Goal: Task Accomplishment & Management: Manage account settings

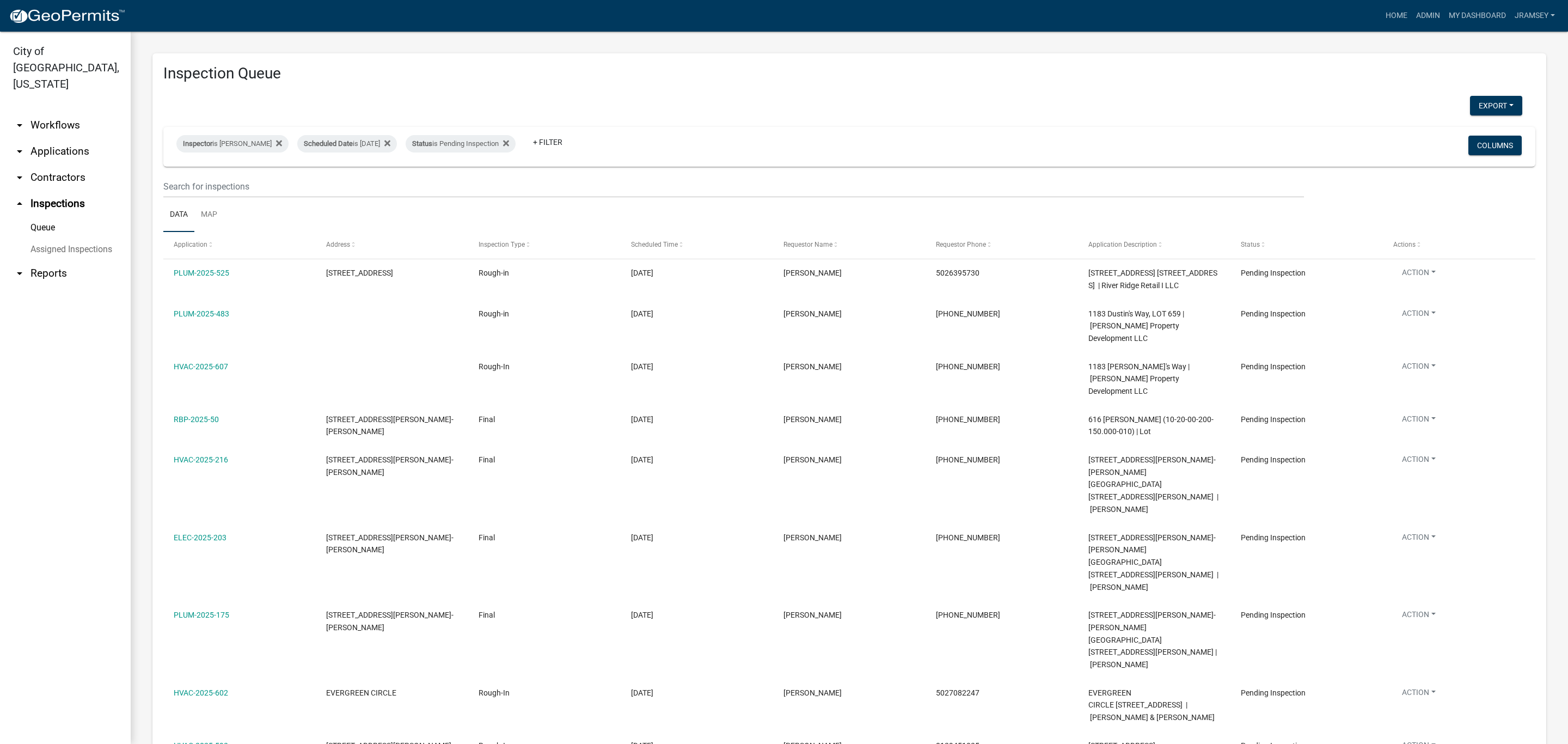
click at [66, 112] on link "arrow_drop_down Workflows" at bounding box center [65, 126] width 131 height 26
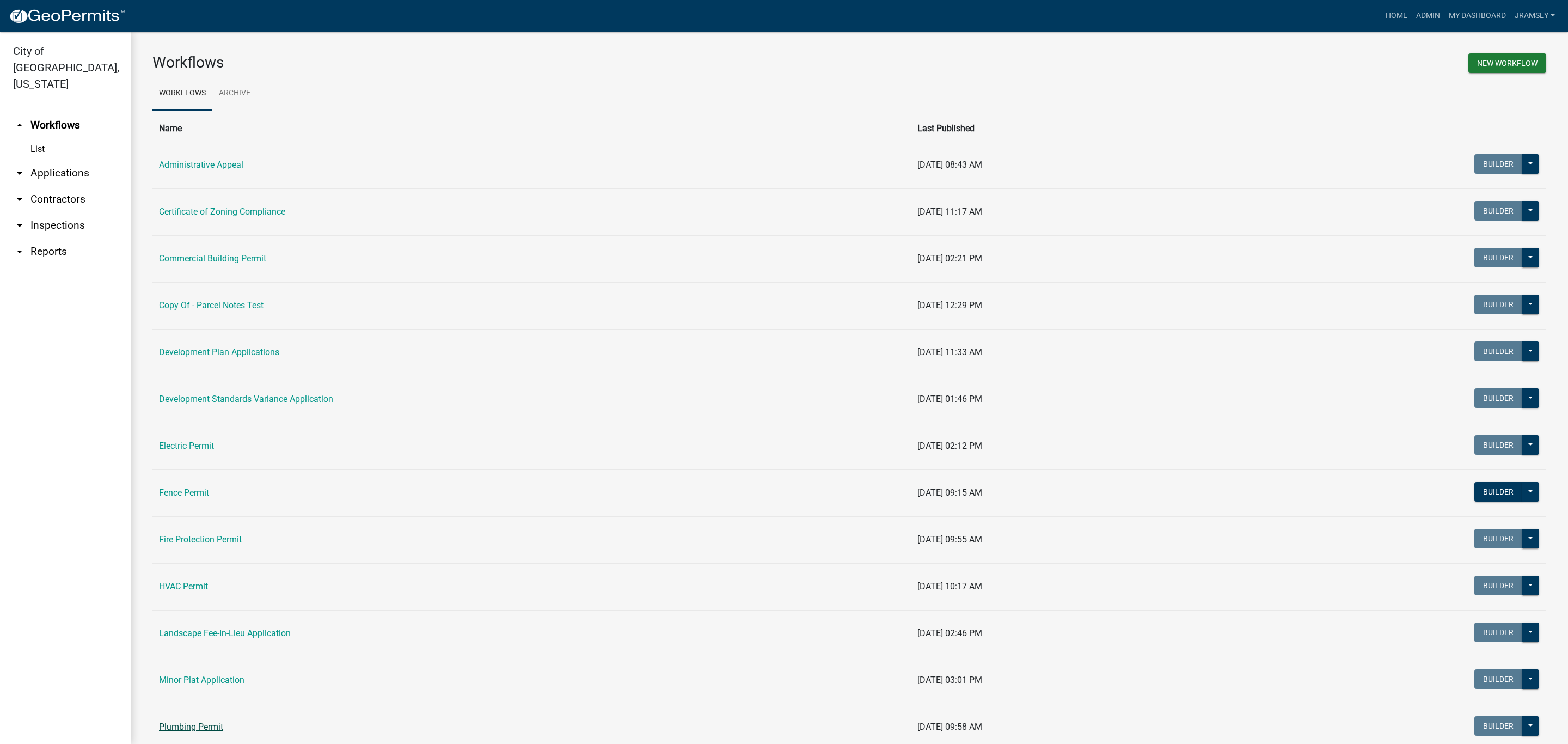
click at [212, 728] on link "Plumbing Permit" at bounding box center [191, 727] width 64 height 11
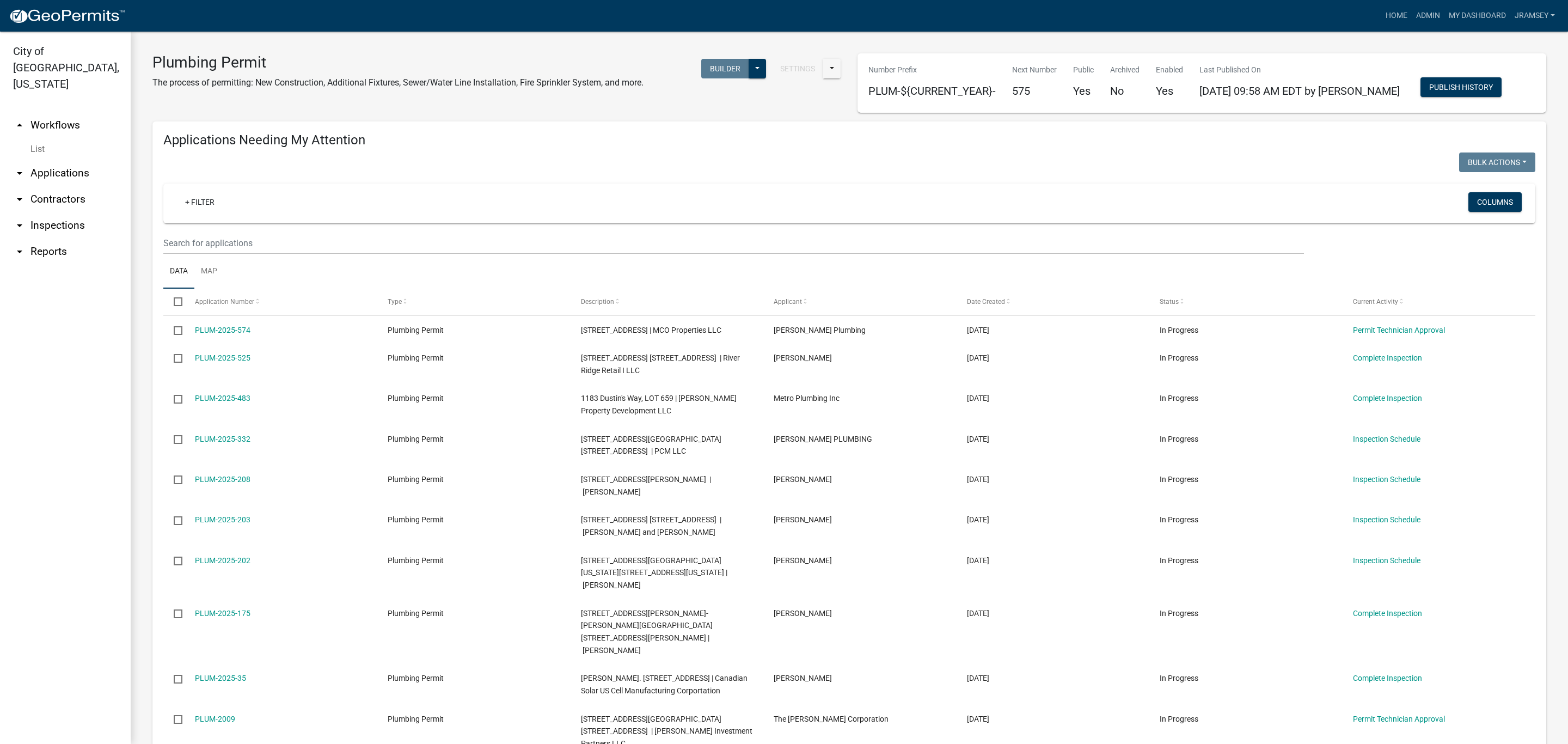
select select "1: 25"
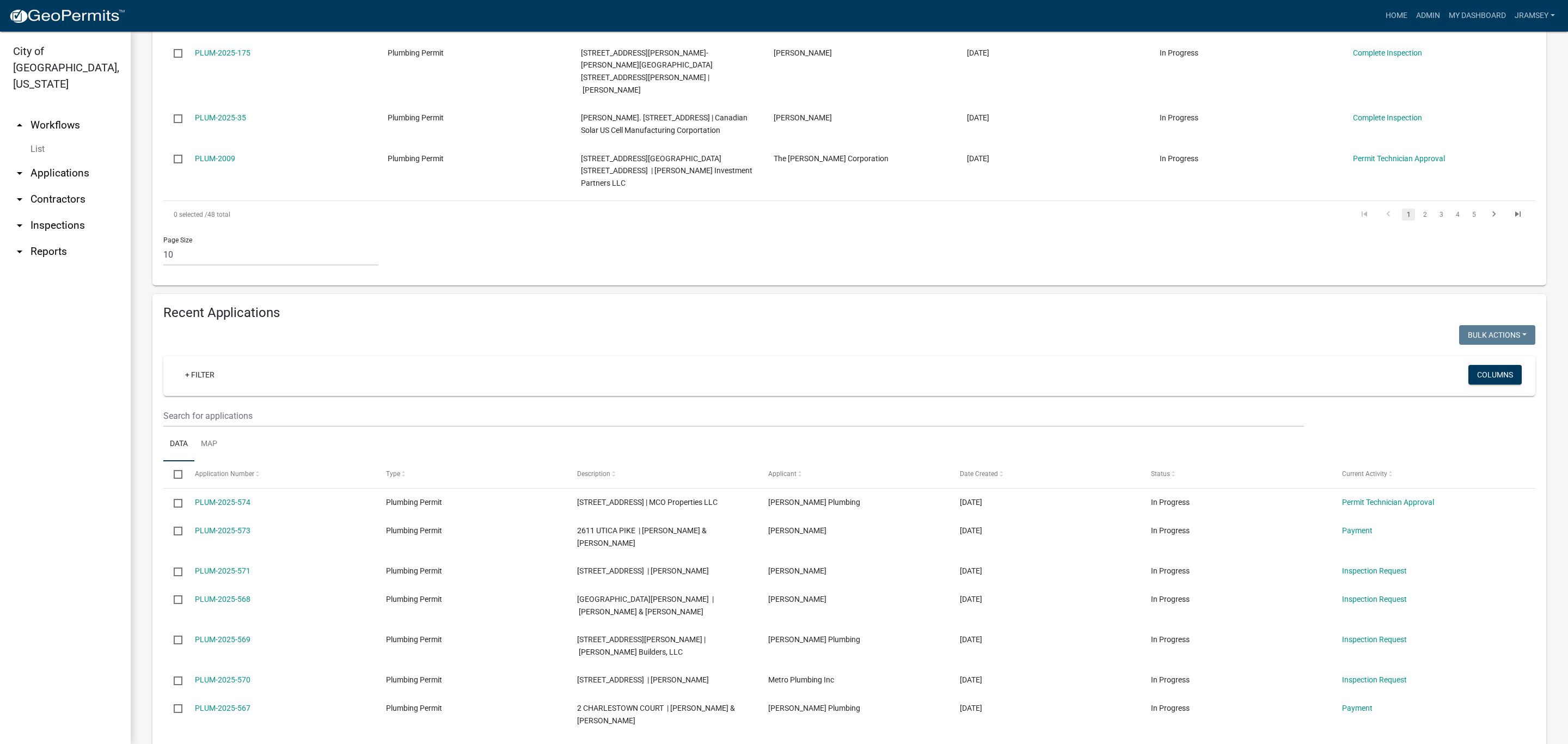
scroll to position [572, 0]
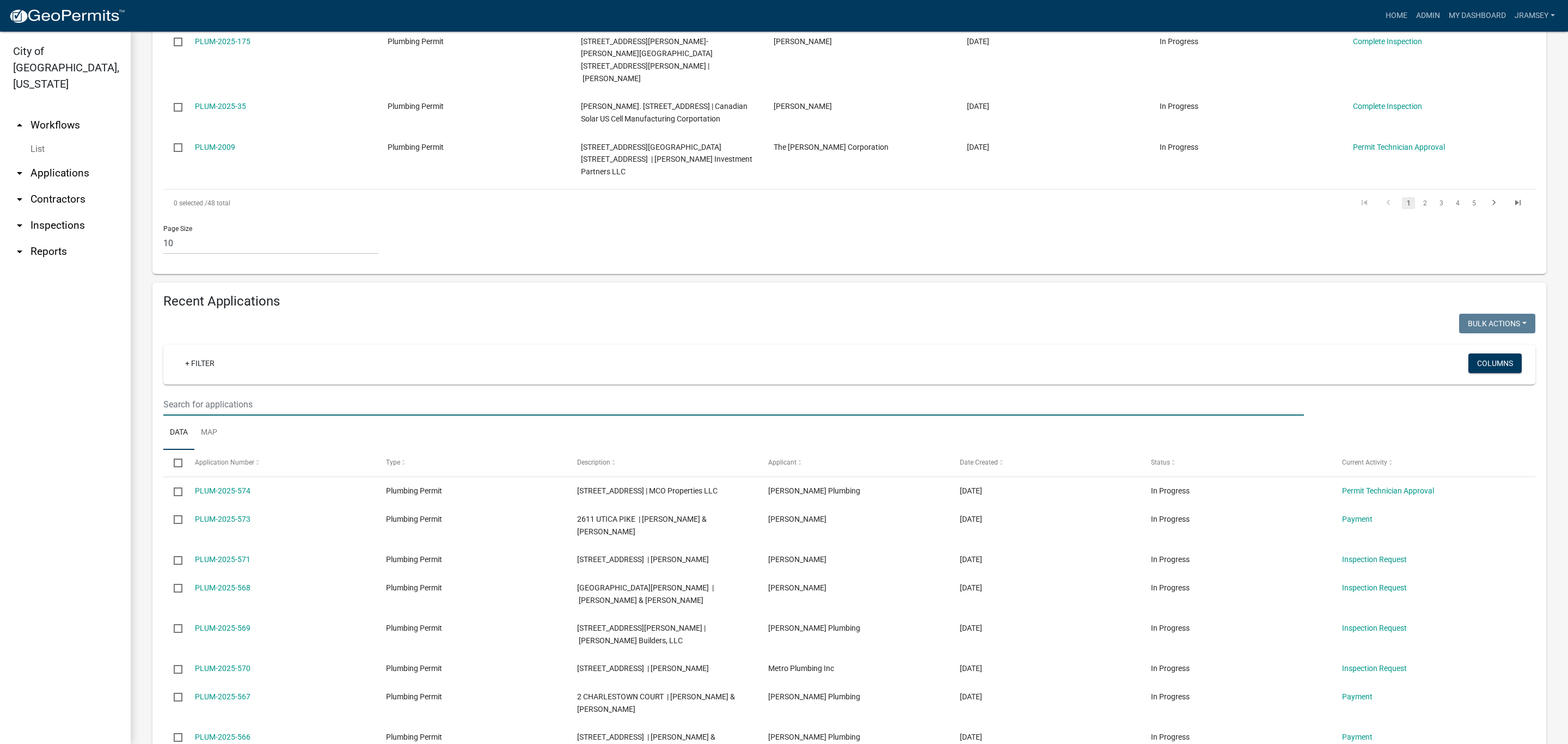
click at [193, 393] on input "text" at bounding box center [734, 404] width 1141 height 22
type input "paul scott"
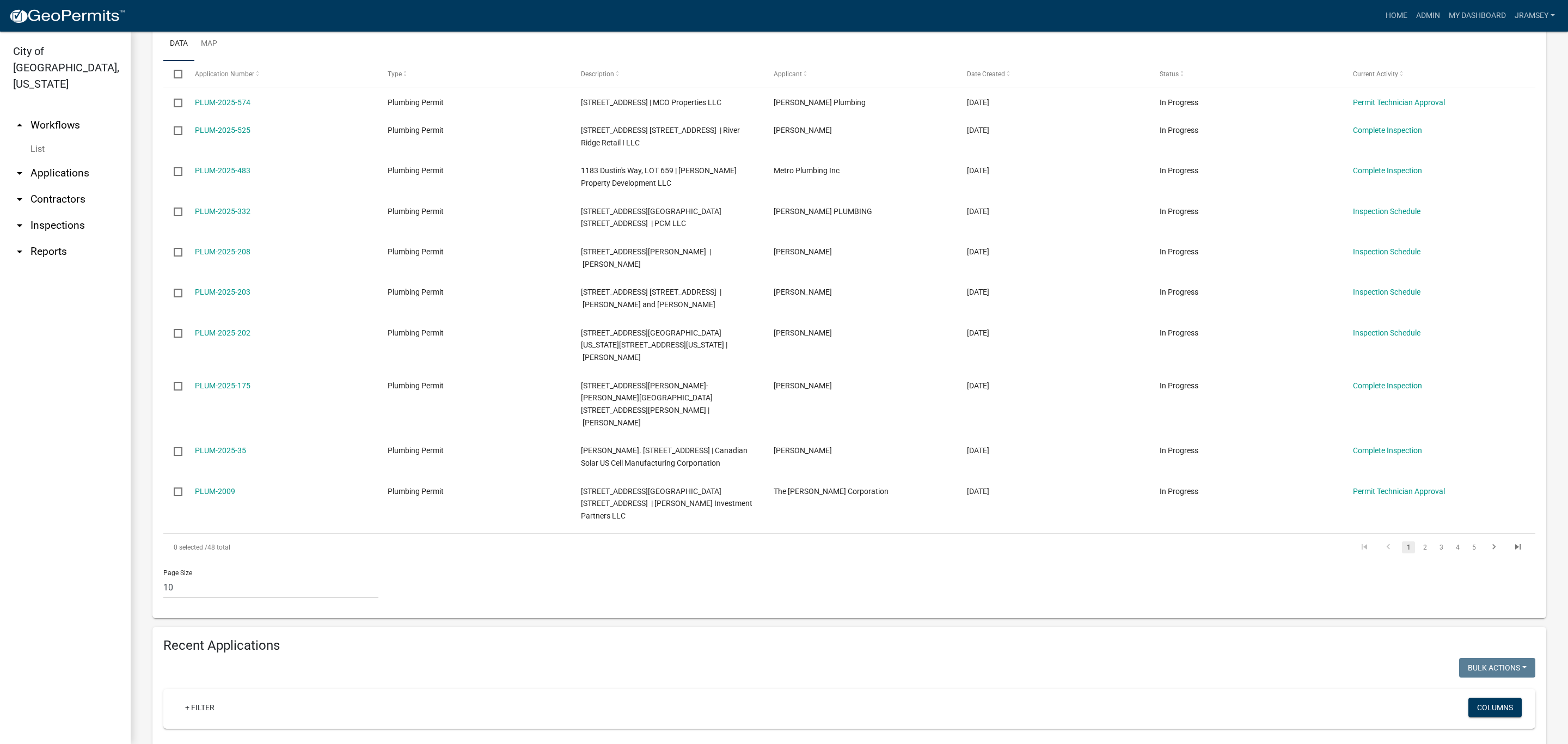
scroll to position [257, 0]
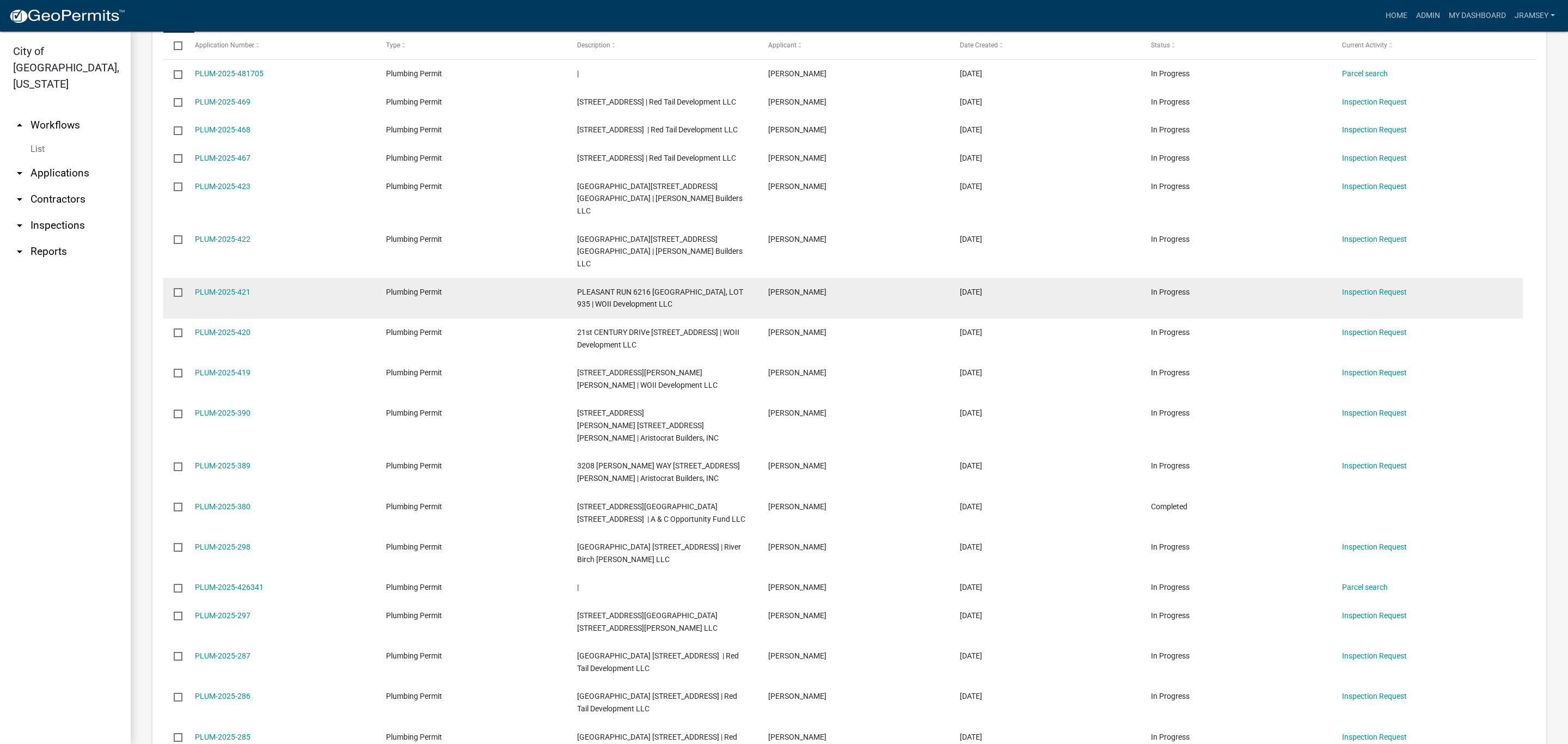
scroll to position [995, 0]
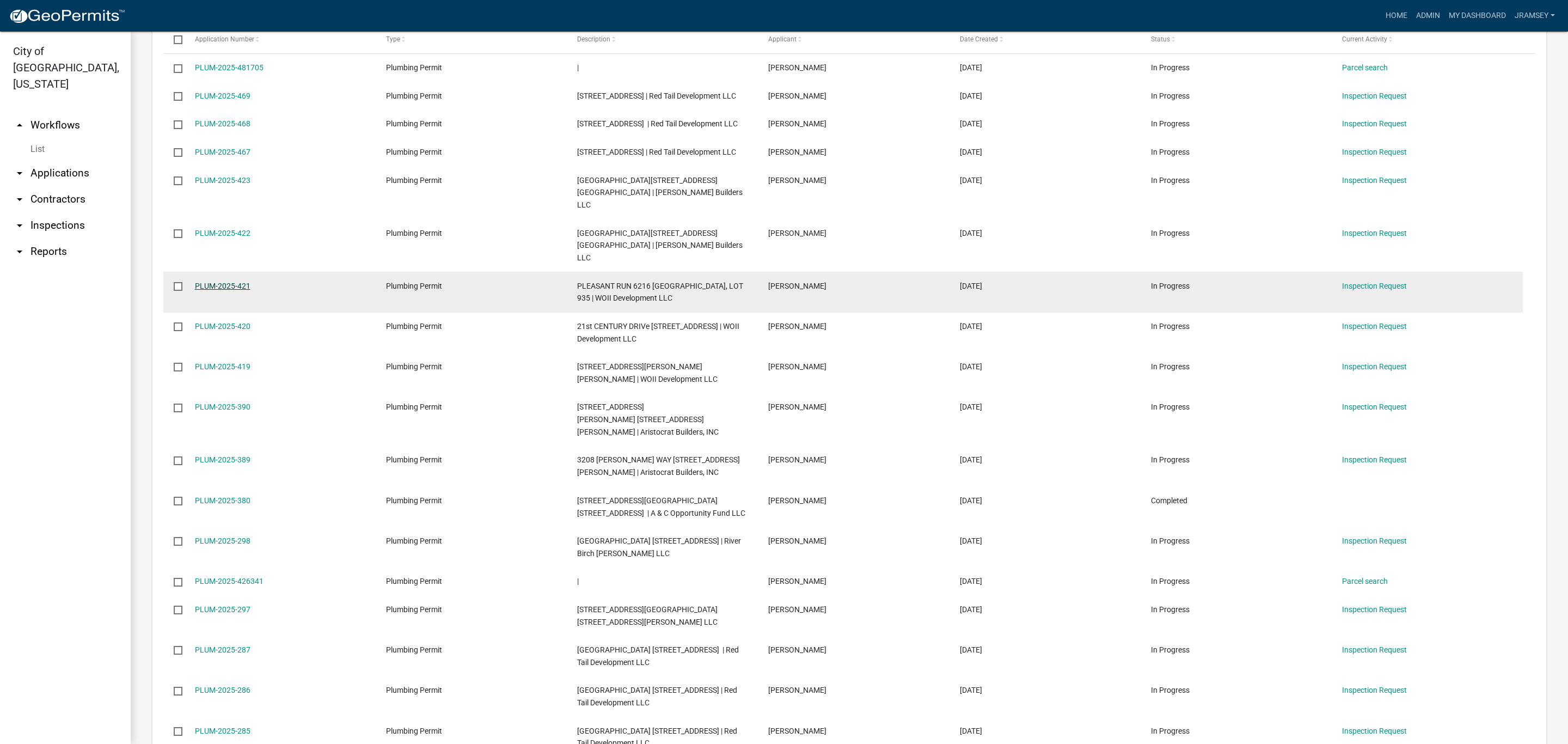
click at [217, 282] on link "PLUM-2025-421" at bounding box center [222, 286] width 55 height 9
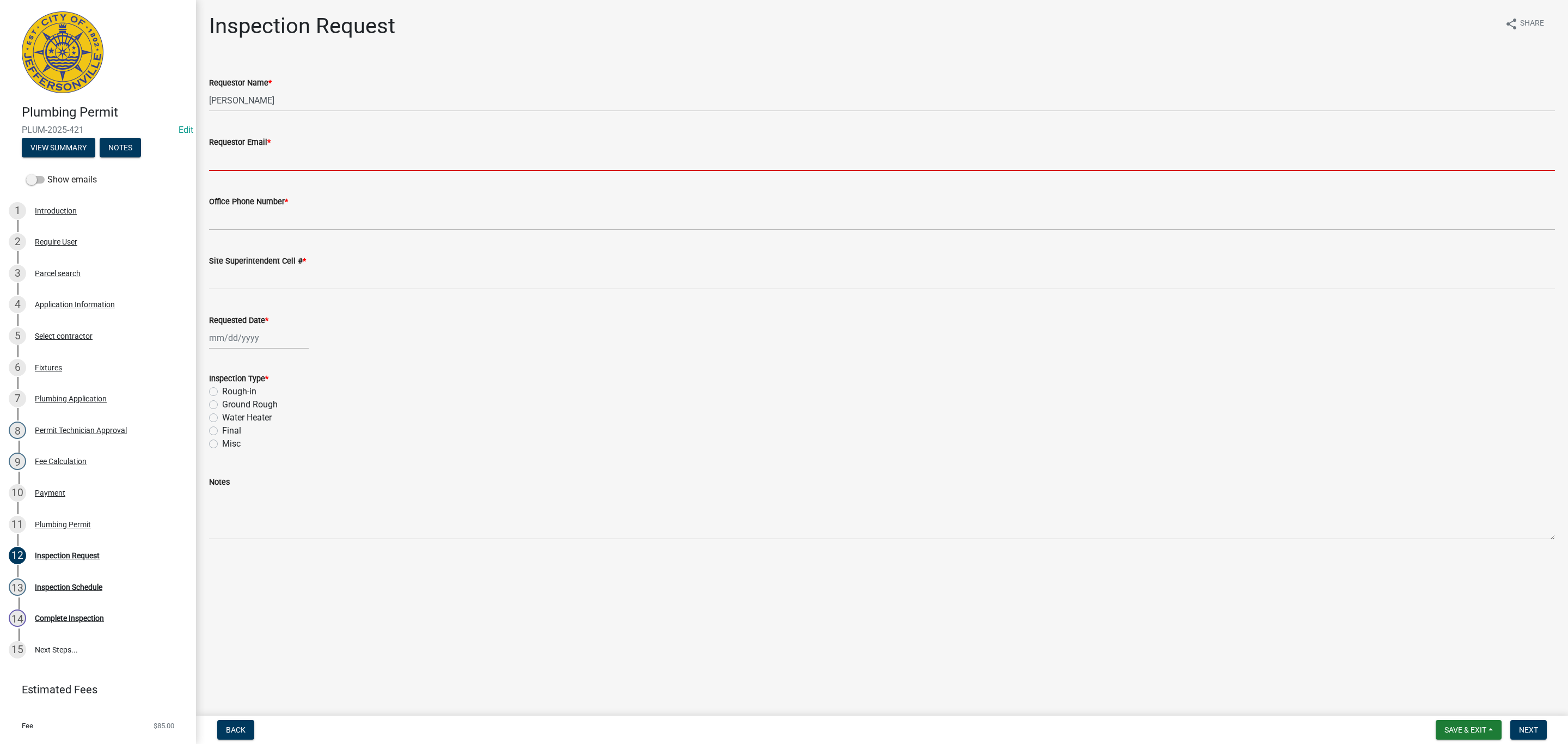
click at [243, 165] on input "Requestor Email *" at bounding box center [882, 160] width 1346 height 22
type input "rjeremyl@aol.com"
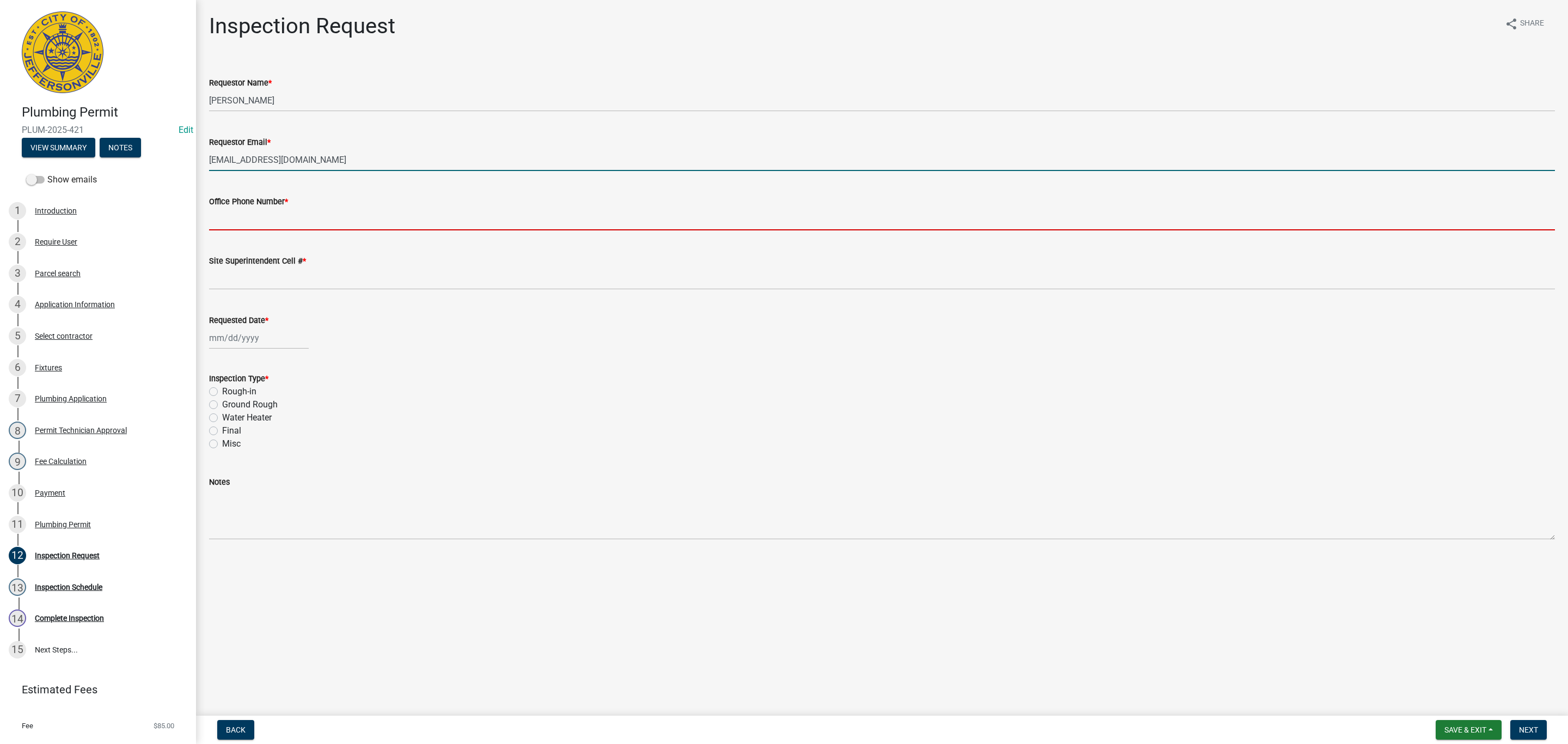
click at [270, 219] on input "Office Phone Number *" at bounding box center [882, 219] width 1346 height 22
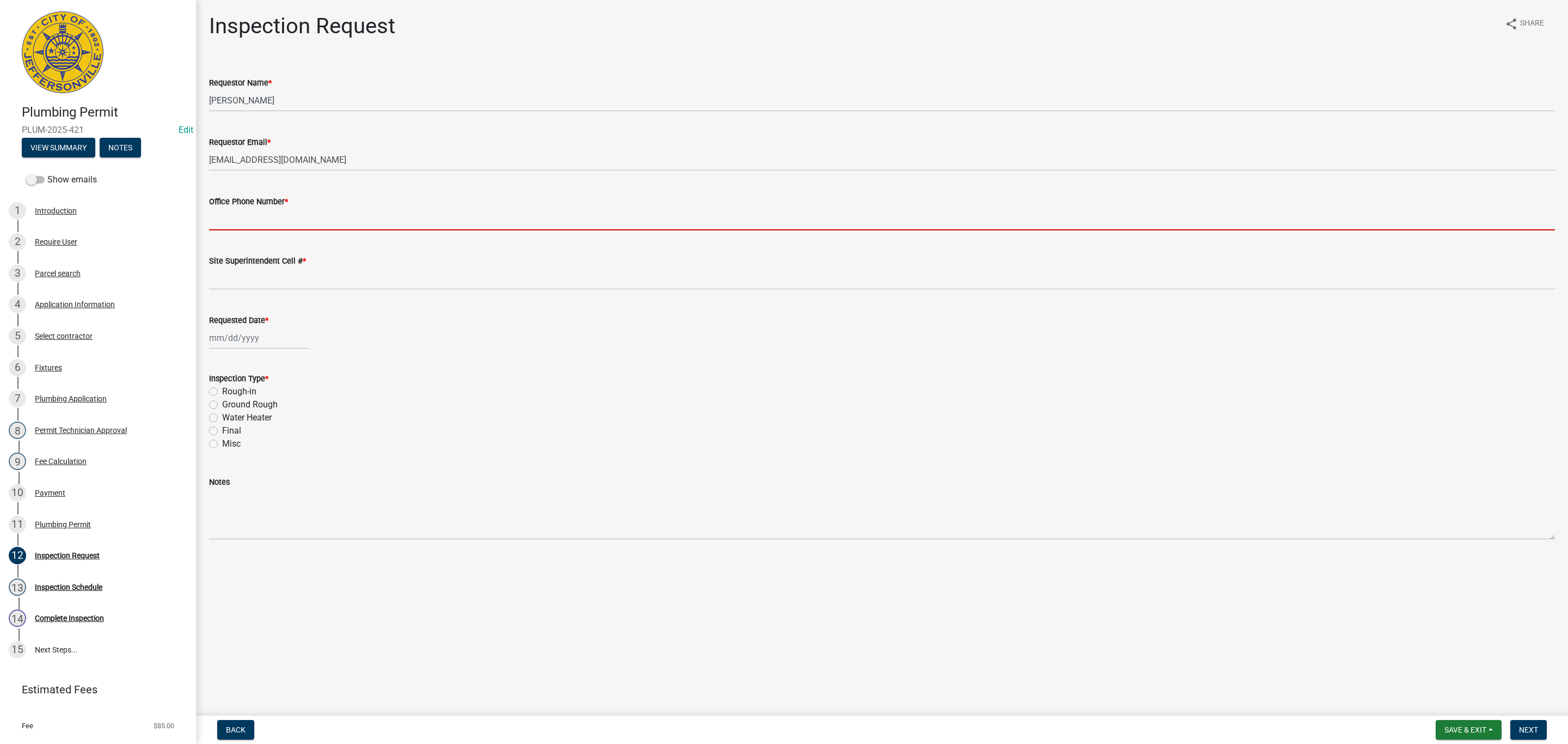
type input "0000000000"
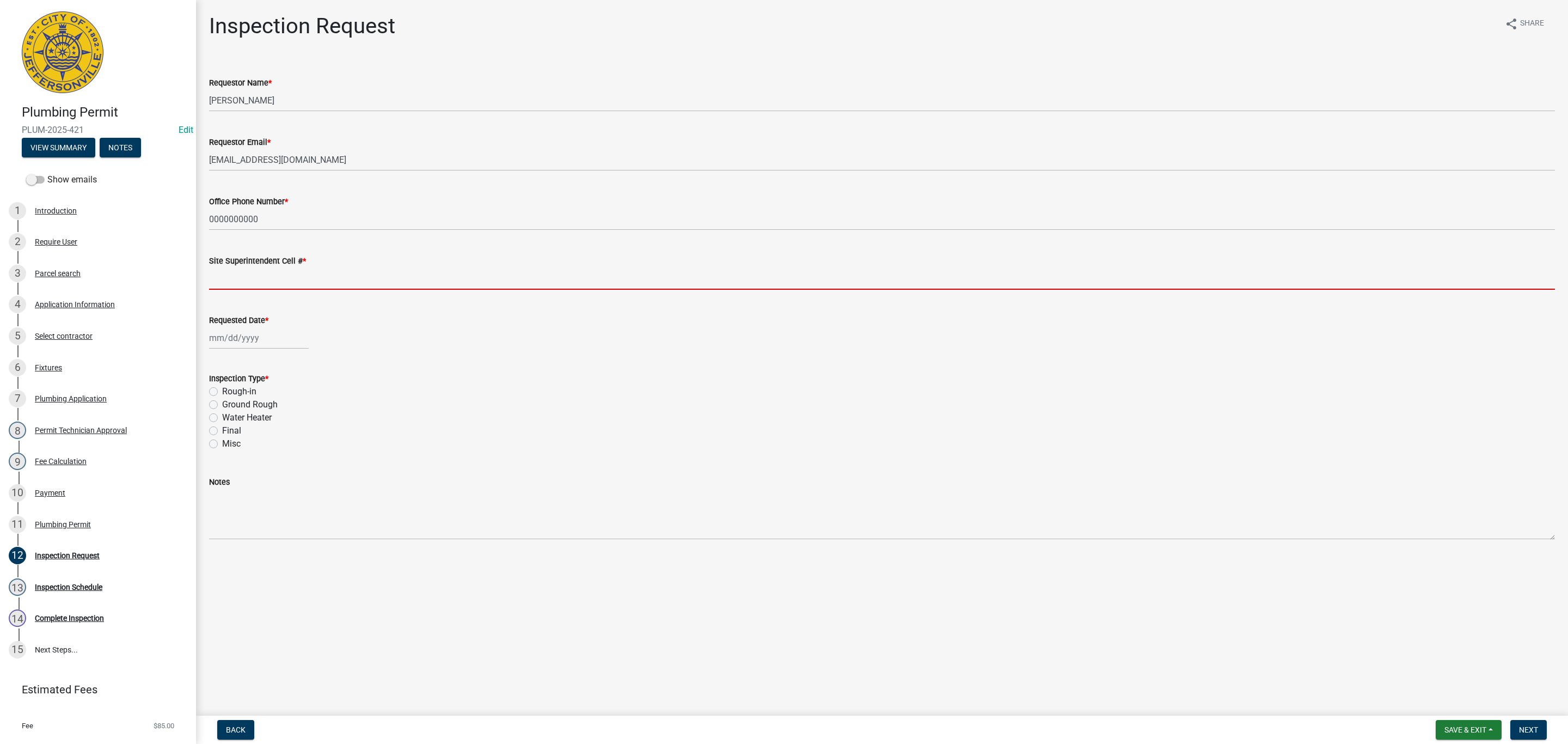
click at [265, 275] on input "Site Superintendent Cell # *" at bounding box center [882, 278] width 1346 height 22
type input "0000000000"
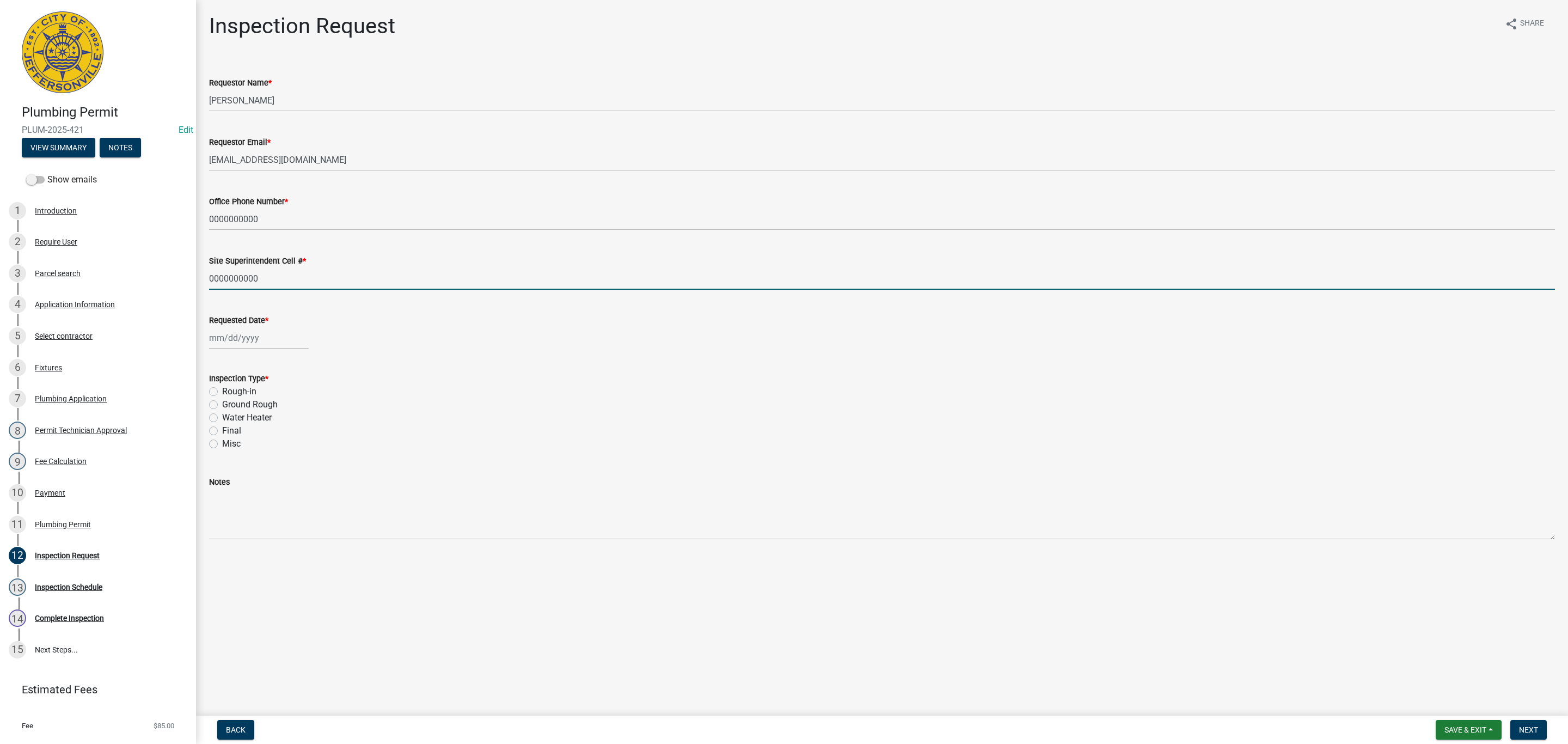
select select "10"
select select "2025"
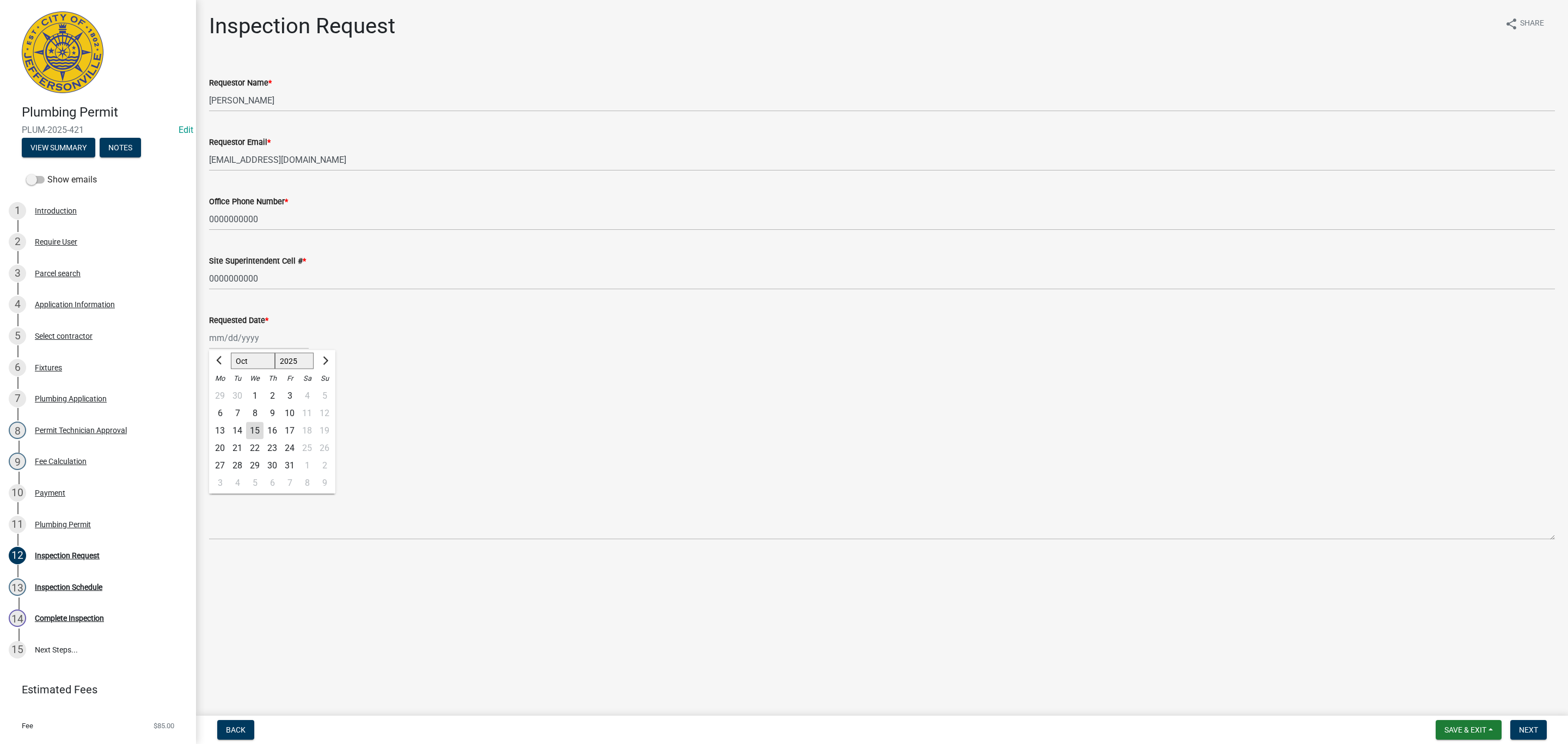
click at [241, 339] on div "Jan Feb Mar Apr May Jun Jul Aug Sep Oct Nov Dec 1525 1526 1527 1528 1529 1530 1…" at bounding box center [259, 337] width 100 height 22
click at [257, 430] on div "15" at bounding box center [255, 431] width 17 height 17
type input "[DATE]"
click at [222, 403] on label "Ground Rough" at bounding box center [250, 405] width 55 height 13
click at [222, 403] on input "Ground Rough" at bounding box center [226, 402] width 7 height 7
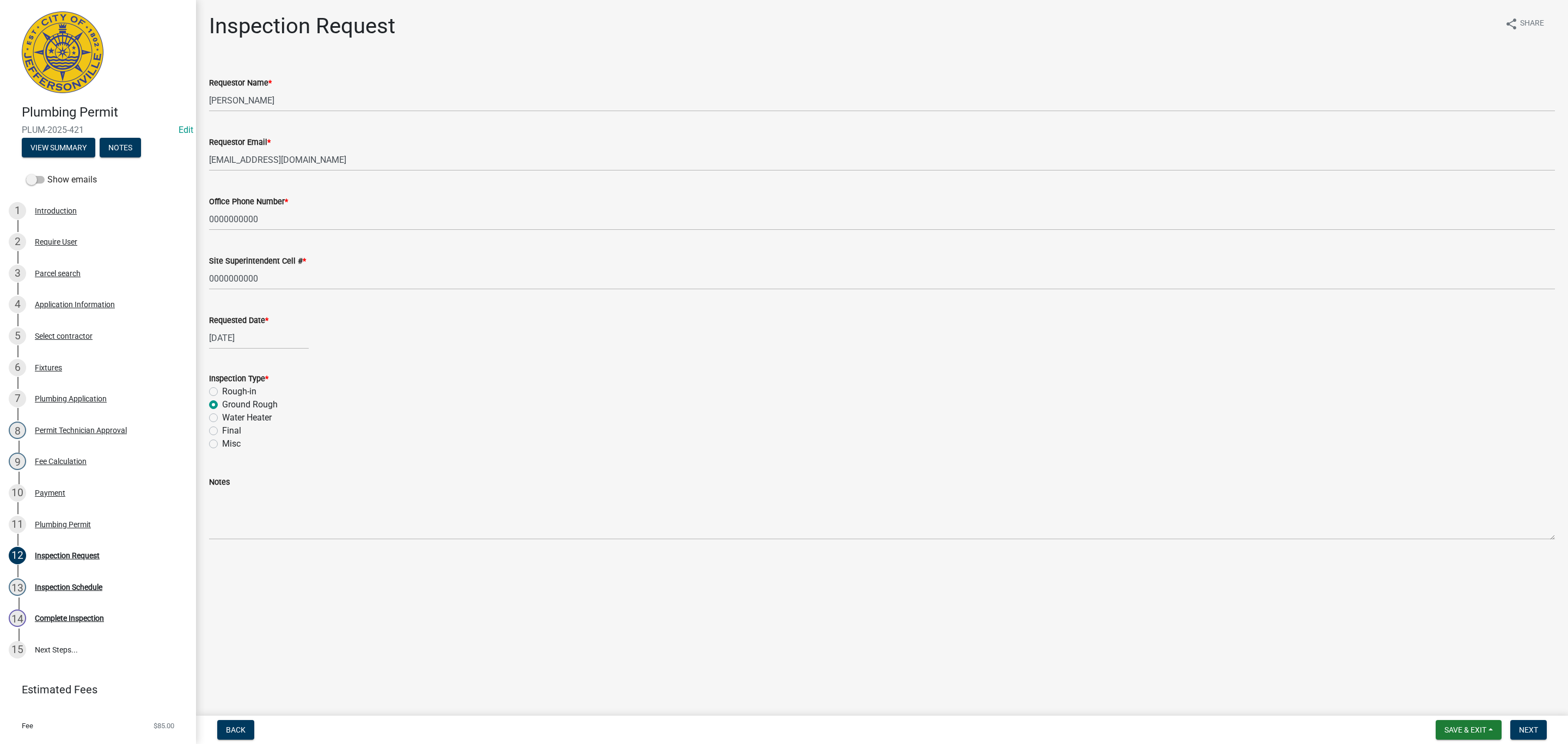
radio input "true"
click at [1526, 731] on span "Next" at bounding box center [1528, 729] width 19 height 9
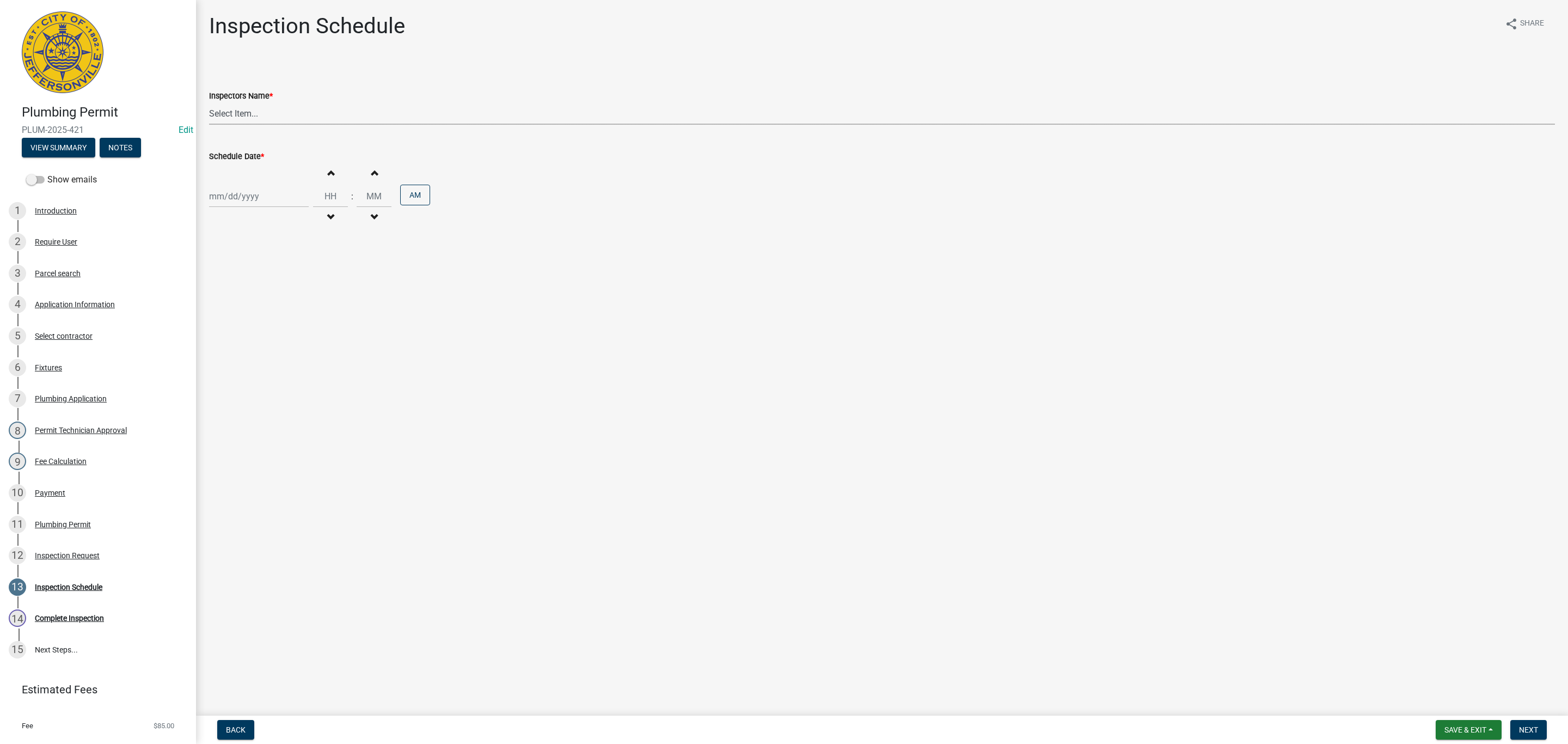
click at [241, 112] on select "Select Item... jramsey (Jeremy Ramsey) MaryFrey (Mary Frey) mkruer (Mike Kruer)…" at bounding box center [882, 113] width 1346 height 22
select select "13c97fbc-c819-4cee-844a-0db3d3c4db95"
click at [209, 103] on select "Select Item... jramsey (Jeremy Ramsey) MaryFrey (Mary Frey) mkruer (Mike Kruer)…" at bounding box center [882, 113] width 1346 height 22
select select "10"
select select "2025"
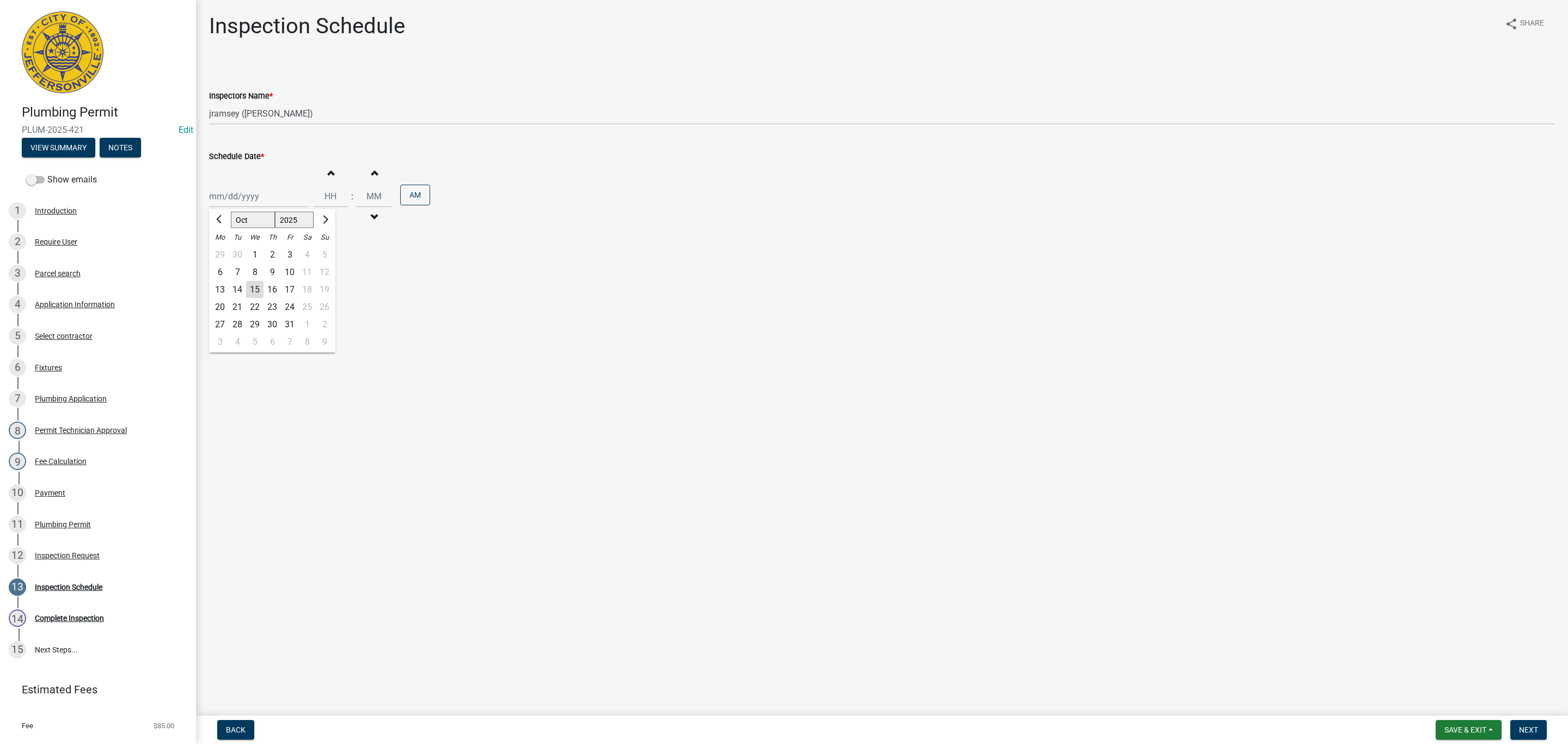
click at [237, 198] on div "Jan Feb Mar Apr May Jun Jul Aug Sep Oct Nov Dec 1525 1526 1527 1528 1529 1530 1…" at bounding box center [259, 196] width 100 height 22
click at [251, 293] on div "15" at bounding box center [255, 289] width 17 height 17
type input "[DATE]"
click at [1531, 732] on span "Next" at bounding box center [1528, 729] width 19 height 9
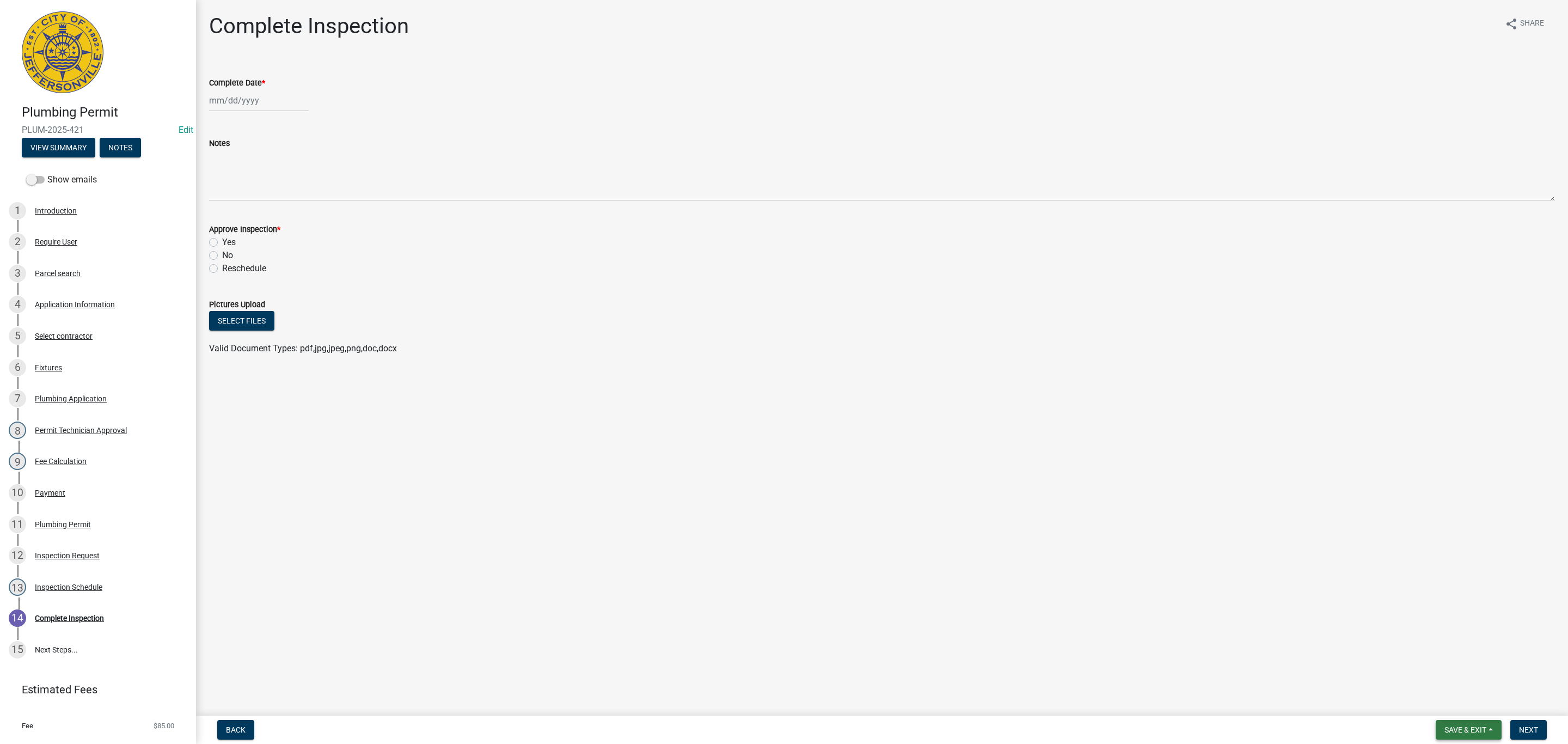
click at [1454, 730] on span "Save & Exit" at bounding box center [1466, 729] width 42 height 9
click at [1443, 700] on button "Save & Exit" at bounding box center [1457, 702] width 87 height 26
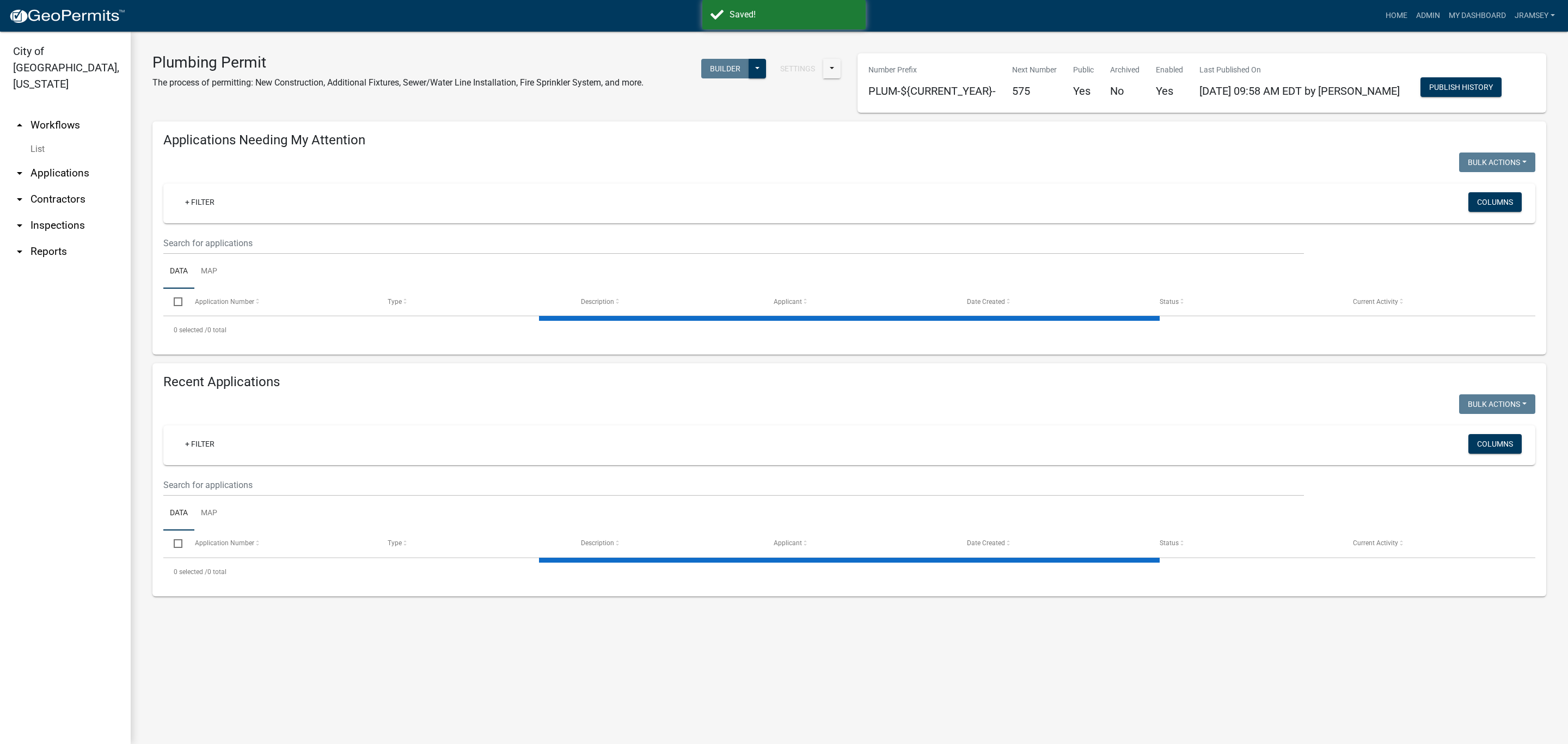
select select "1: 25"
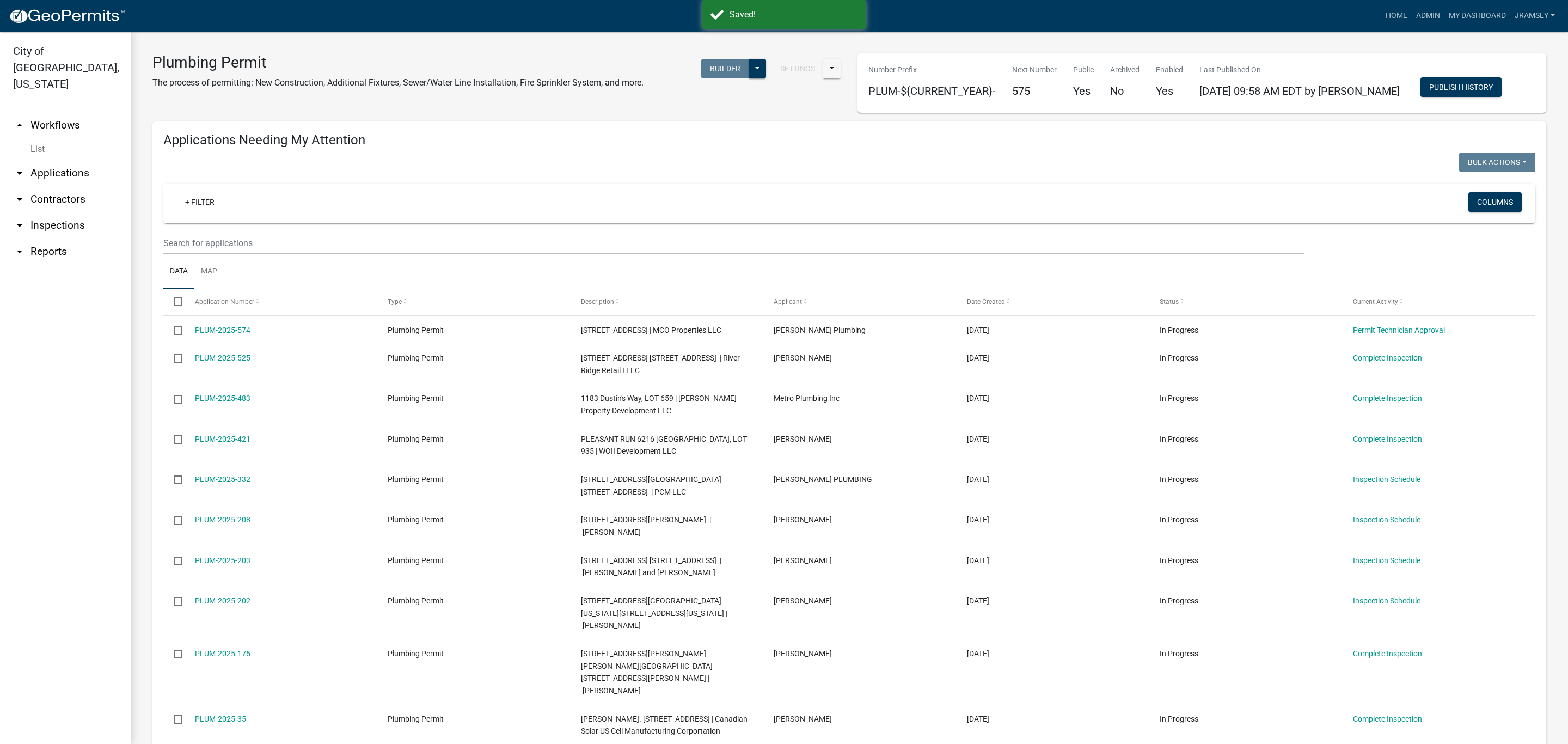
scroll to position [82, 0]
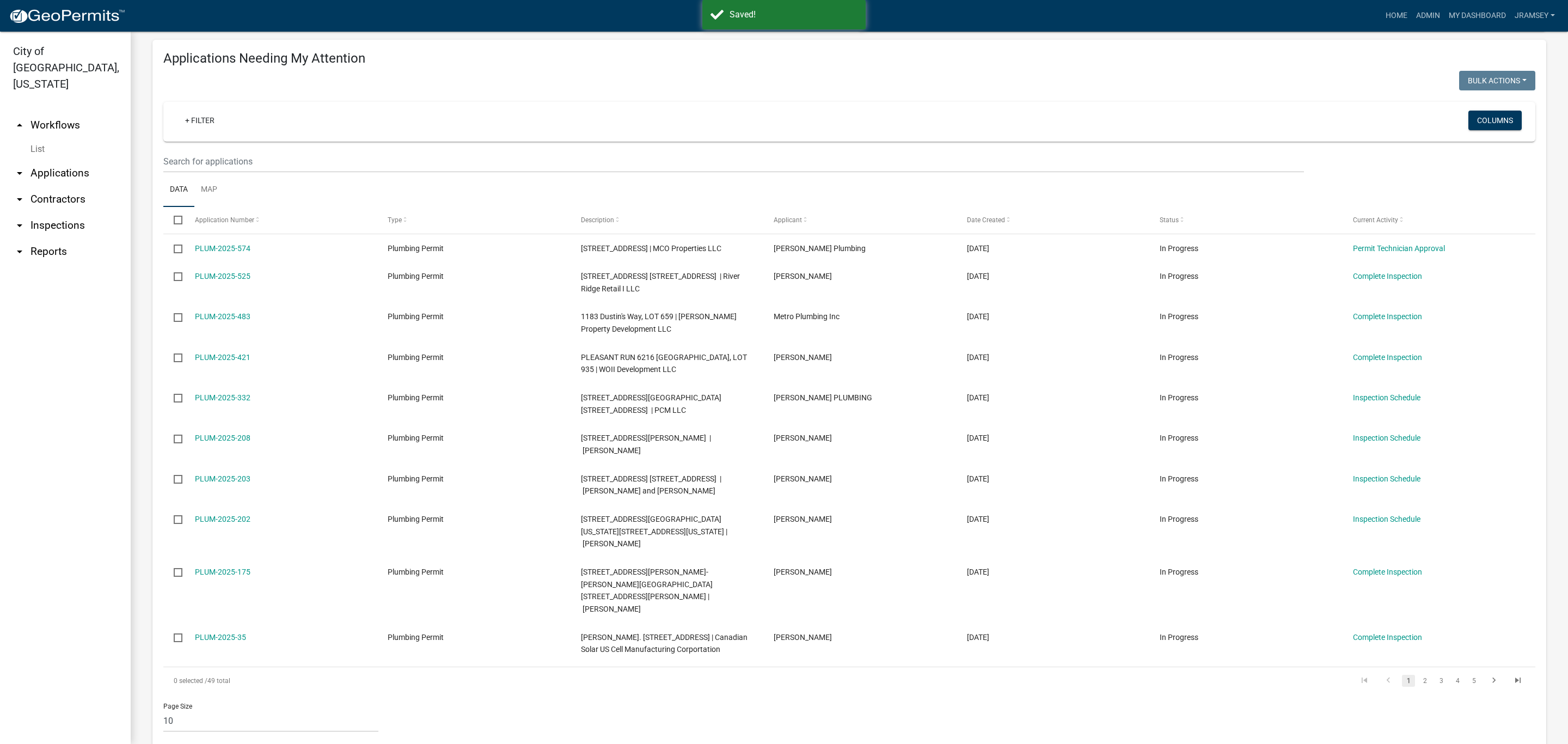
click at [55, 212] on link "arrow_drop_down Inspections" at bounding box center [65, 226] width 131 height 26
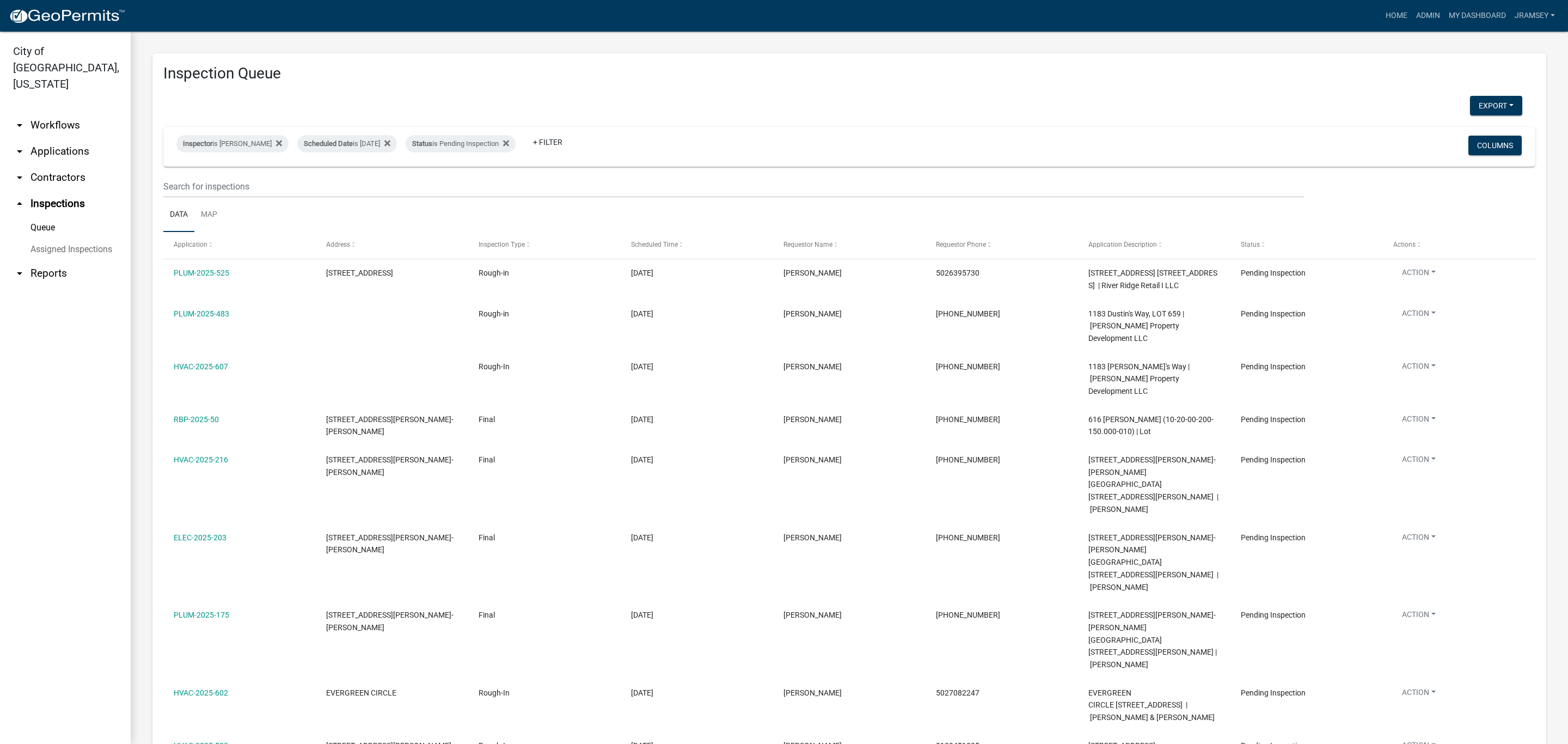
click at [74, 138] on link "arrow_drop_down Applications" at bounding box center [65, 151] width 131 height 26
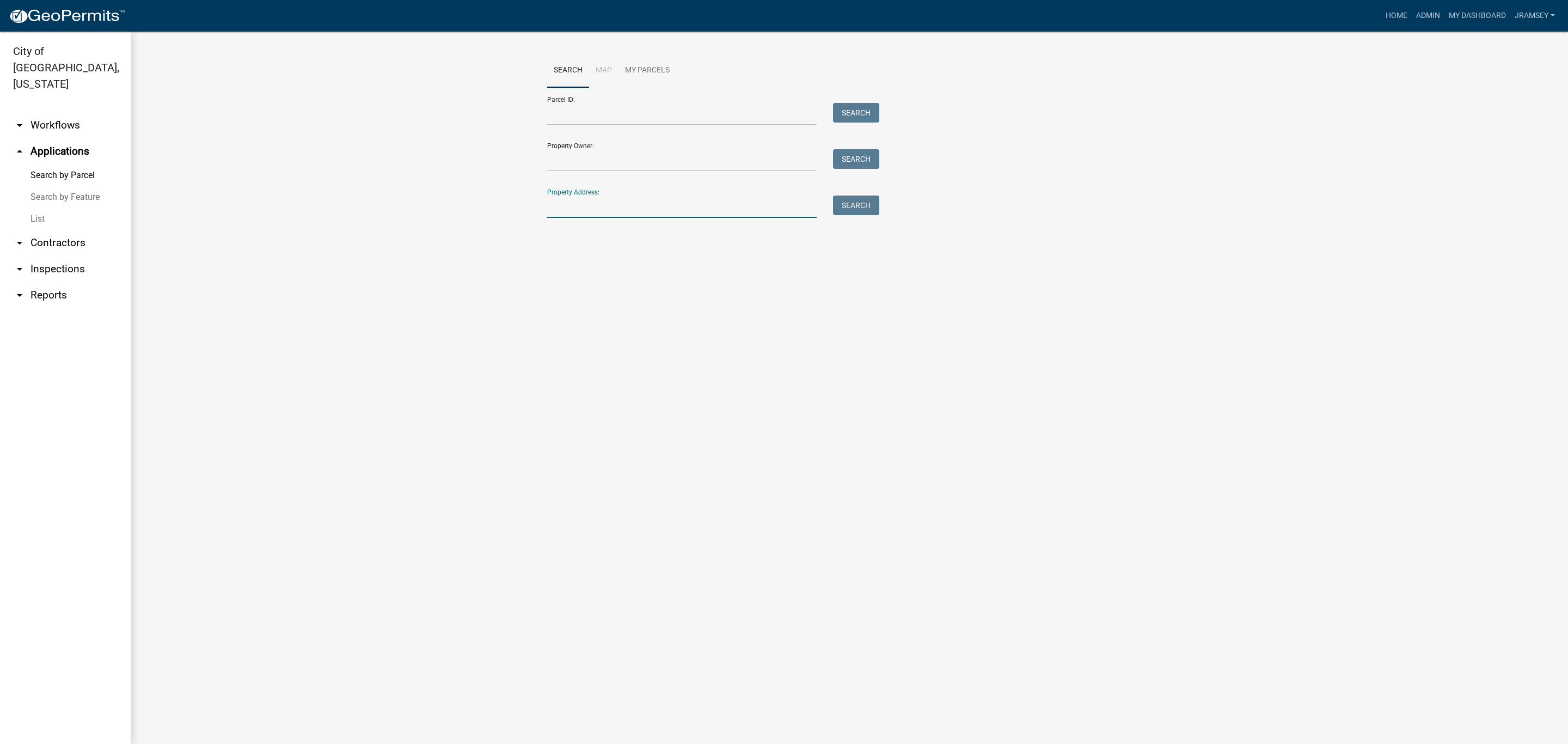
click at [569, 200] on input "Property Address:" at bounding box center [682, 206] width 269 height 22
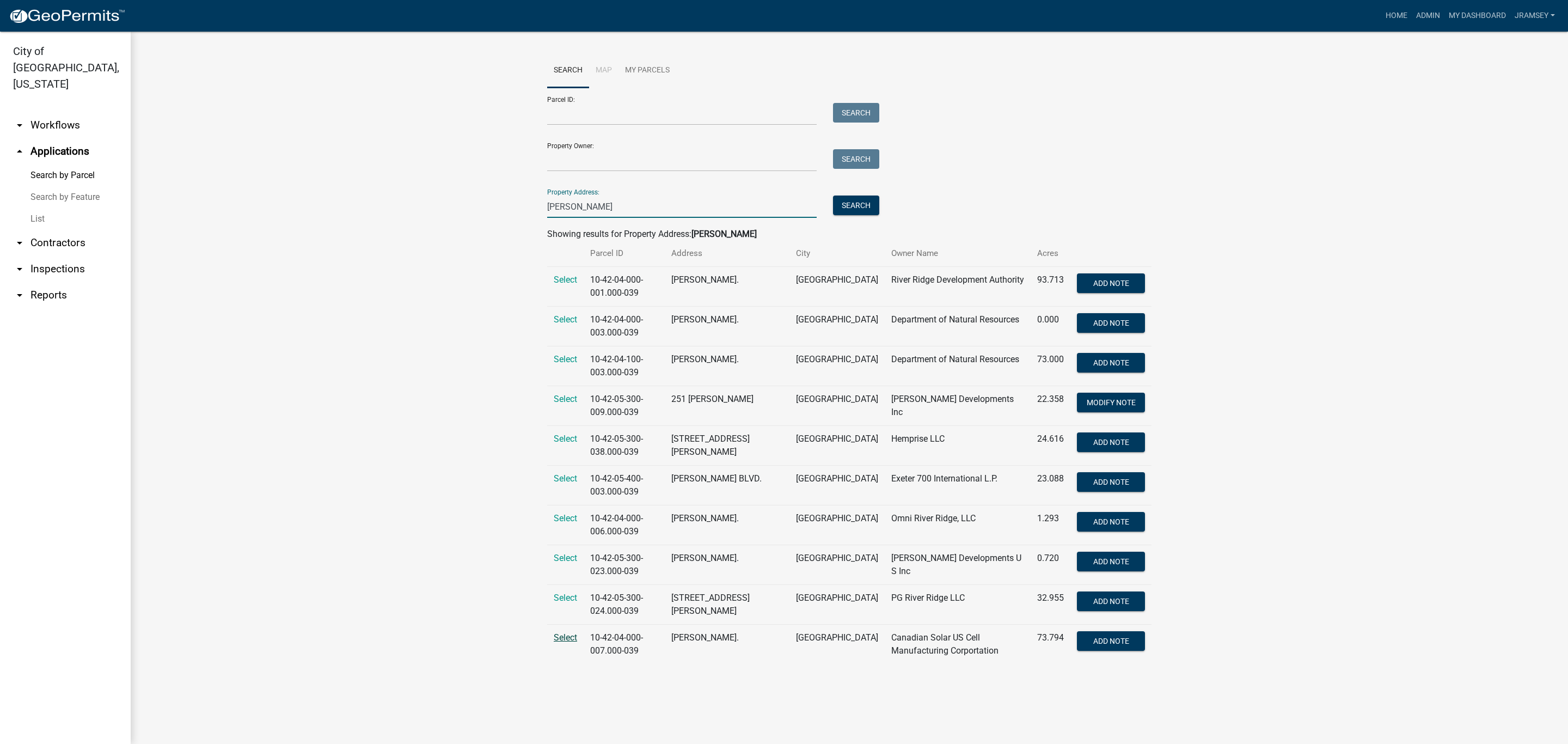
type input "paul garrett"
click at [564, 642] on span "Select" at bounding box center [565, 637] width 23 height 11
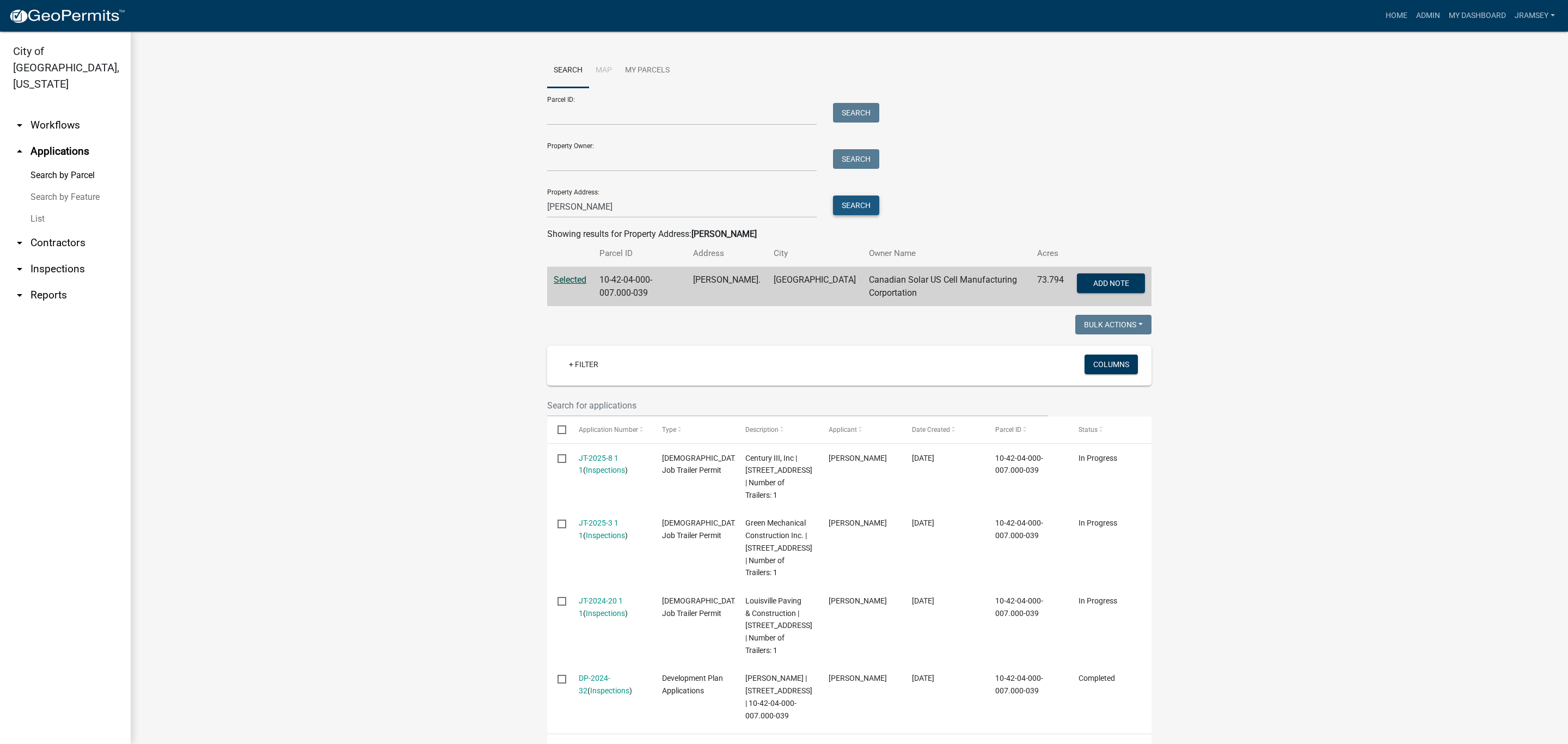
click at [850, 204] on button "Search" at bounding box center [856, 205] width 46 height 20
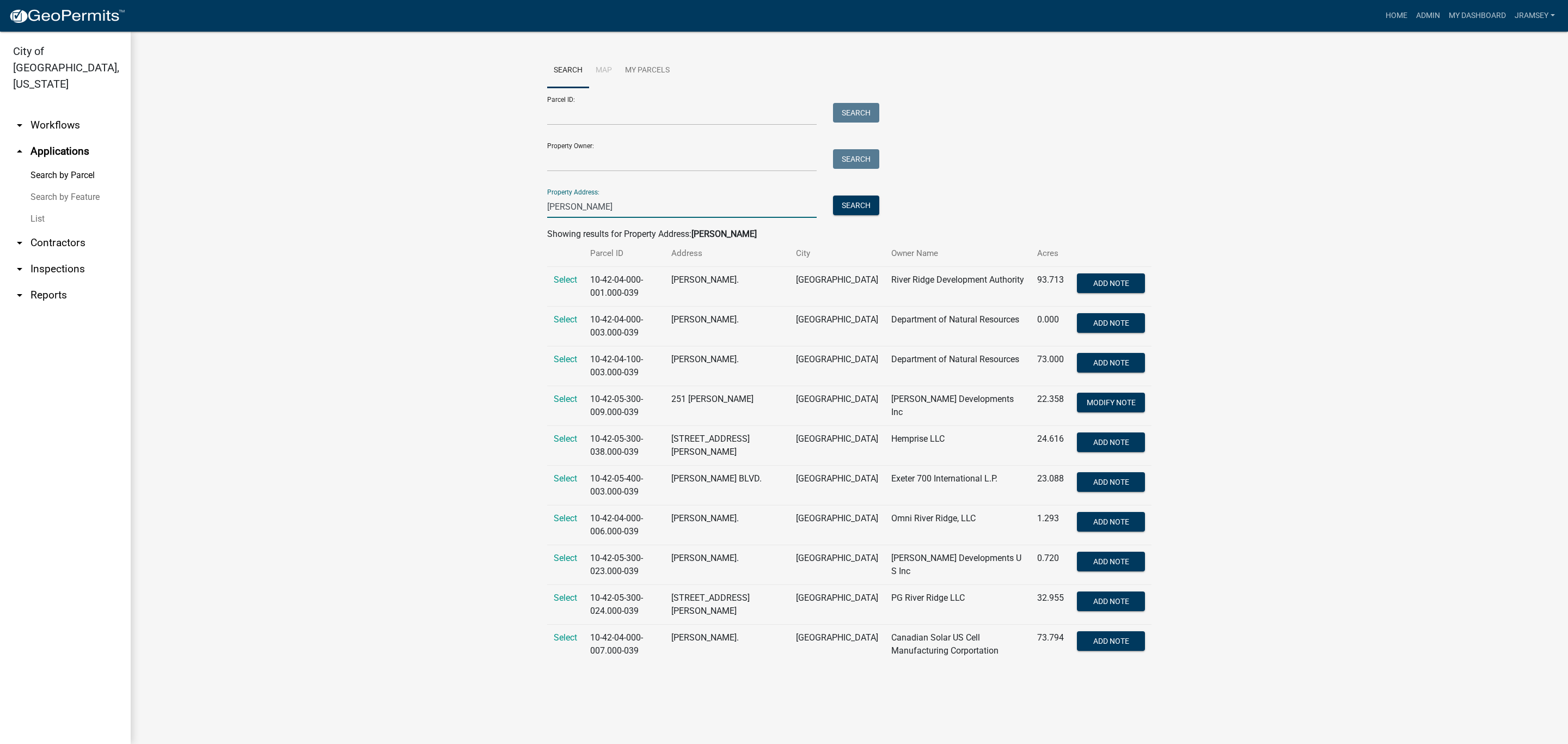
drag, startPoint x: 621, startPoint y: 208, endPoint x: 515, endPoint y: 217, distance: 106.4
click at [515, 217] on wm-workflow-application-search-view "Search Map My Parcels Parcel ID: Search Property Owner: Search Property Address…" at bounding box center [849, 363] width 1394 height 619
click at [562, 164] on input "Property Owner:" at bounding box center [682, 160] width 269 height 22
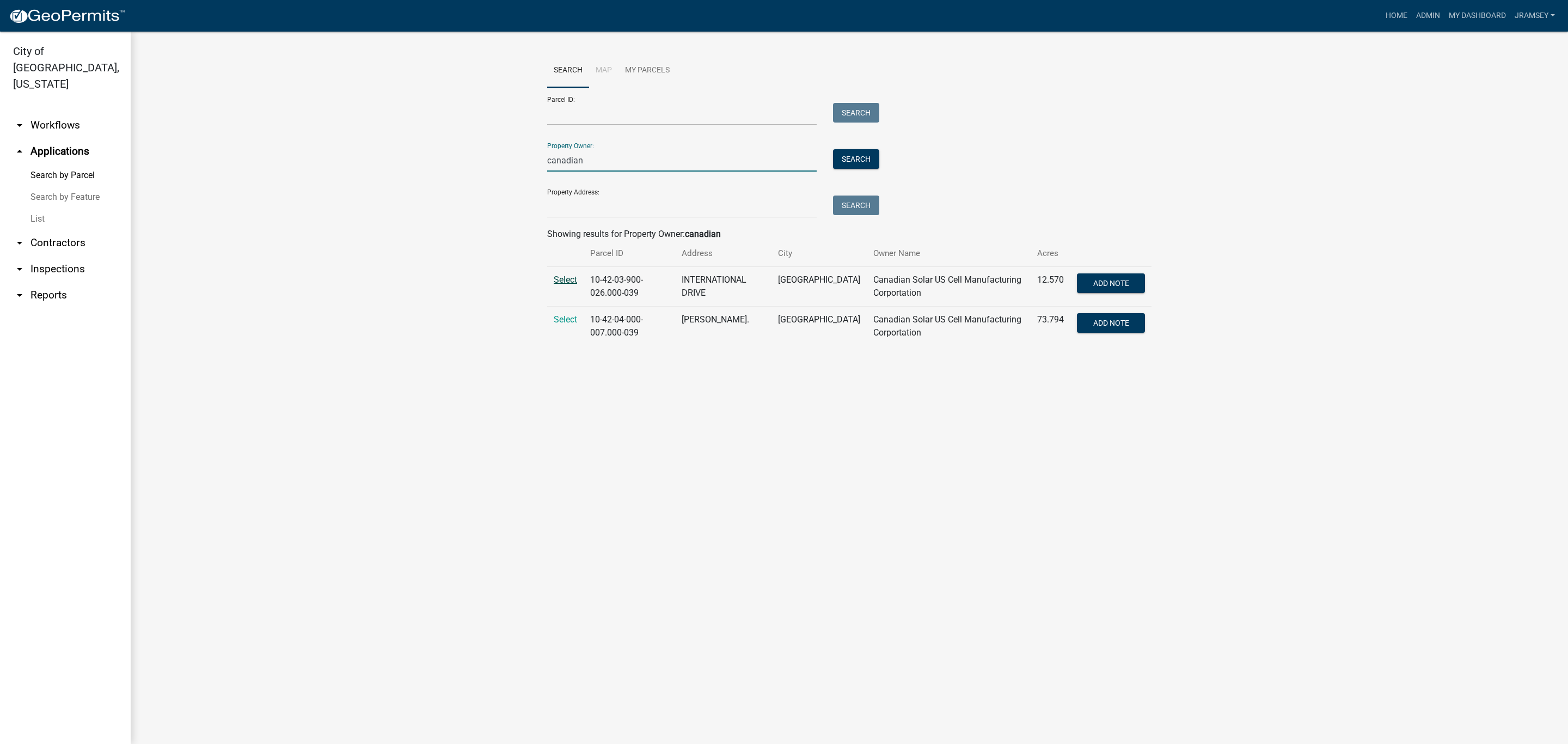
type input "canadian"
click at [569, 283] on span "Select" at bounding box center [565, 279] width 23 height 11
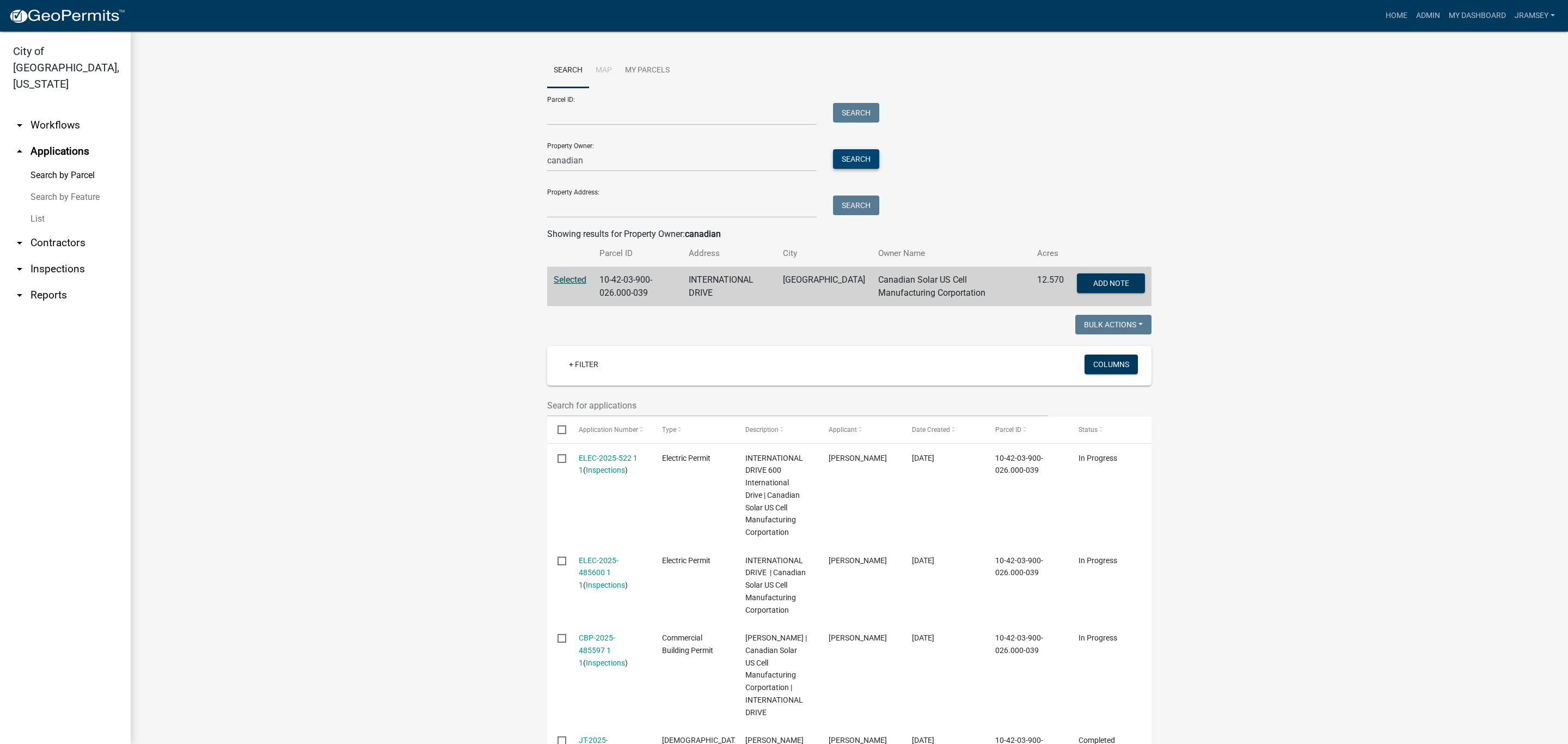
click at [853, 154] on button "Search" at bounding box center [856, 159] width 46 height 20
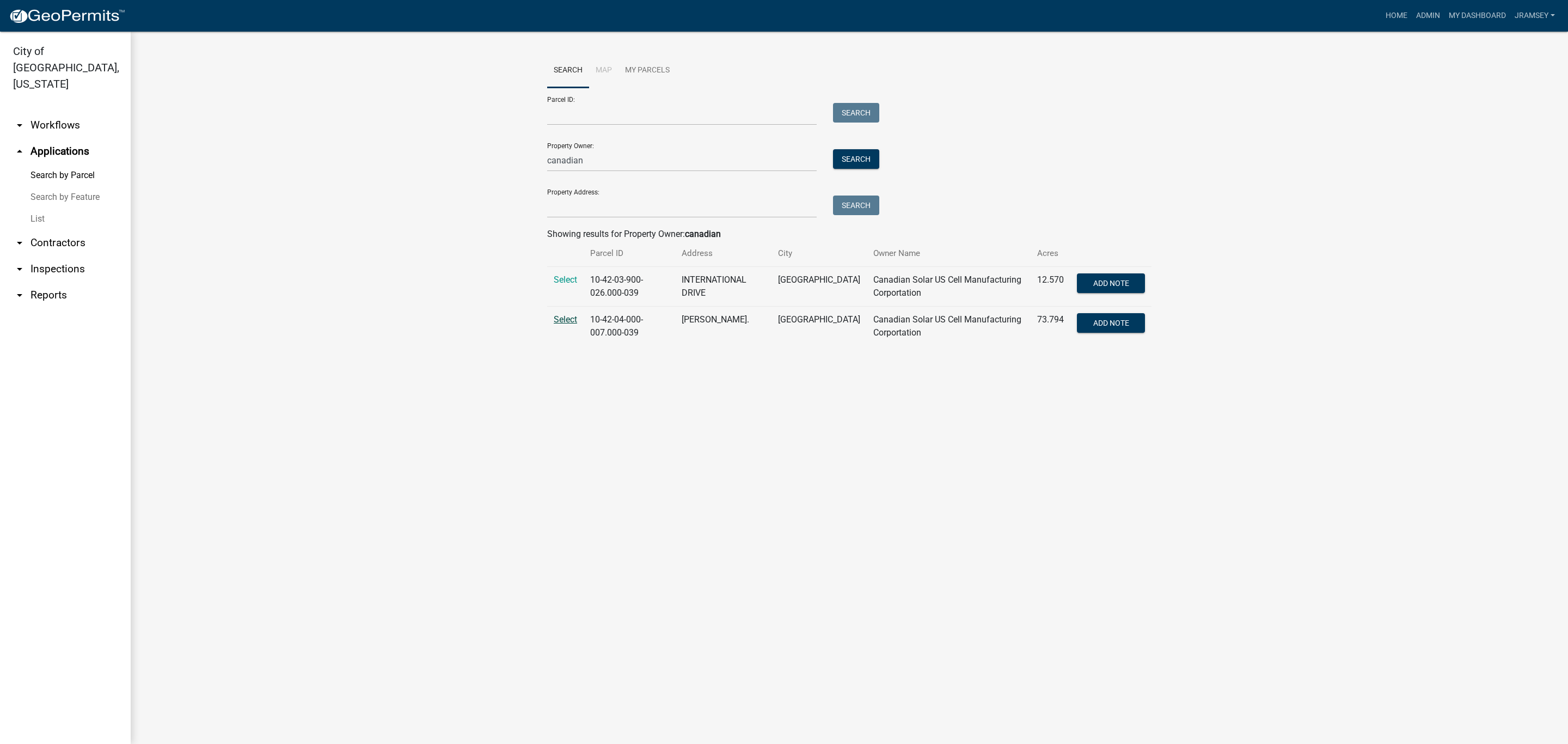
click at [565, 323] on span "Select" at bounding box center [565, 319] width 23 height 11
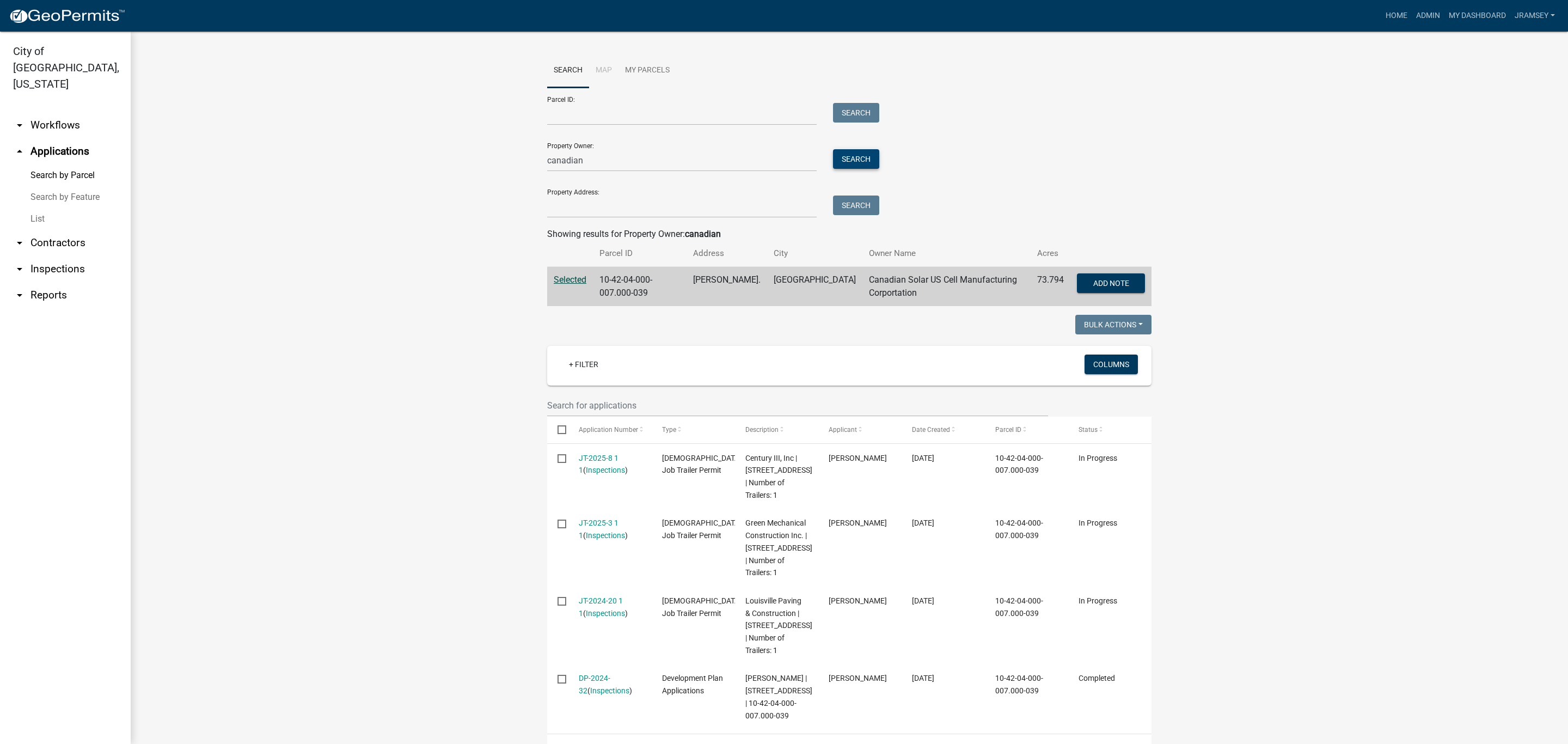
click at [851, 155] on button "Search" at bounding box center [856, 159] width 46 height 20
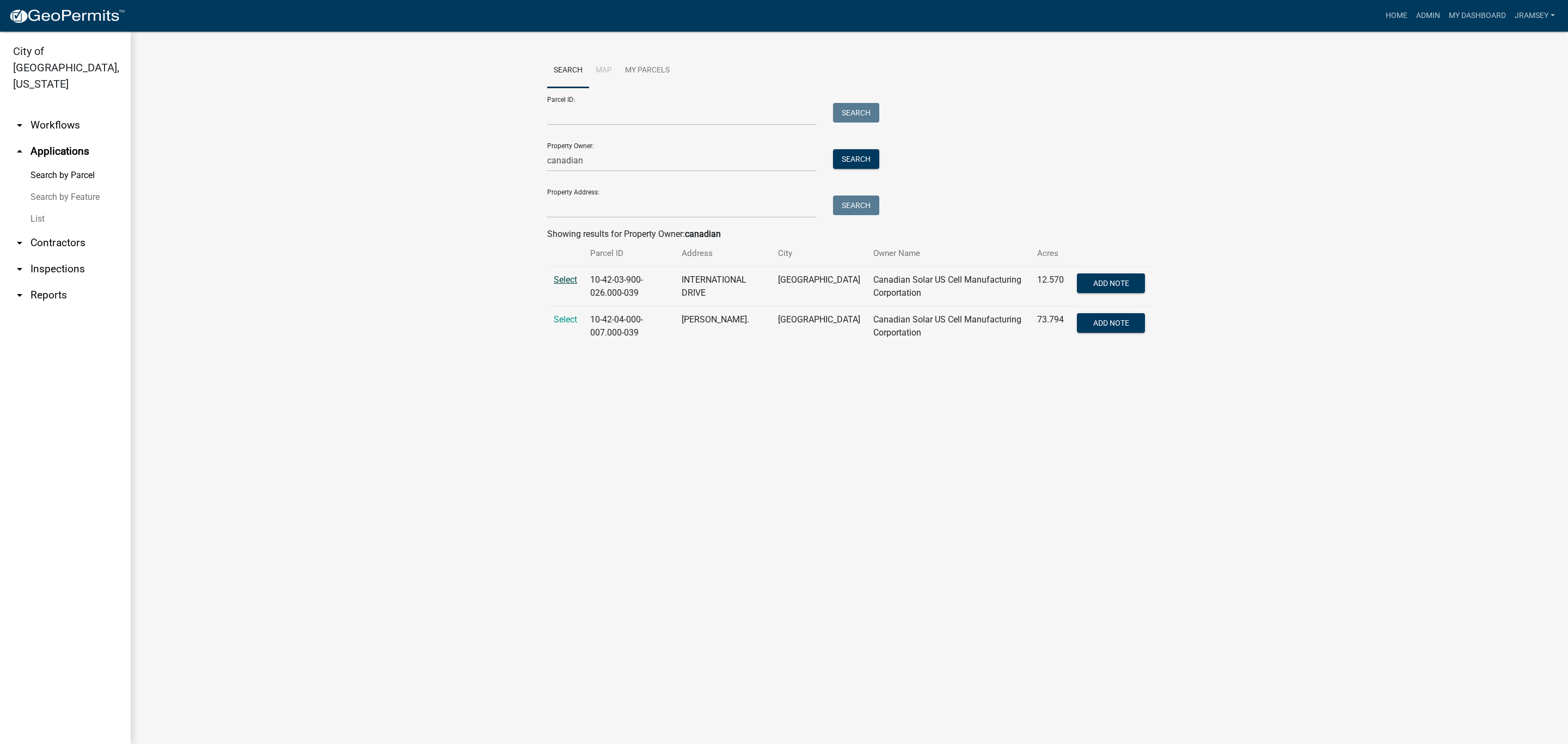
click at [570, 282] on span "Select" at bounding box center [565, 279] width 23 height 11
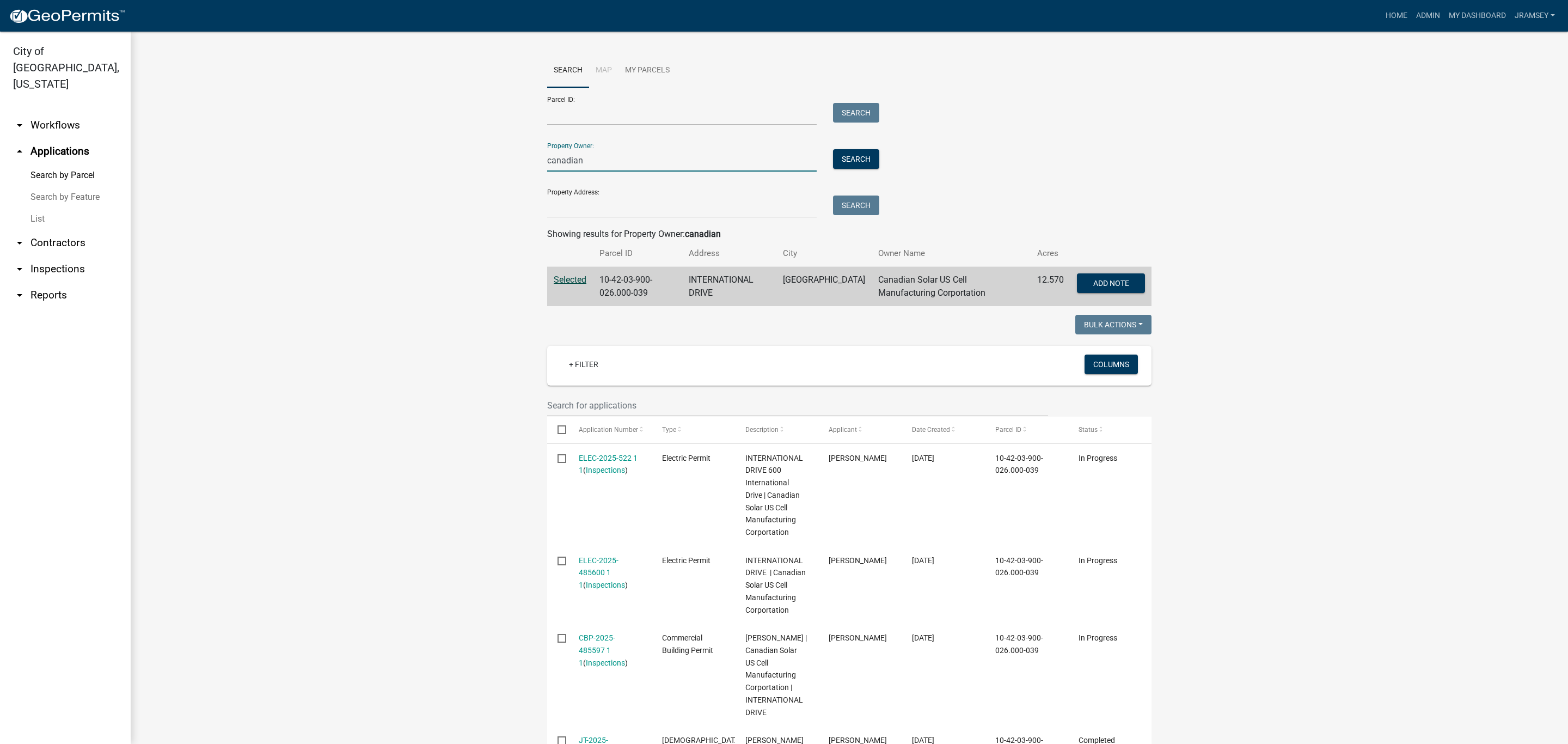
drag, startPoint x: 580, startPoint y: 154, endPoint x: 482, endPoint y: 165, distance: 98.6
click at [482, 165] on wm-workflow-application-search-view "Search Map My Parcels Parcel ID: Search Property Owner: canadian Search Propert…" at bounding box center [849, 451] width 1394 height 794
click at [64, 112] on link "arrow_drop_down Workflows" at bounding box center [65, 126] width 131 height 26
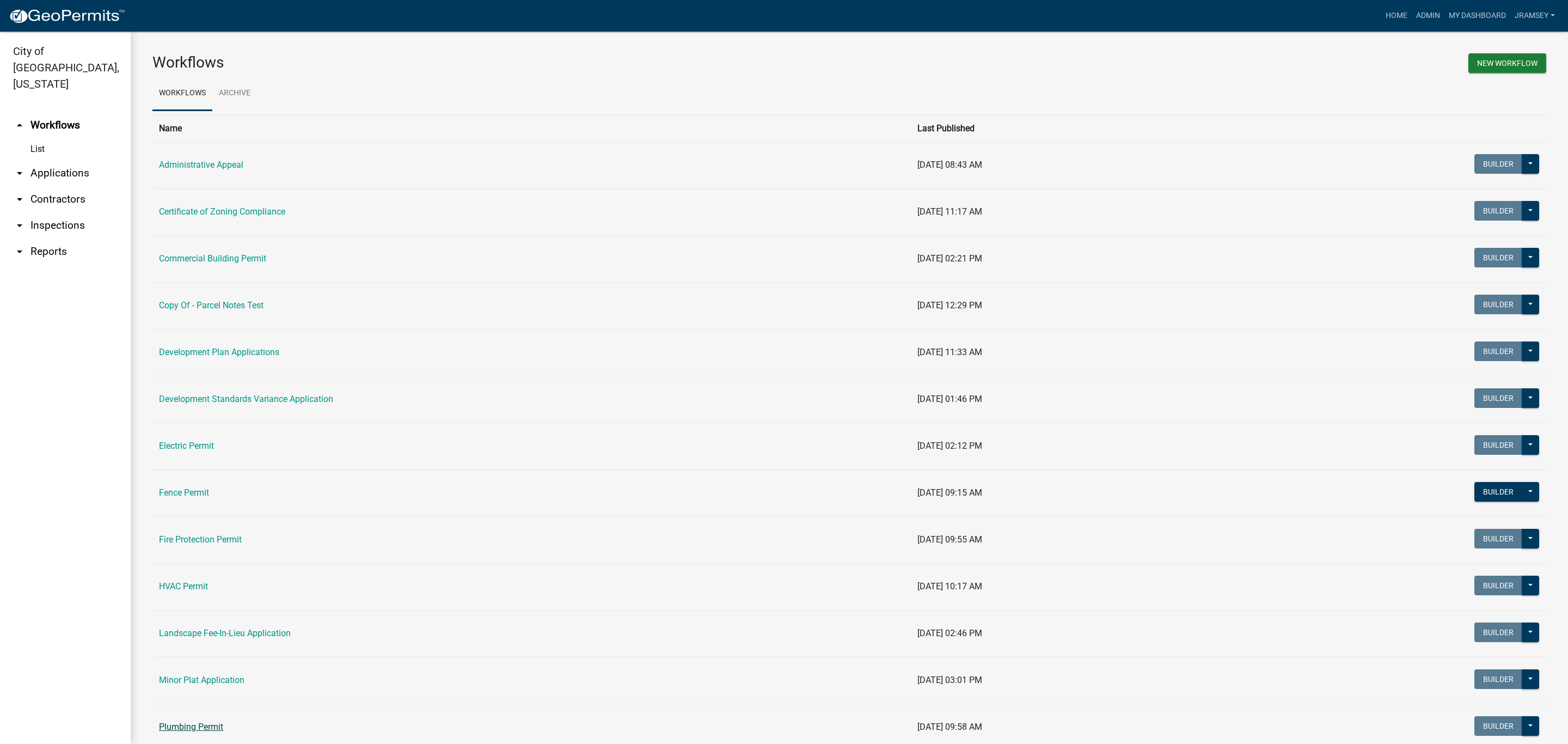
click at [203, 730] on link "Plumbing Permit" at bounding box center [191, 727] width 64 height 11
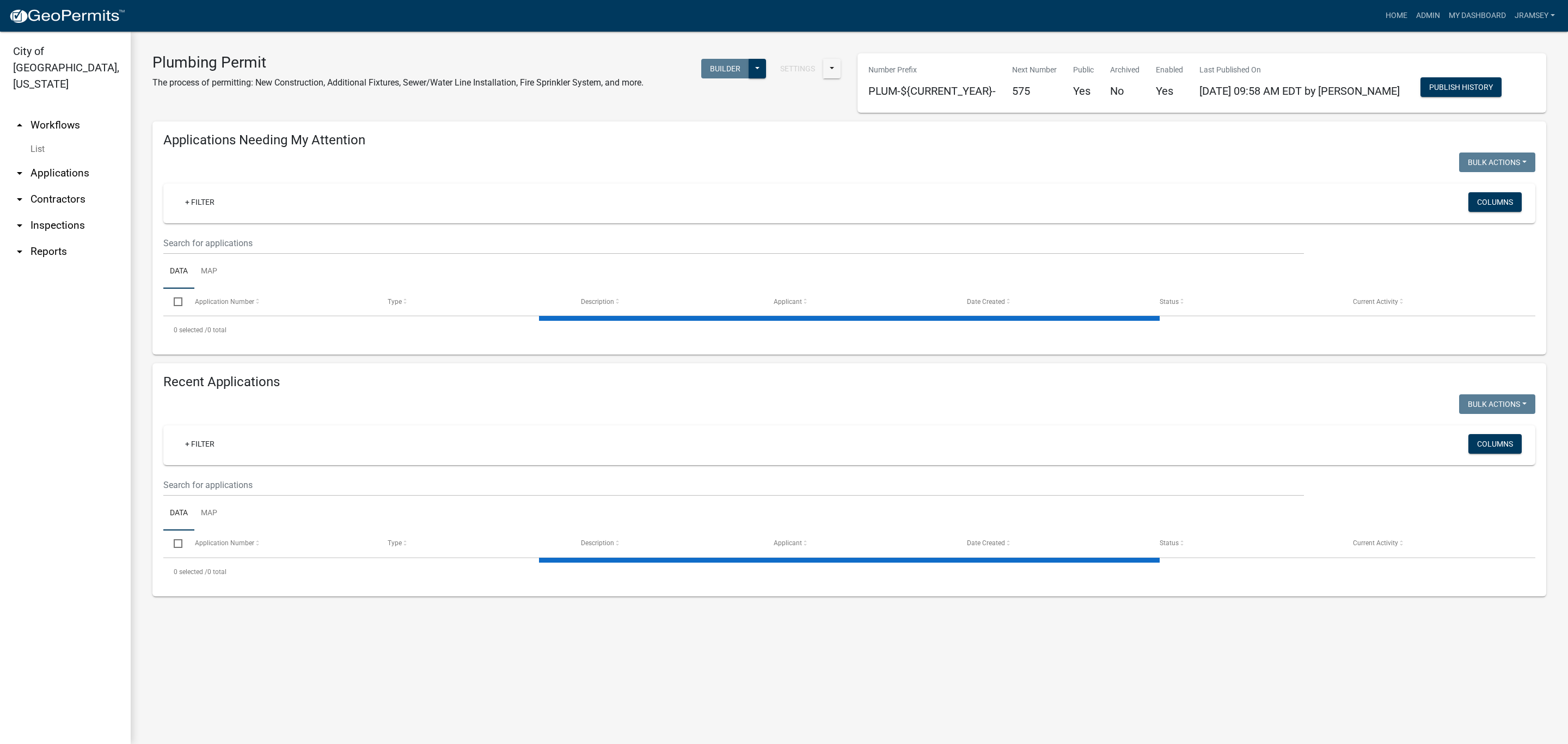
select select "1: 25"
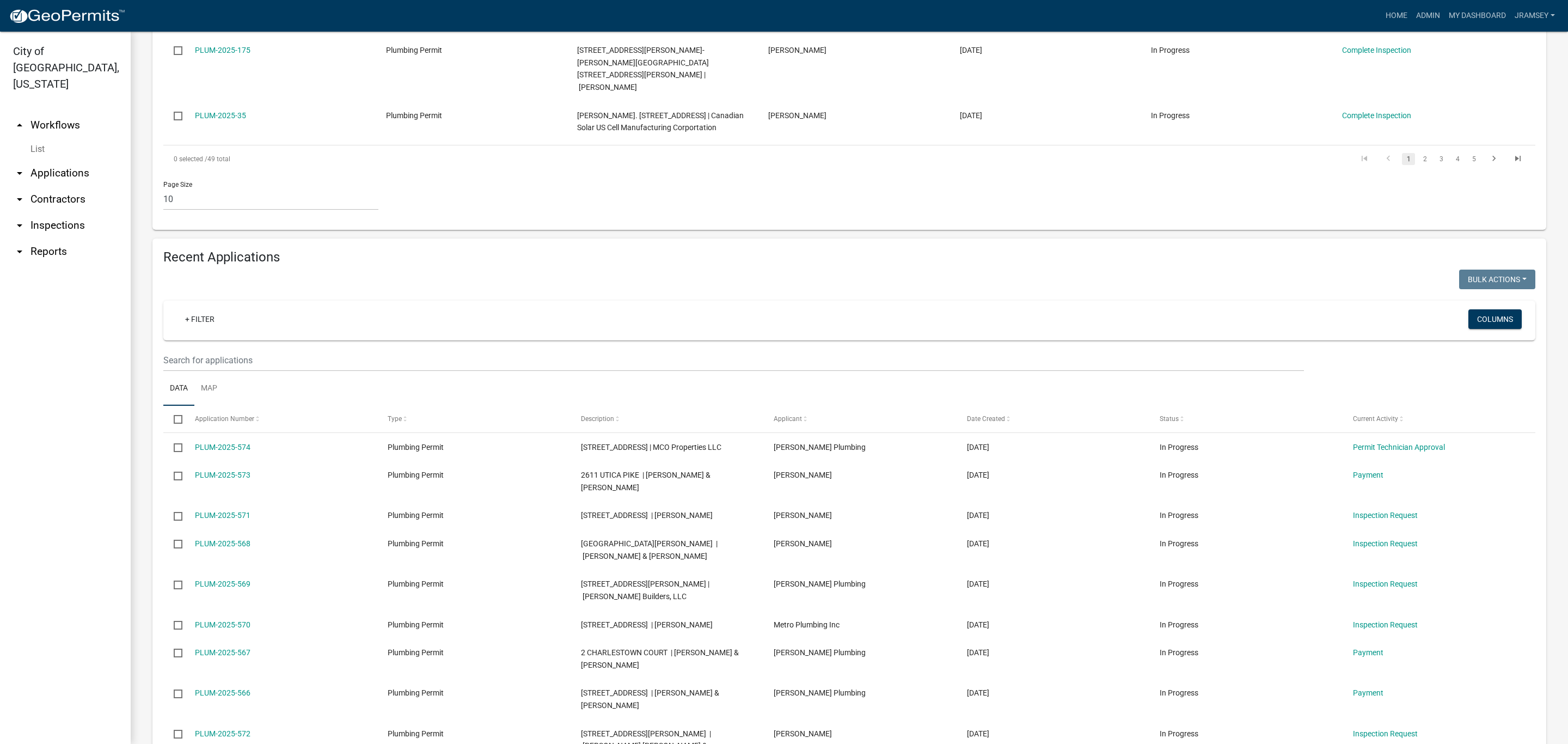
scroll to position [620, 0]
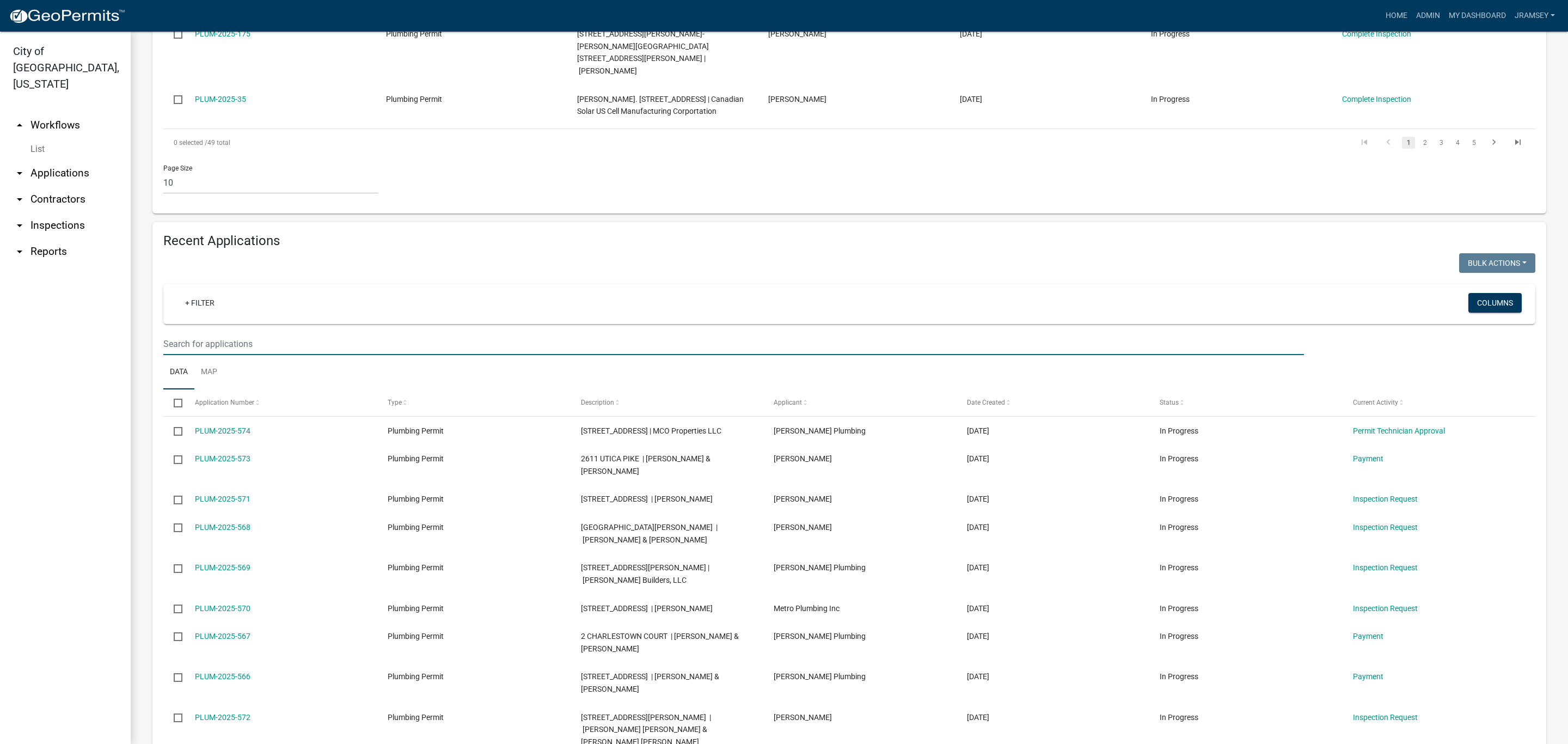
click at [200, 333] on input "text" at bounding box center [734, 344] width 1141 height 22
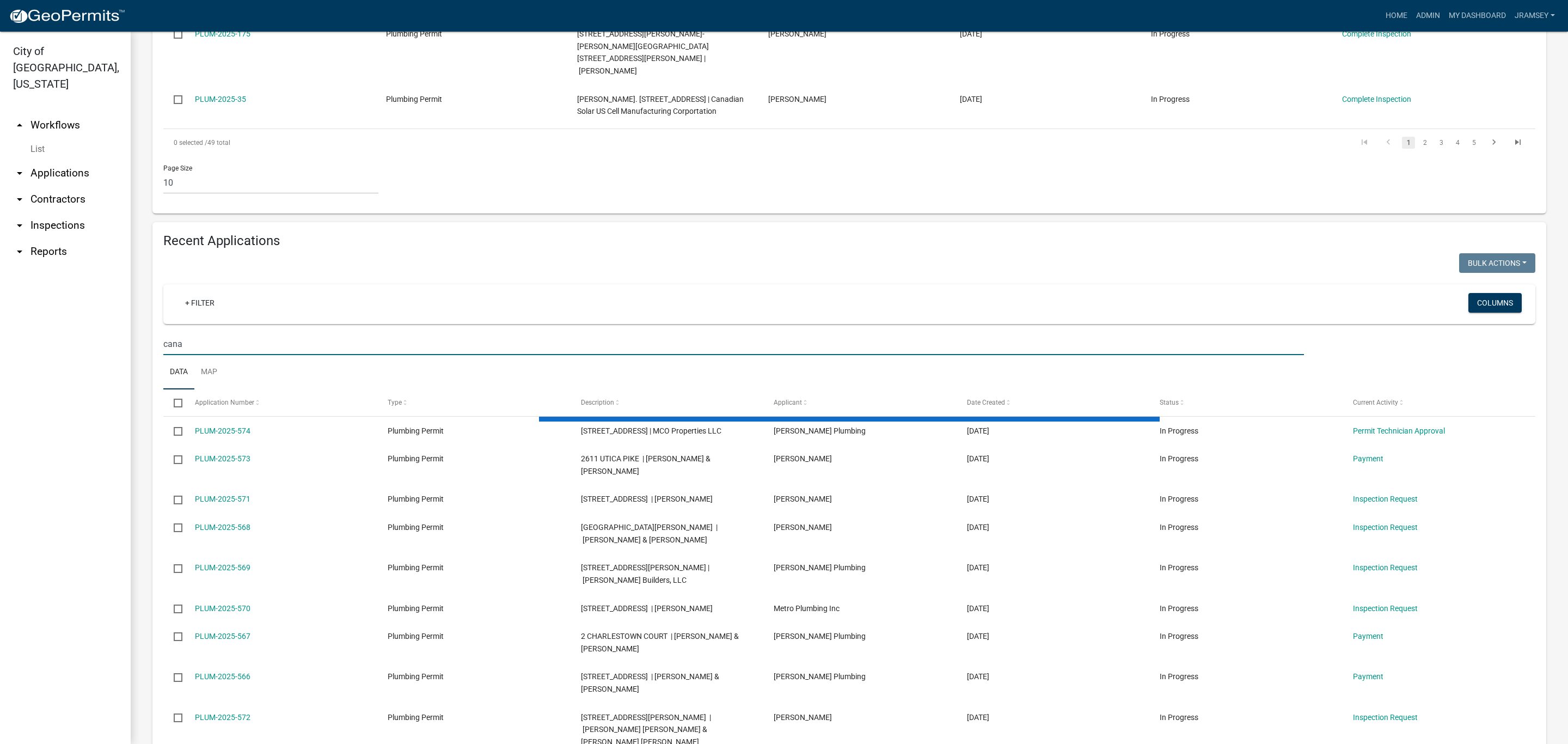
scroll to position [371, 0]
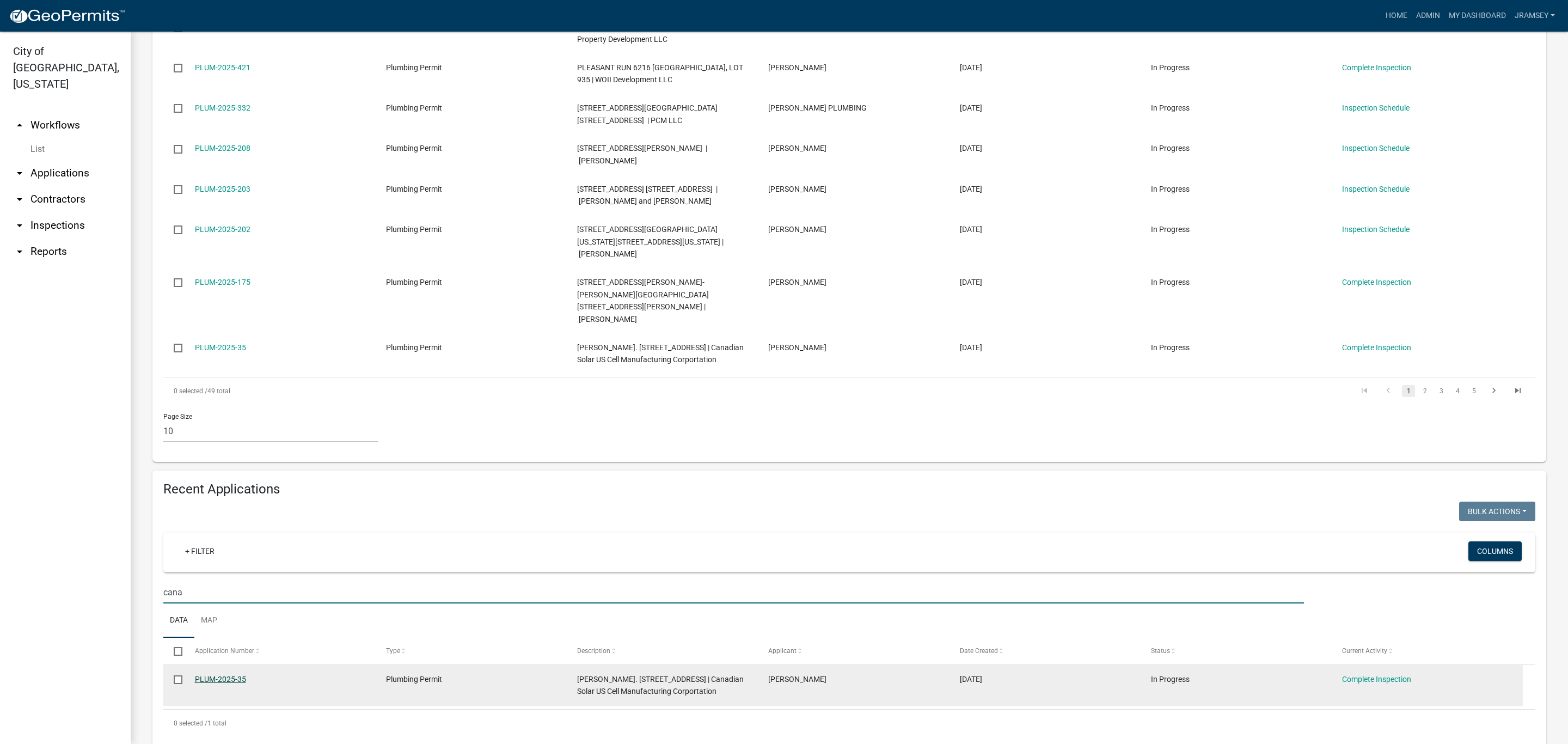
type input "cana"
click at [215, 675] on link "PLUM-2025-35" at bounding box center [221, 679] width 51 height 9
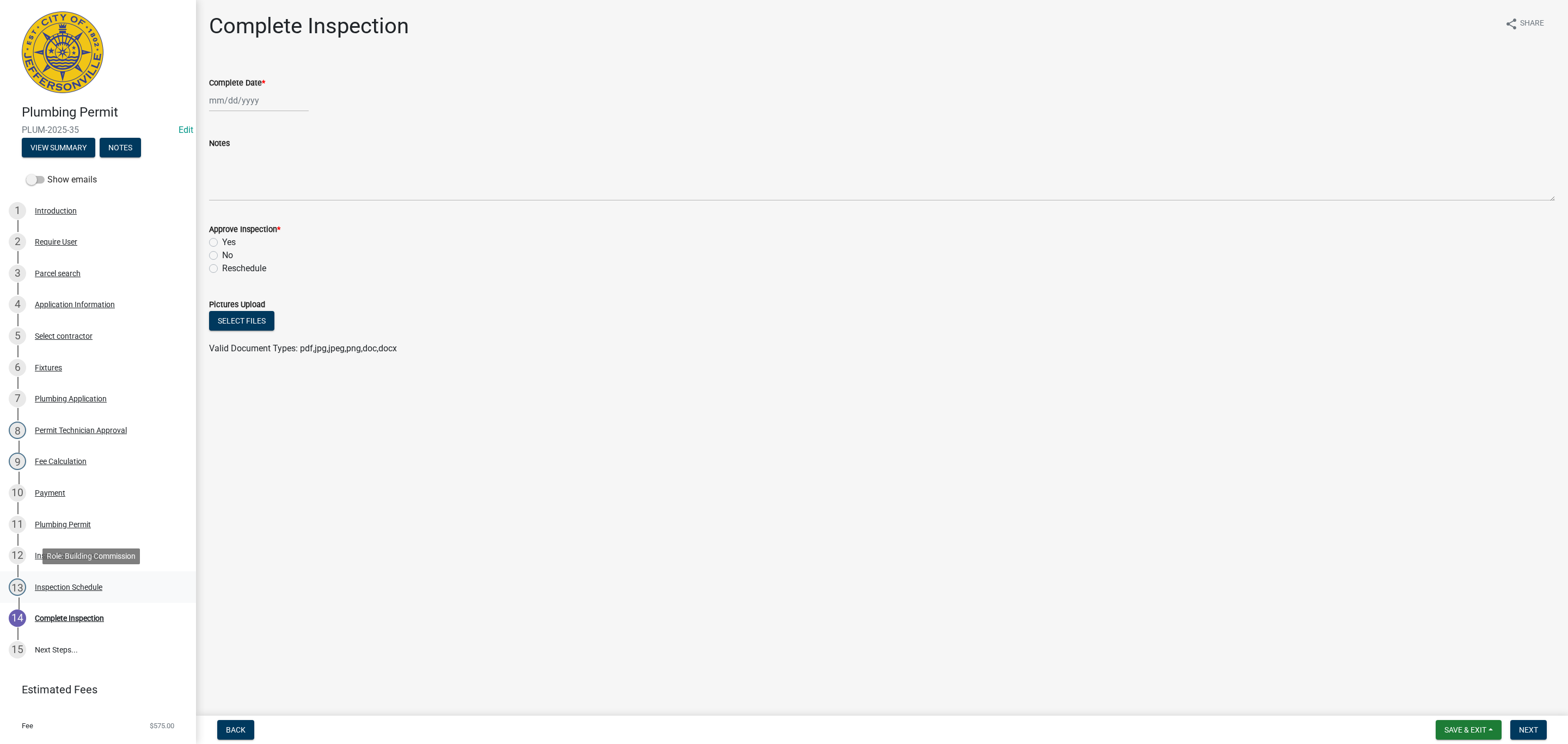
click at [63, 591] on div "13 Inspection Schedule" at bounding box center [94, 587] width 170 height 17
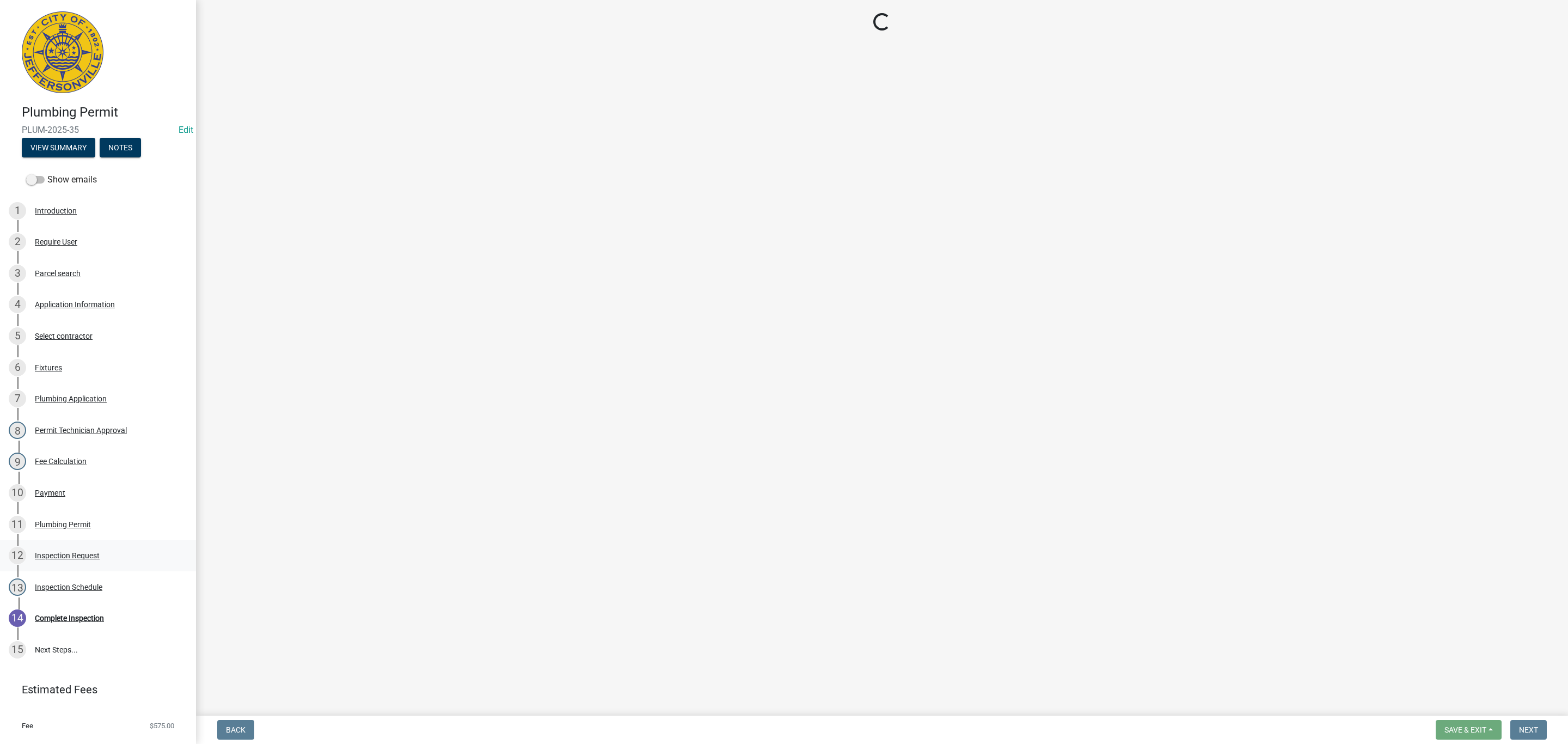
select select "13c97fbc-c819-4cee-844a-0db3d3c4db95"
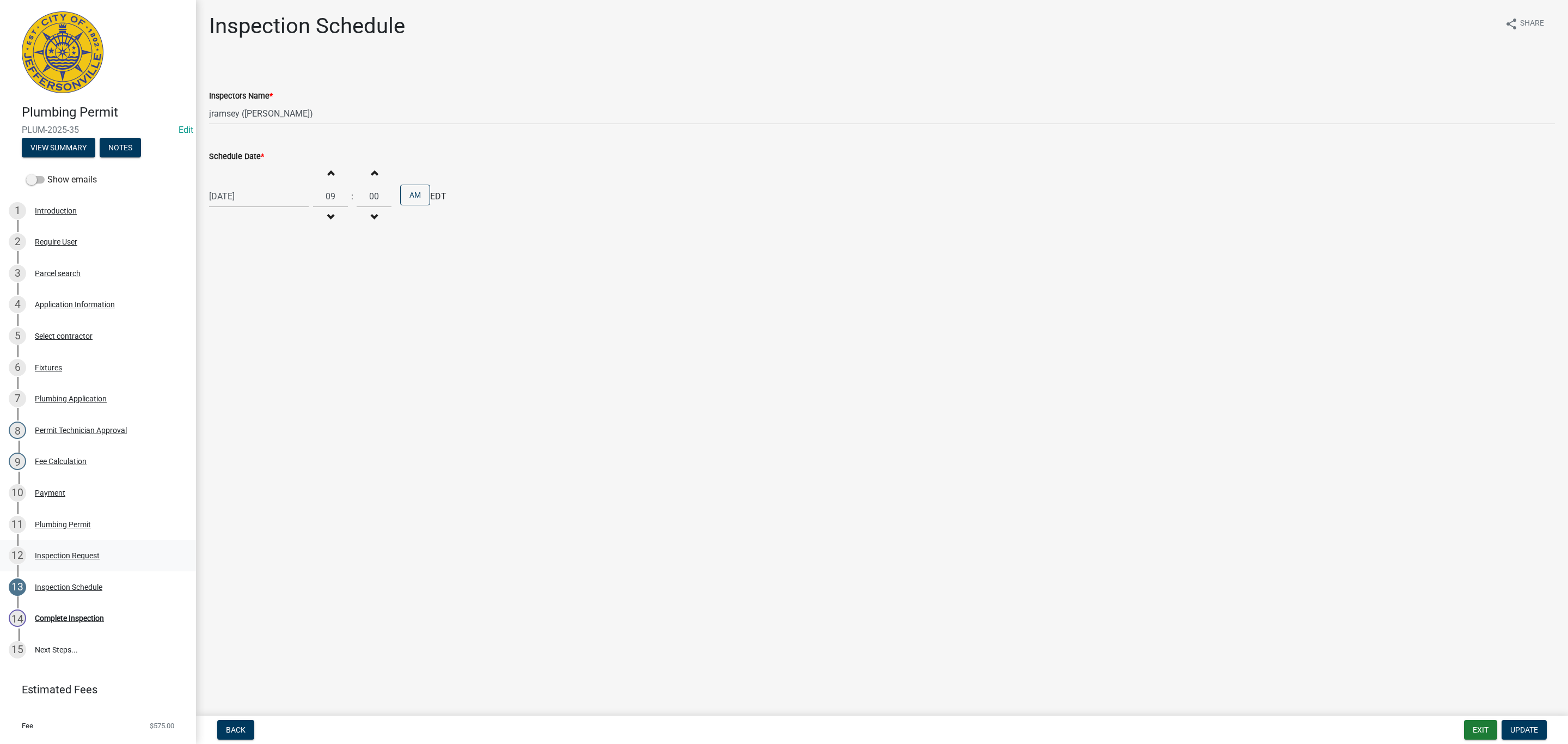
click at [66, 552] on div "Inspection Request" at bounding box center [67, 555] width 64 height 7
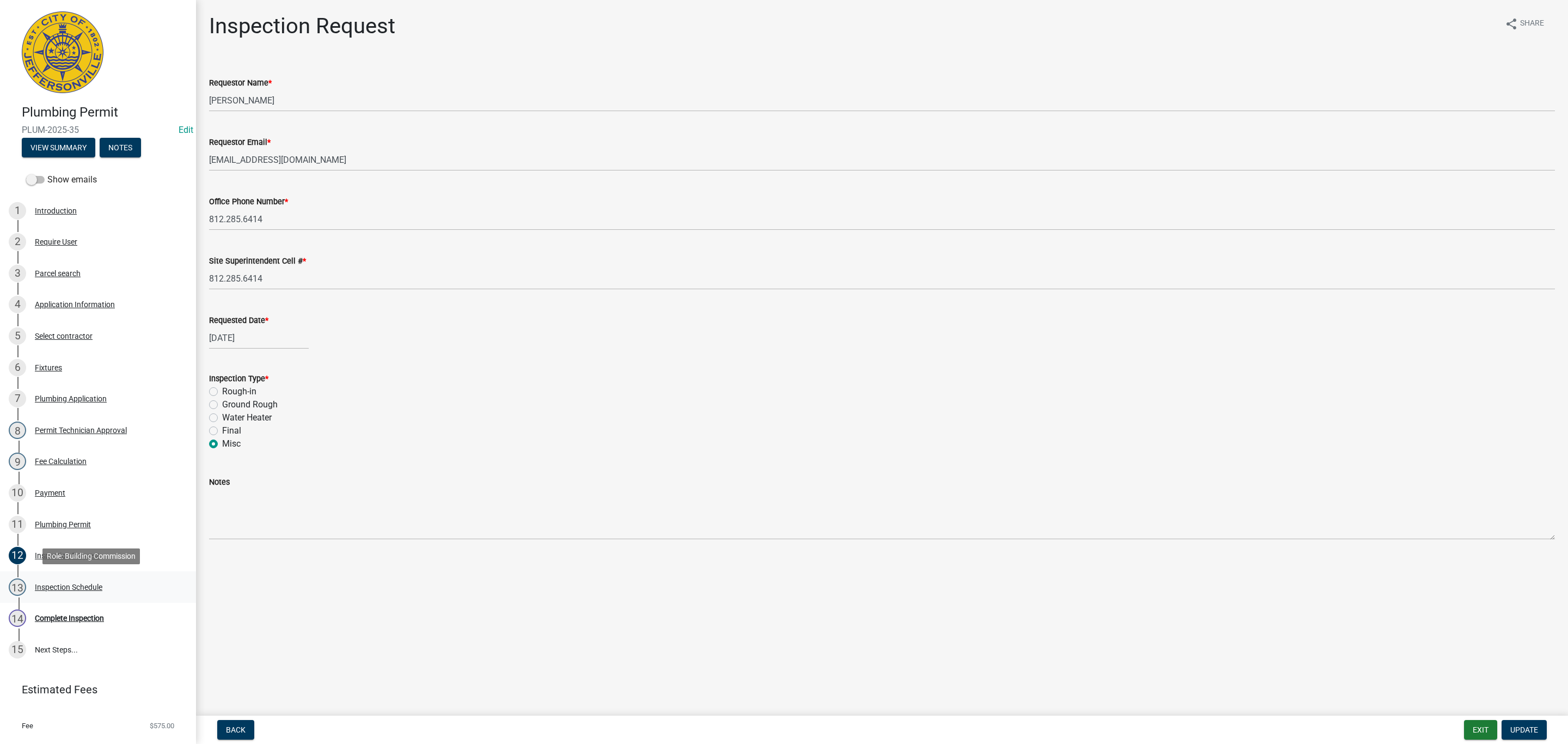
click at [69, 585] on div "Inspection Schedule" at bounding box center [69, 587] width 68 height 7
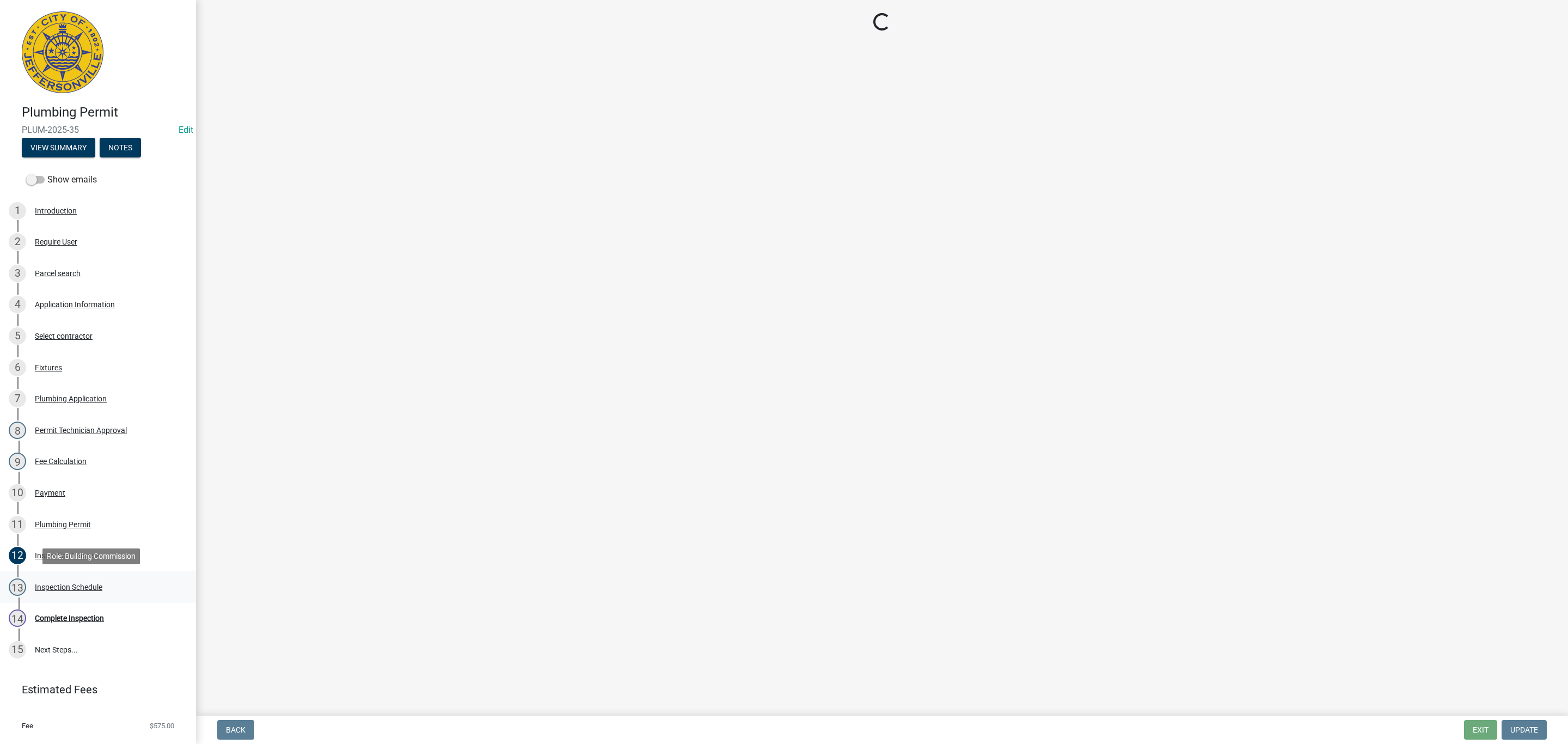
select select "13c97fbc-c819-4cee-844a-0db3d3c4db95"
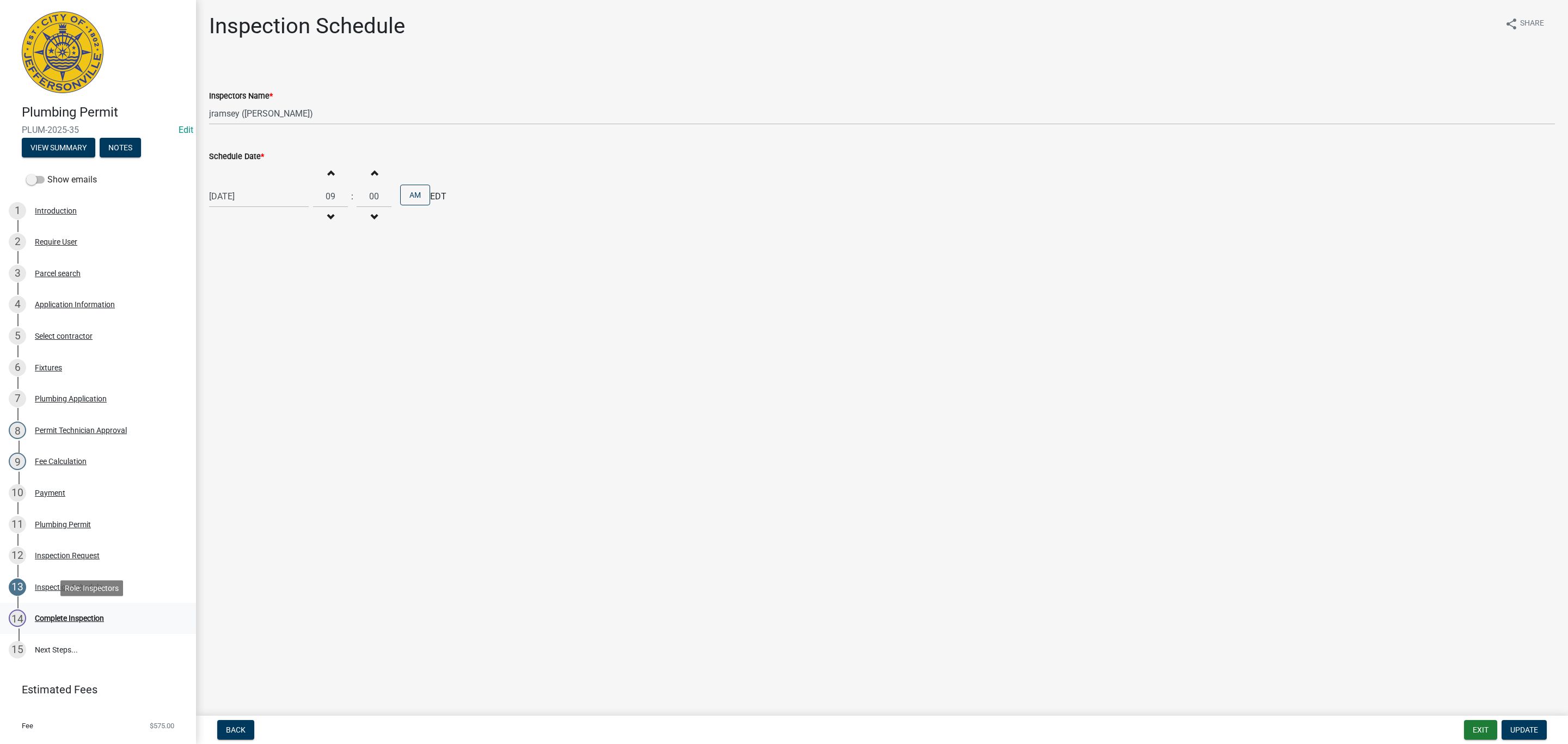
click at [72, 610] on div "14 Complete Inspection" at bounding box center [94, 618] width 170 height 17
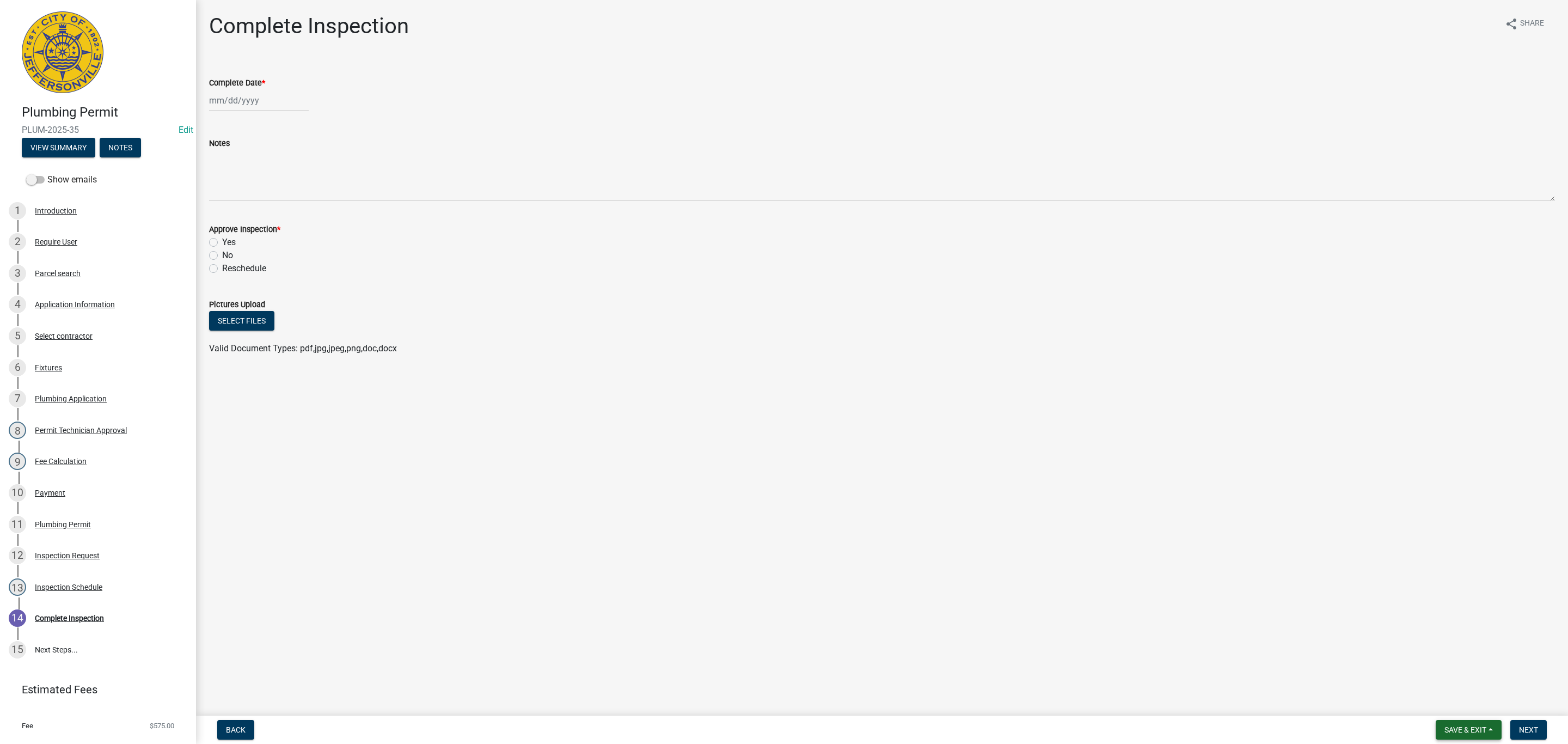
click at [1477, 727] on span "Save & Exit" at bounding box center [1466, 729] width 42 height 9
click at [1456, 700] on button "Save & Exit" at bounding box center [1457, 702] width 87 height 26
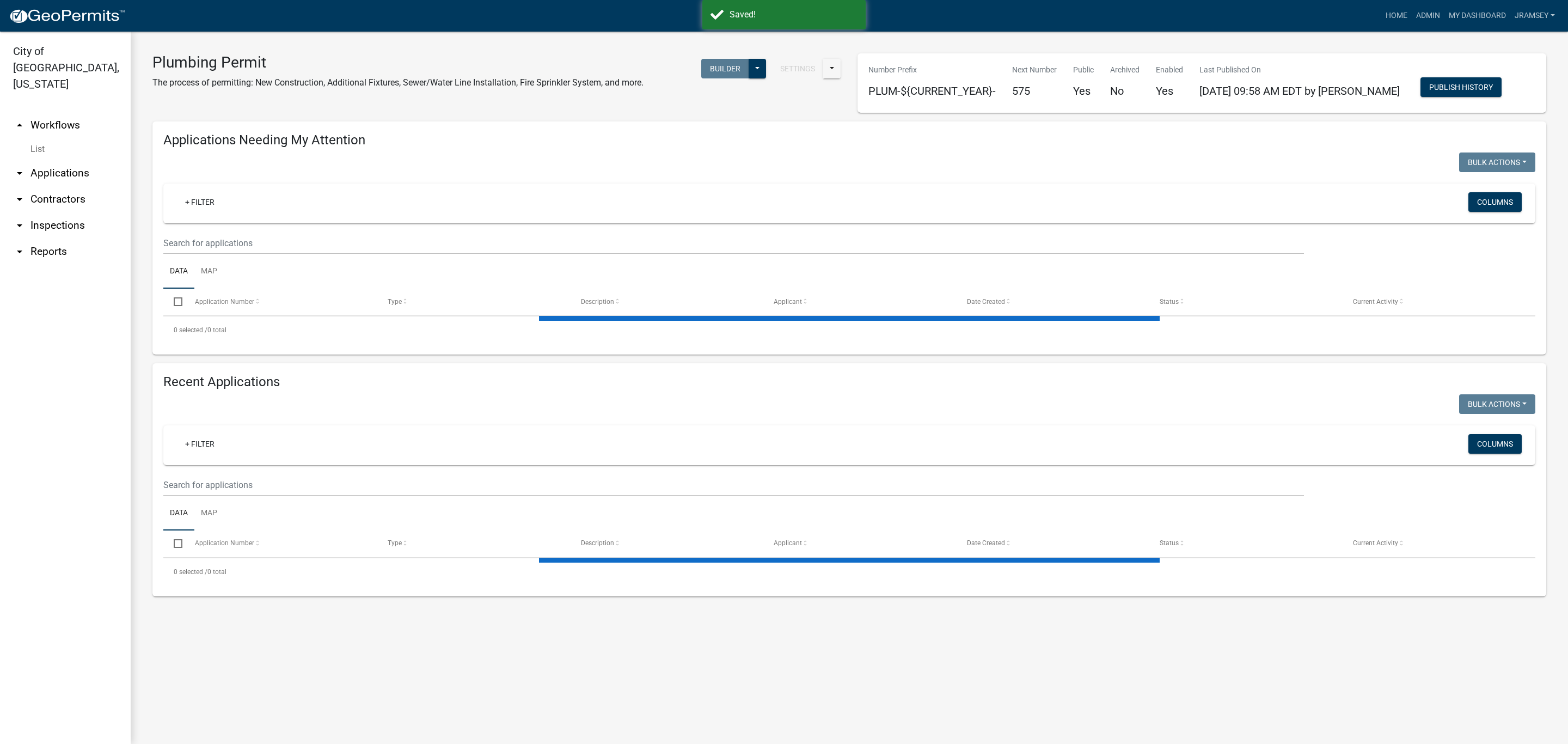
select select "1: 25"
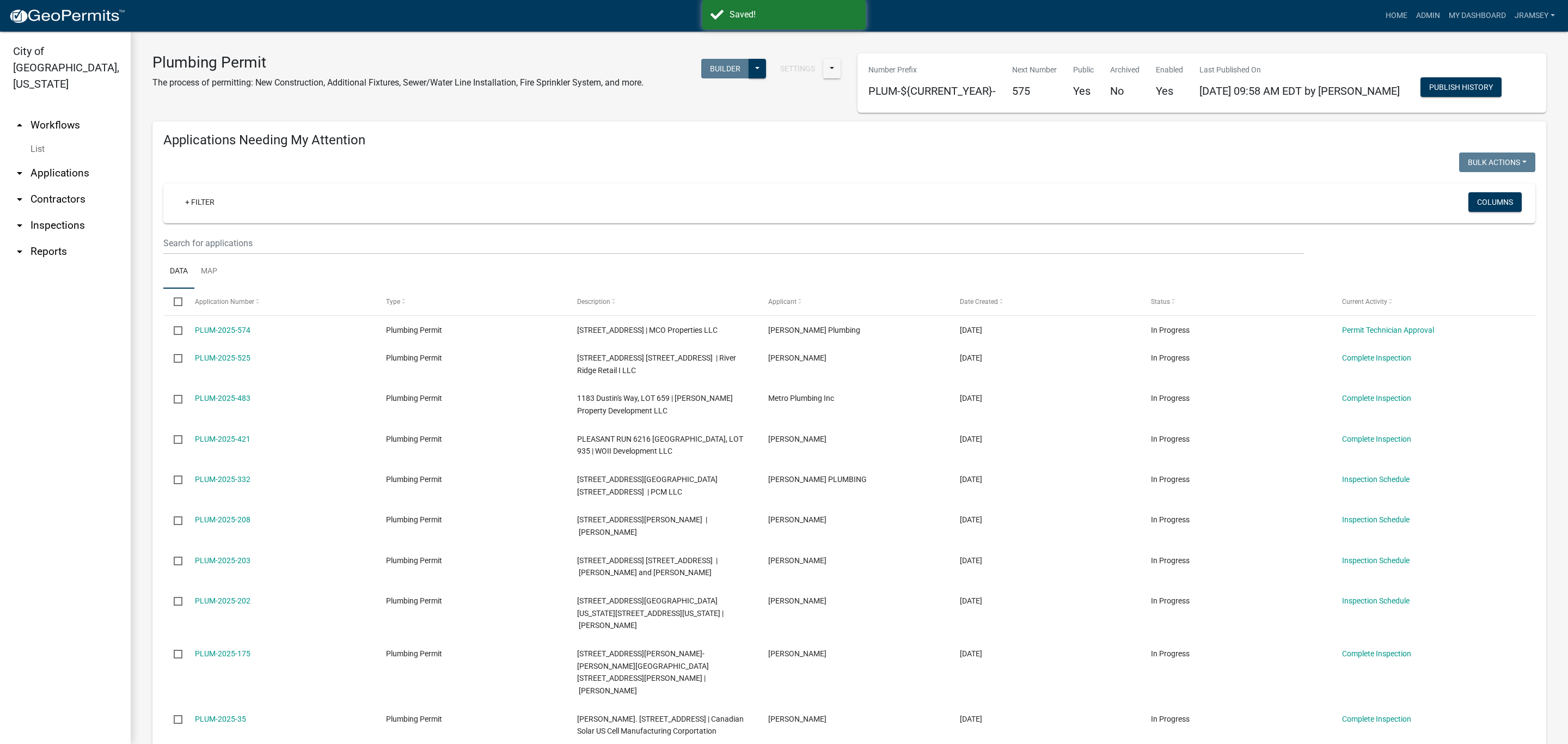
click at [68, 212] on link "arrow_drop_down Inspections" at bounding box center [65, 226] width 131 height 26
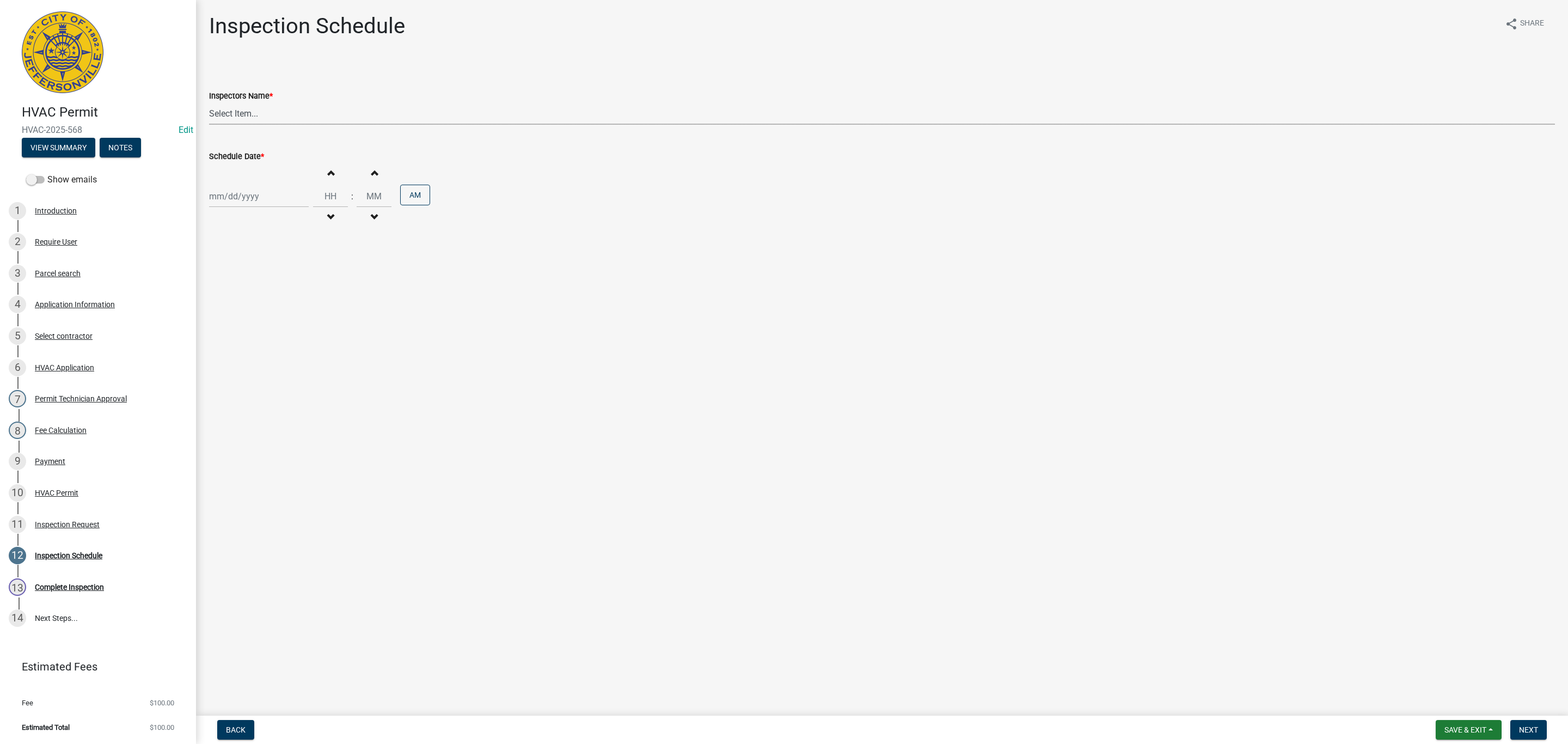
click at [241, 115] on select "Select Item... [PERSON_NAME] ([PERSON_NAME]) [PERSON_NAME] ([PERSON_NAME]) mkru…" at bounding box center [882, 113] width 1346 height 22
select select "13c97fbc-c819-4cee-844a-0db3d3c4db95"
click at [209, 103] on select "Select Item... [PERSON_NAME] ([PERSON_NAME]) [PERSON_NAME] ([PERSON_NAME]) mkru…" at bounding box center [882, 113] width 1346 height 22
click at [239, 196] on div at bounding box center [259, 196] width 100 height 22
select select "10"
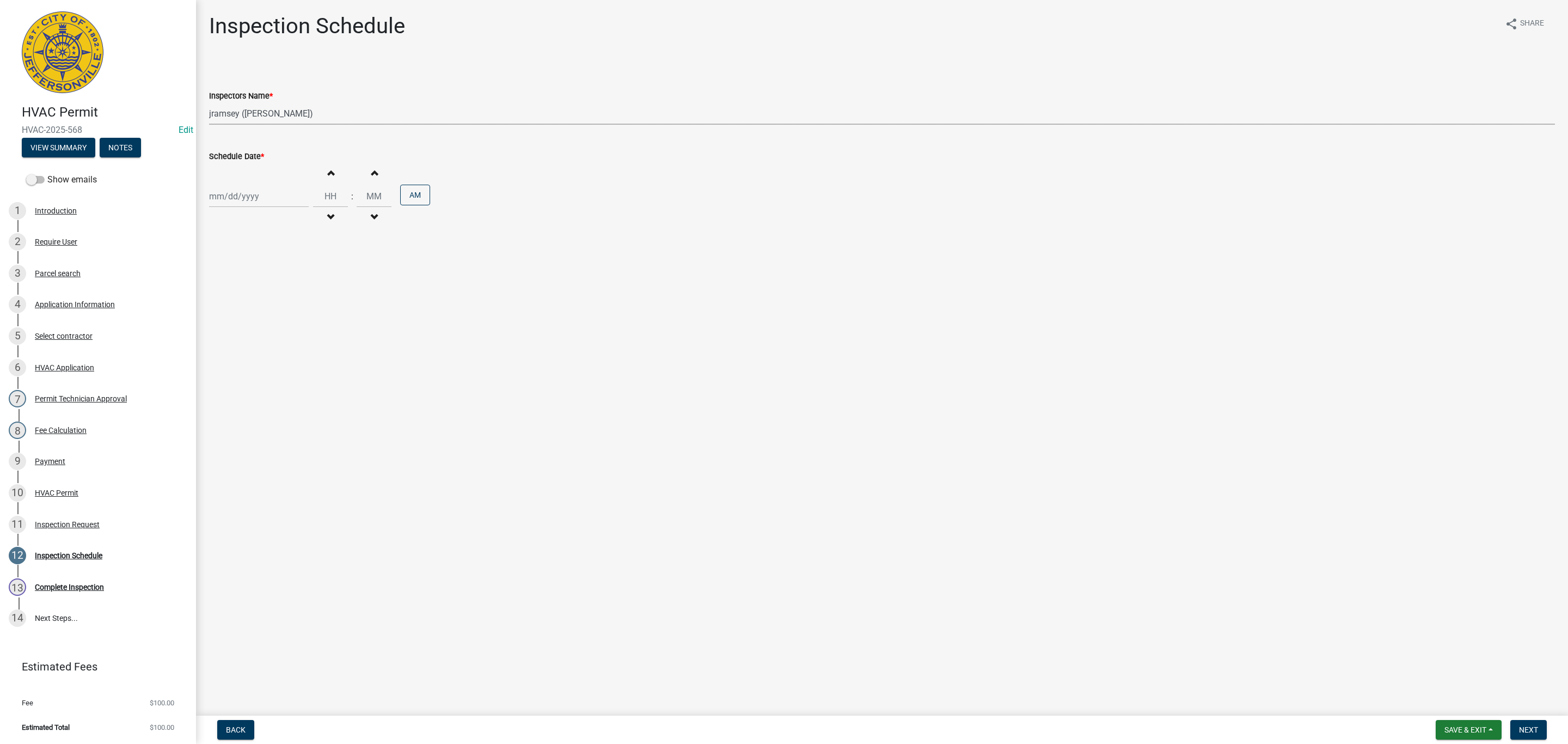
select select "2025"
click at [271, 288] on div "16" at bounding box center [272, 289] width 17 height 17
type input "10/16/2025"
click at [1534, 727] on span "Next" at bounding box center [1528, 729] width 19 height 9
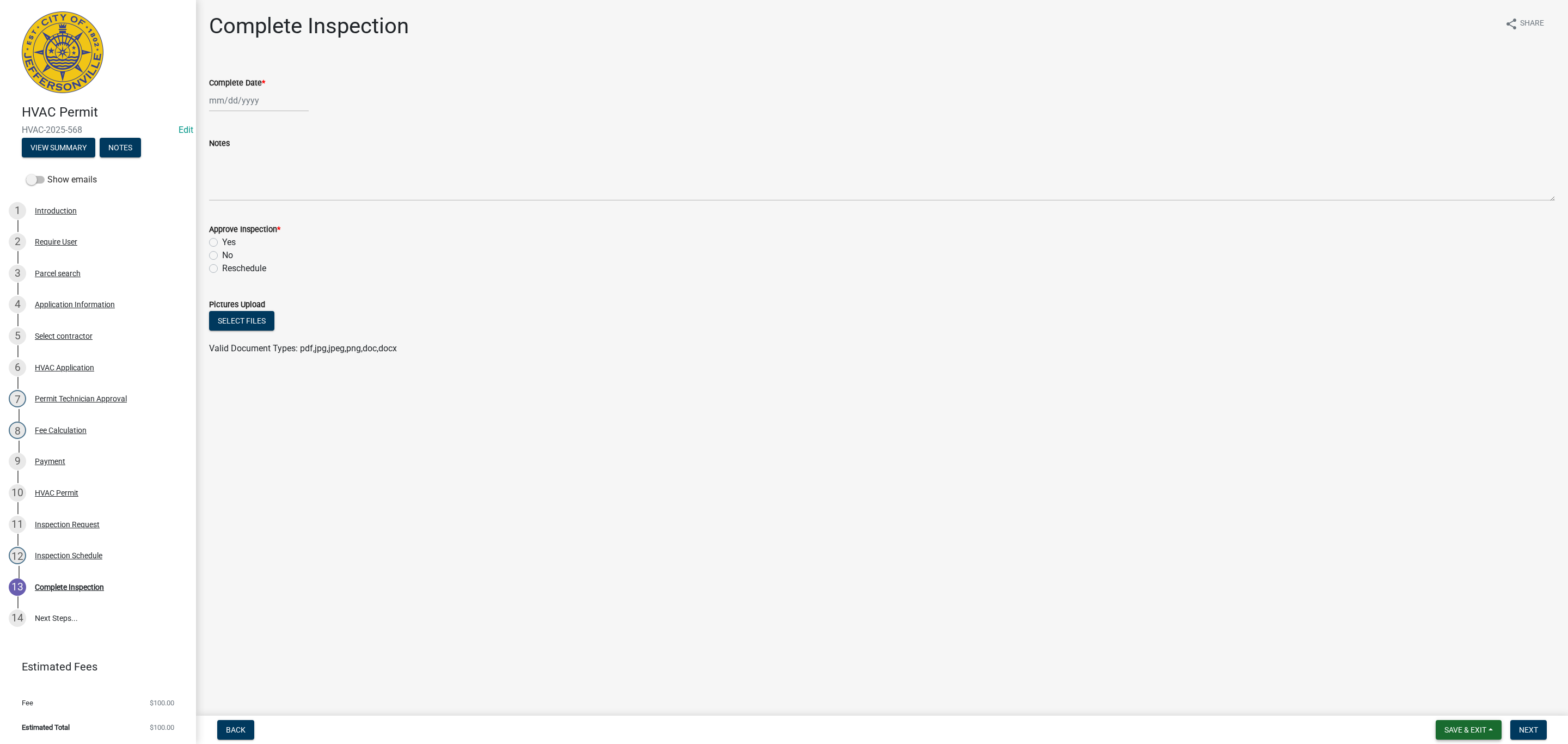
click at [1456, 730] on span "Save & Exit" at bounding box center [1466, 729] width 42 height 9
click at [1445, 701] on button "Save & Exit" at bounding box center [1457, 702] width 87 height 26
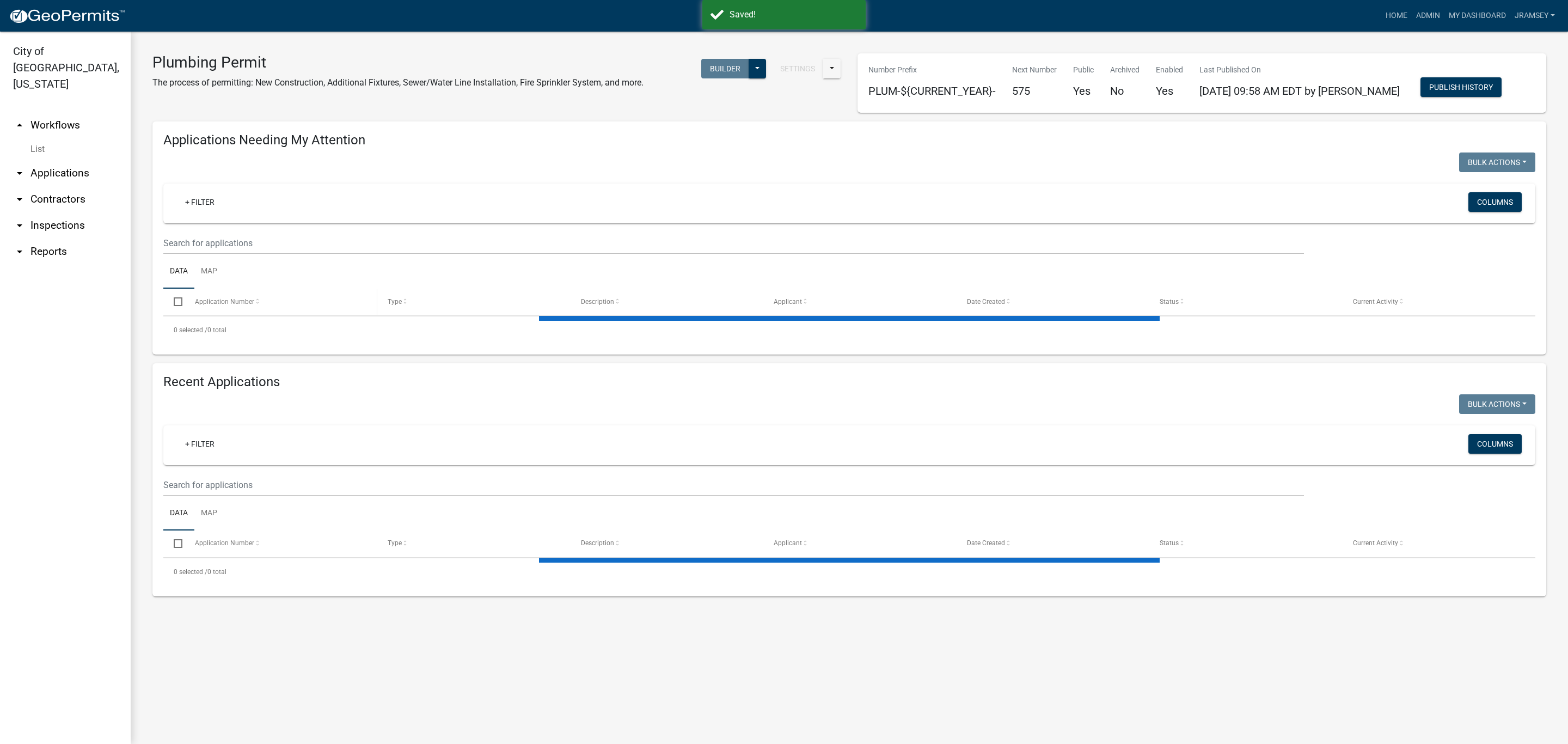
select select "1: 25"
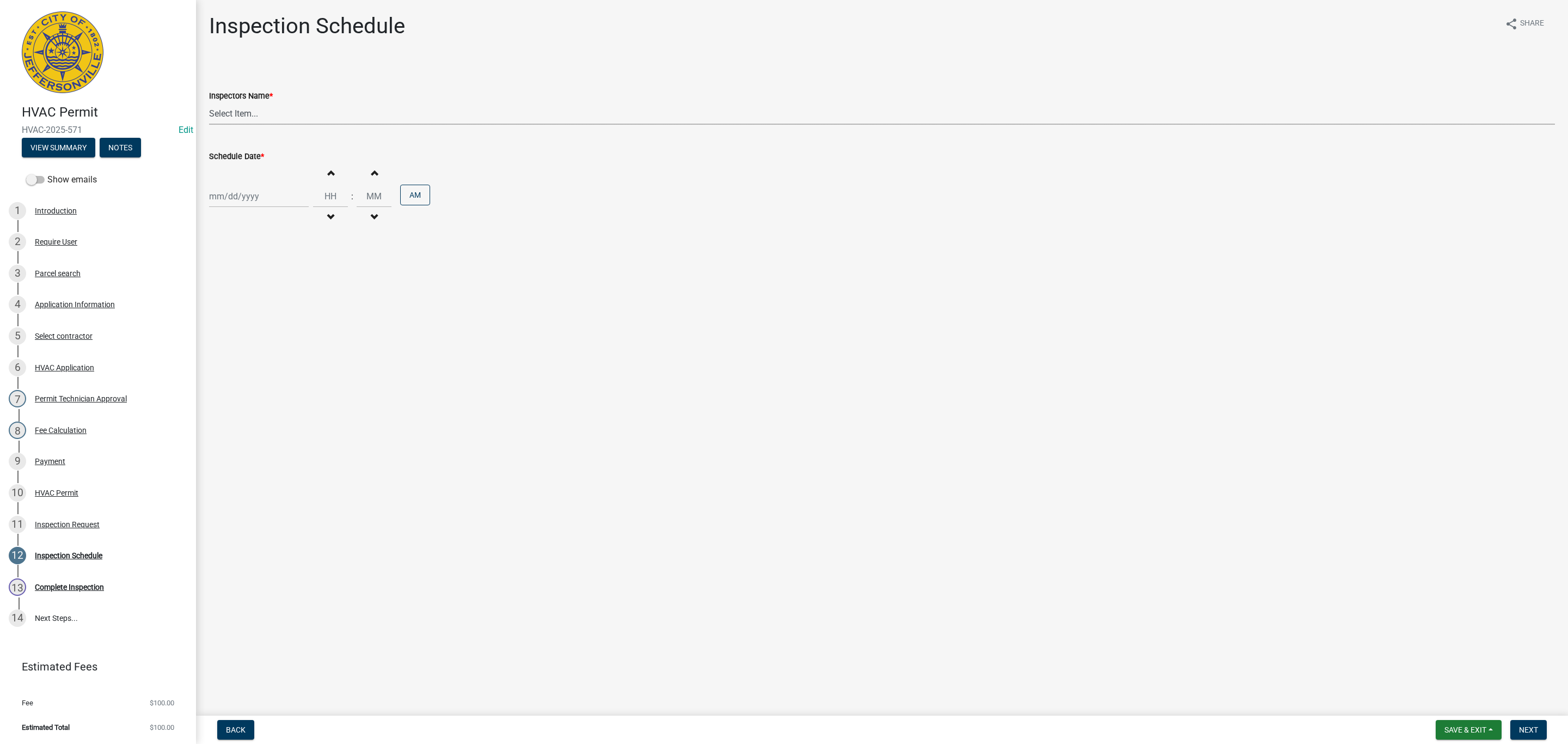
click at [239, 111] on select "Select Item... jramsey (Jeremy Ramsey) MaryFrey (Mary Frey) mkruer (Mike Kruer)…" at bounding box center [882, 113] width 1346 height 22
select select "13c97fbc-c819-4cee-844a-0db3d3c4db95"
click at [209, 103] on select "Select Item... jramsey (Jeremy Ramsey) MaryFrey (Mary Frey) mkruer (Mike Kruer)…" at bounding box center [882, 113] width 1346 height 22
select select "10"
select select "2025"
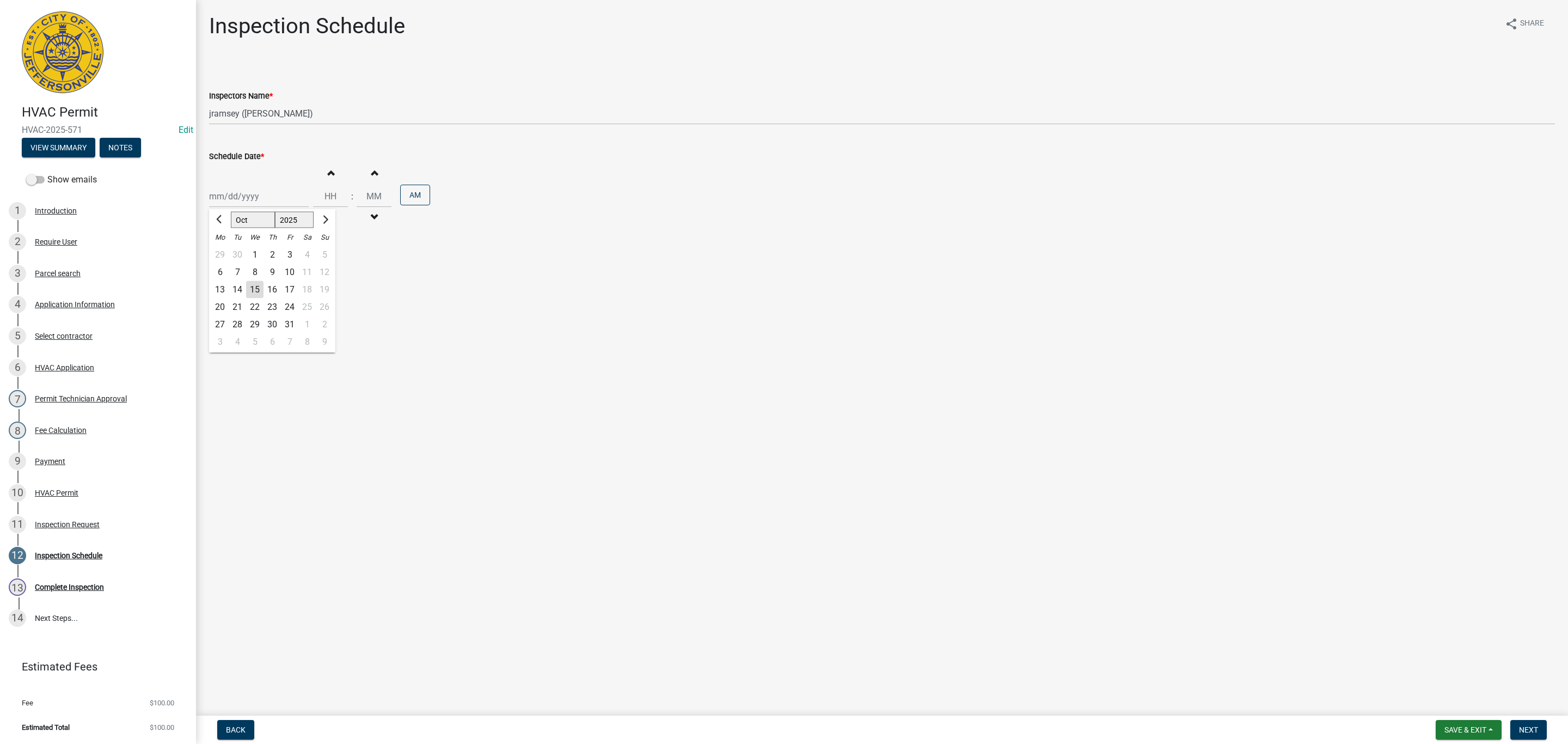
click at [242, 197] on div "Jan Feb Mar Apr May Jun Jul Aug Sep Oct Nov Dec 1525 1526 1527 1528 1529 1530 1…" at bounding box center [259, 196] width 100 height 22
click at [273, 293] on div "16" at bounding box center [272, 289] width 17 height 17
type input "10/16/2025"
click at [1523, 730] on span "Next" at bounding box center [1528, 729] width 19 height 9
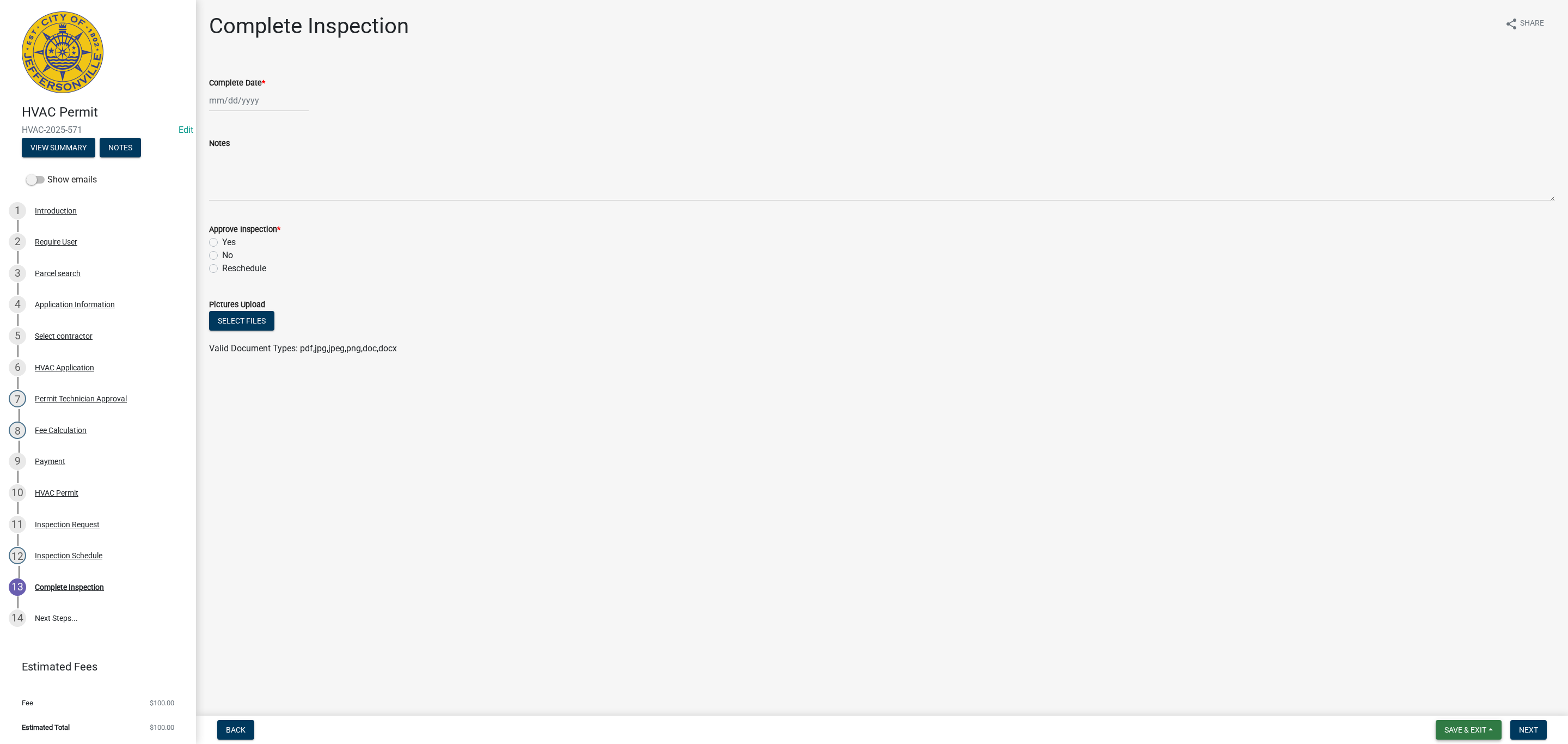
click at [1477, 730] on span "Save & Exit" at bounding box center [1466, 729] width 42 height 9
click at [1457, 697] on button "Save & Exit" at bounding box center [1457, 702] width 87 height 26
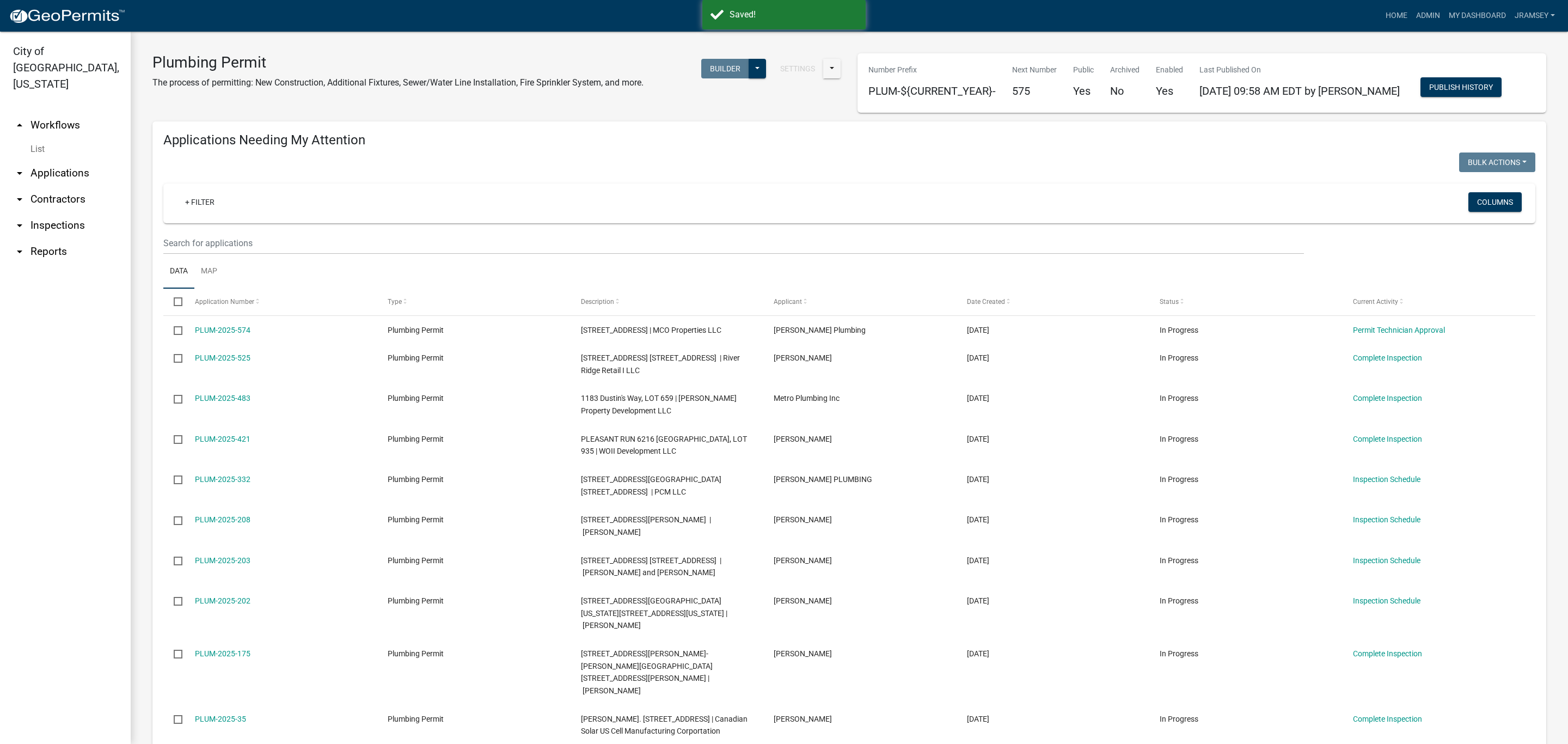
select select "1: 25"
click at [60, 212] on link "arrow_drop_down Inspections" at bounding box center [65, 226] width 131 height 26
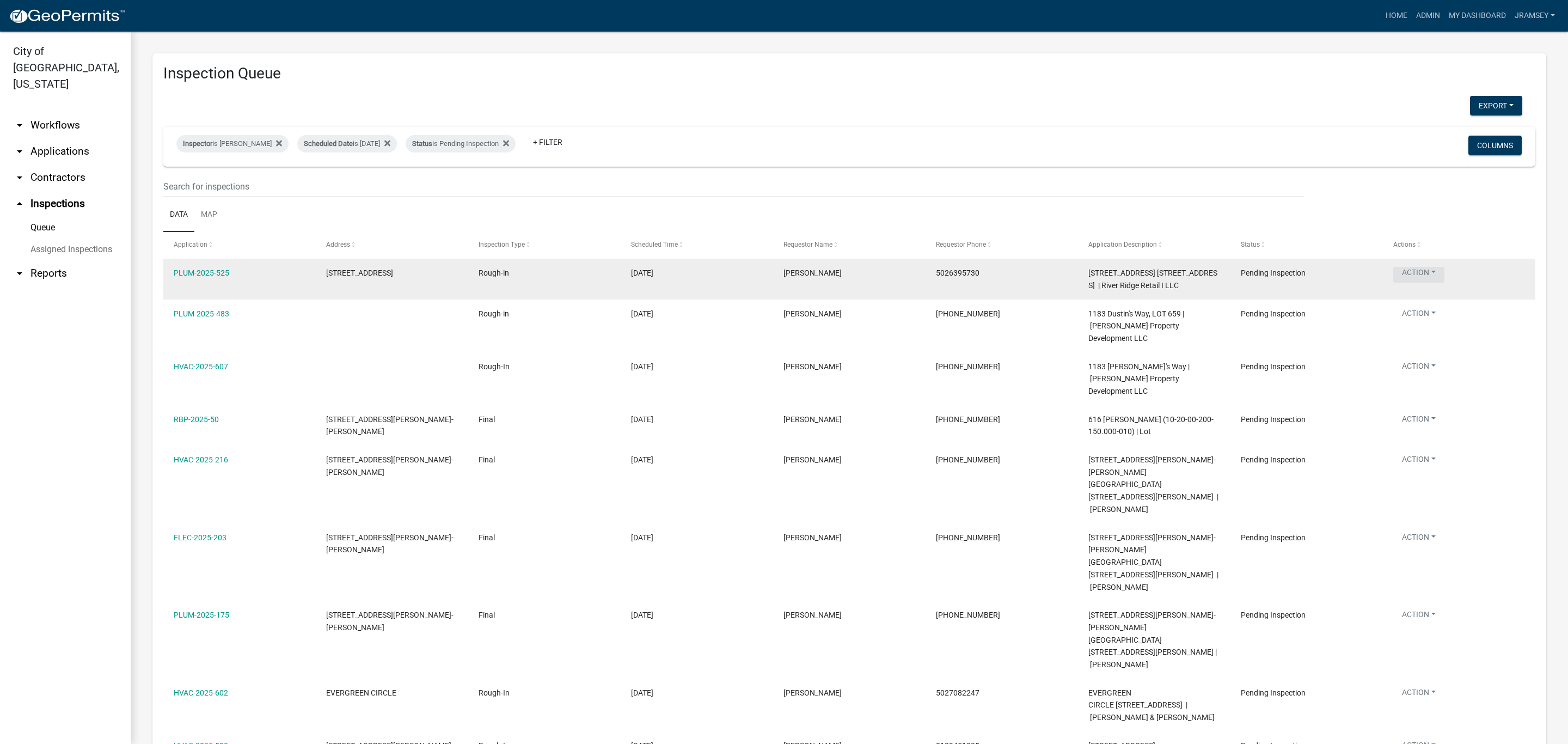
click at [1421, 276] on button "Action" at bounding box center [1419, 274] width 51 height 16
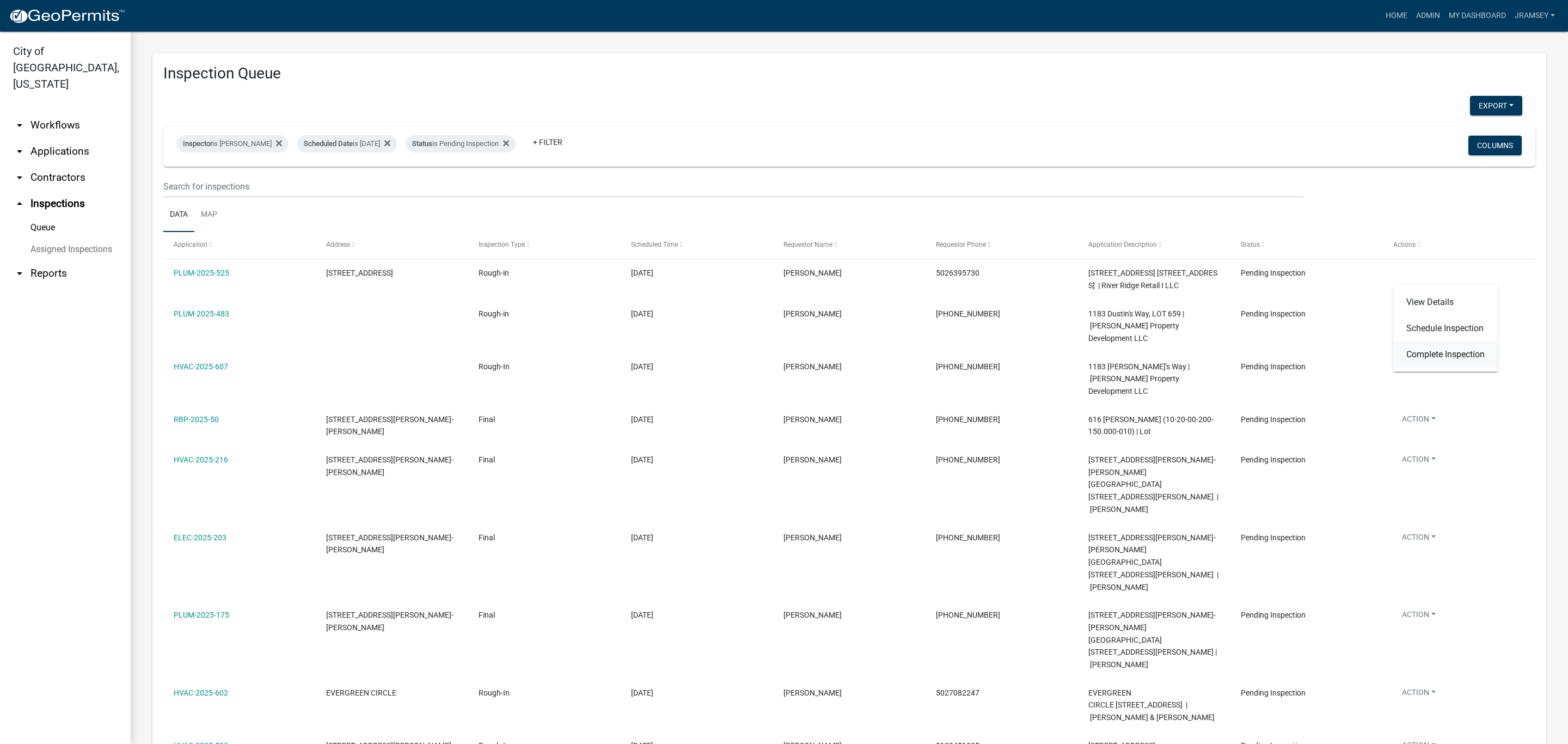
click at [1427, 355] on link "Complete Inspection" at bounding box center [1446, 355] width 104 height 26
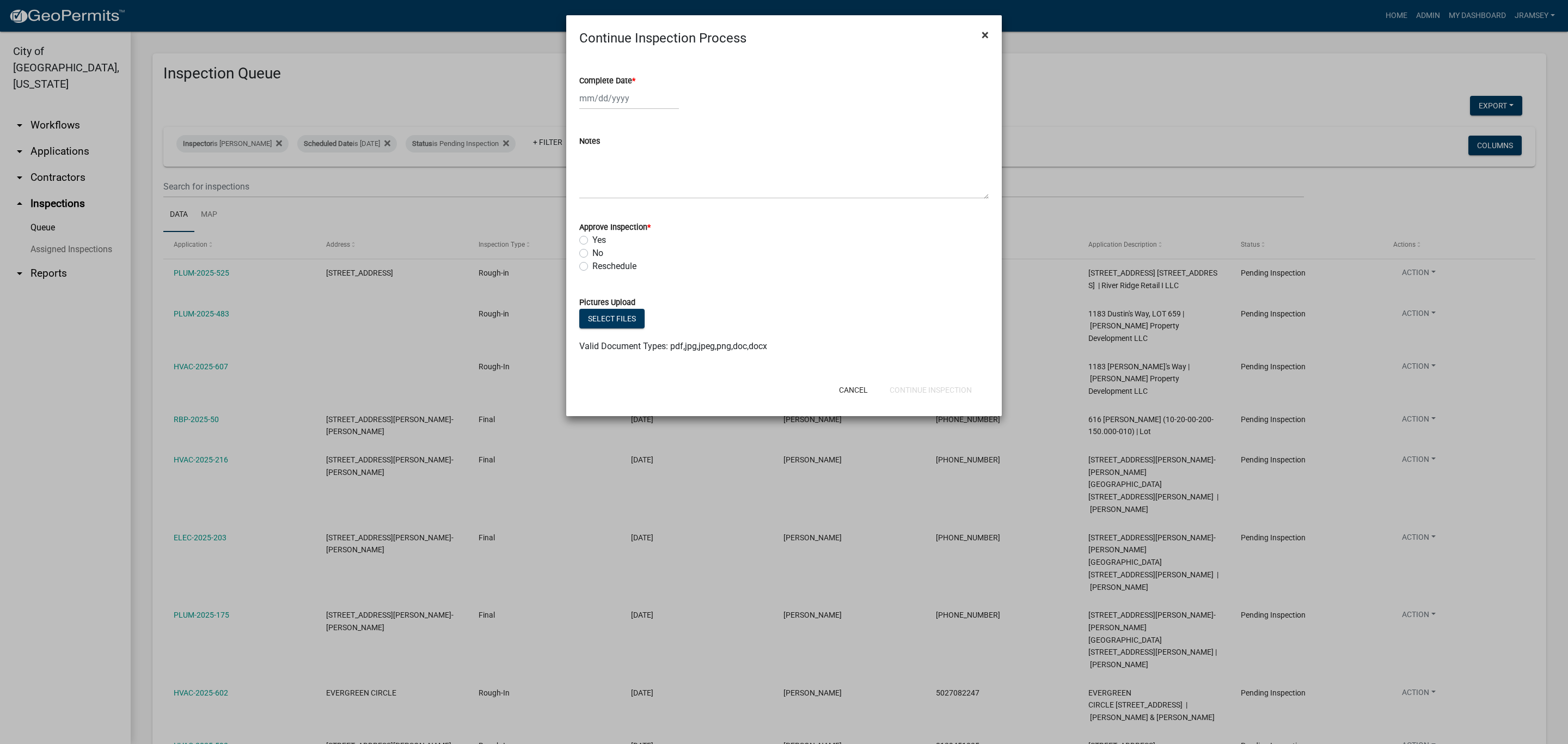
click at [985, 33] on span "×" at bounding box center [985, 35] width 7 height 15
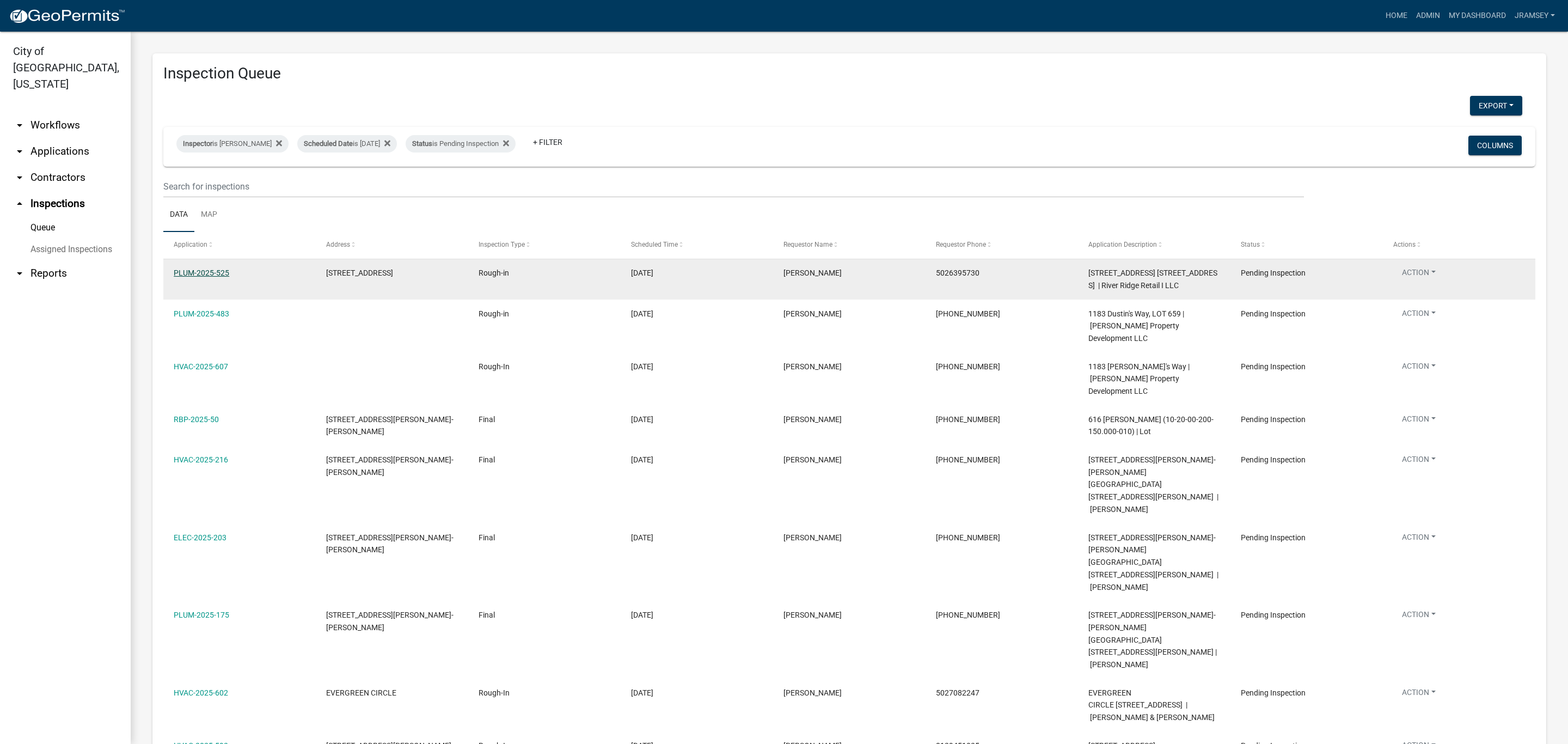
click at [212, 272] on link "PLUM-2025-525" at bounding box center [201, 273] width 55 height 9
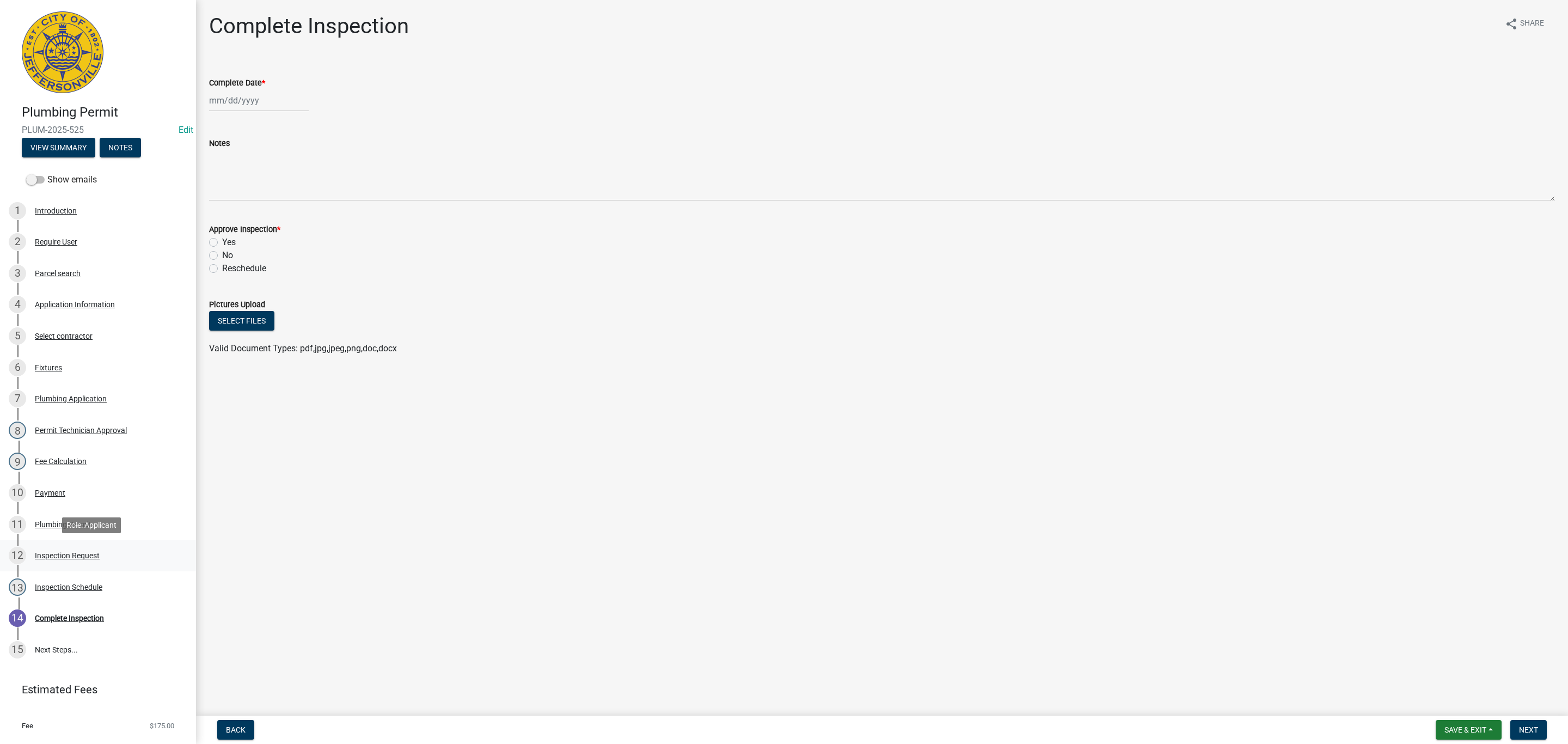
click at [51, 556] on div "Inspection Request" at bounding box center [67, 555] width 64 height 7
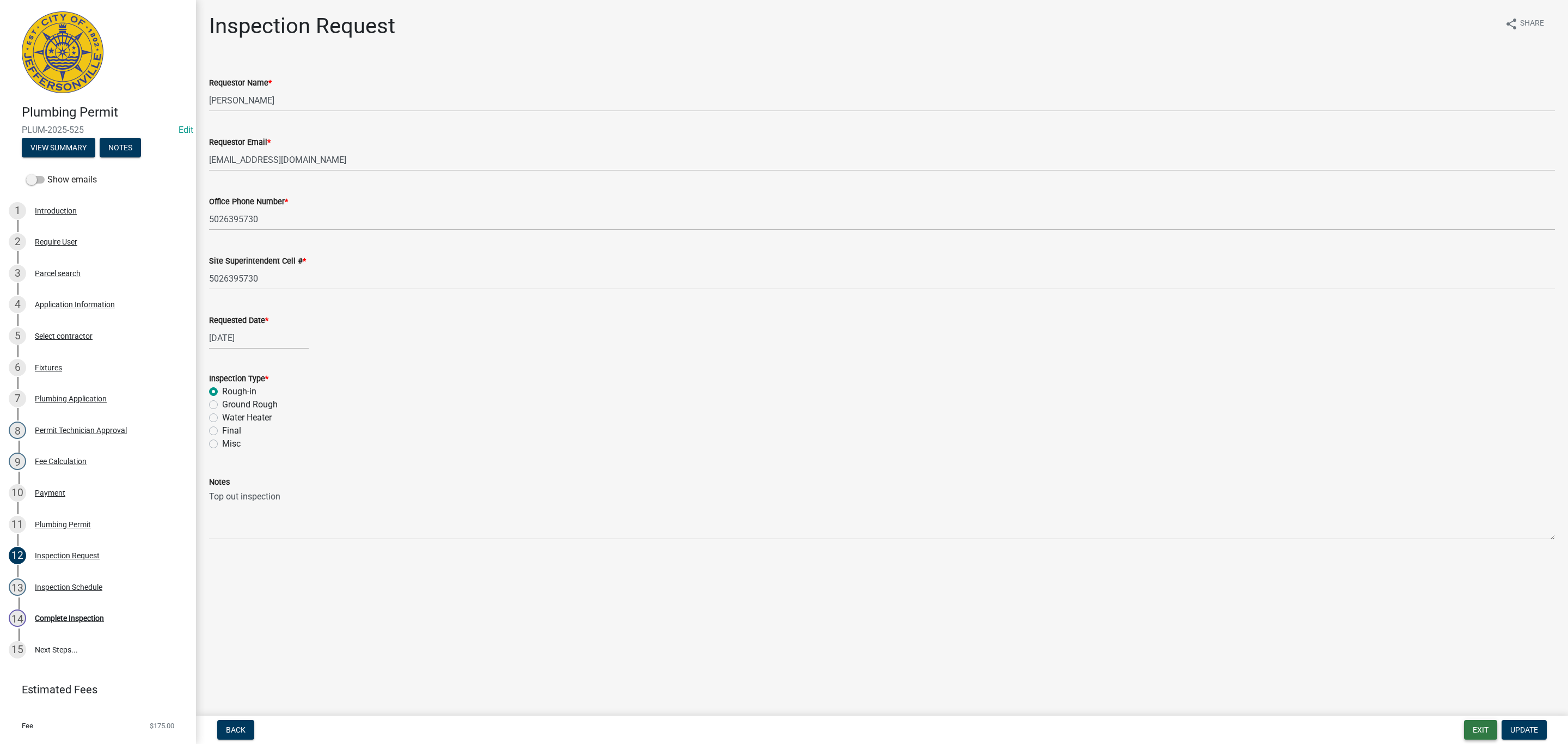
click at [1485, 732] on button "Exit" at bounding box center [1480, 730] width 33 height 20
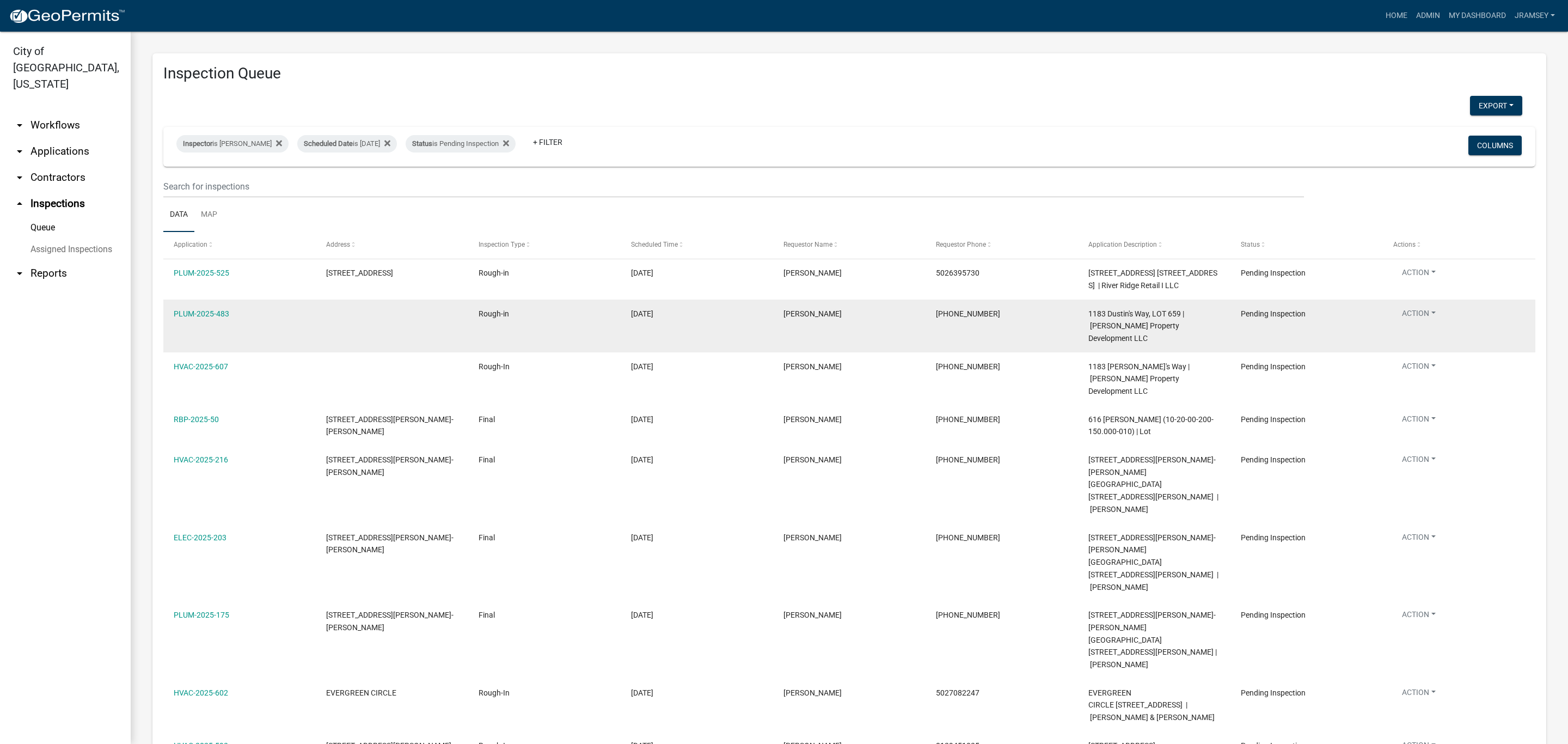
scroll to position [7, 0]
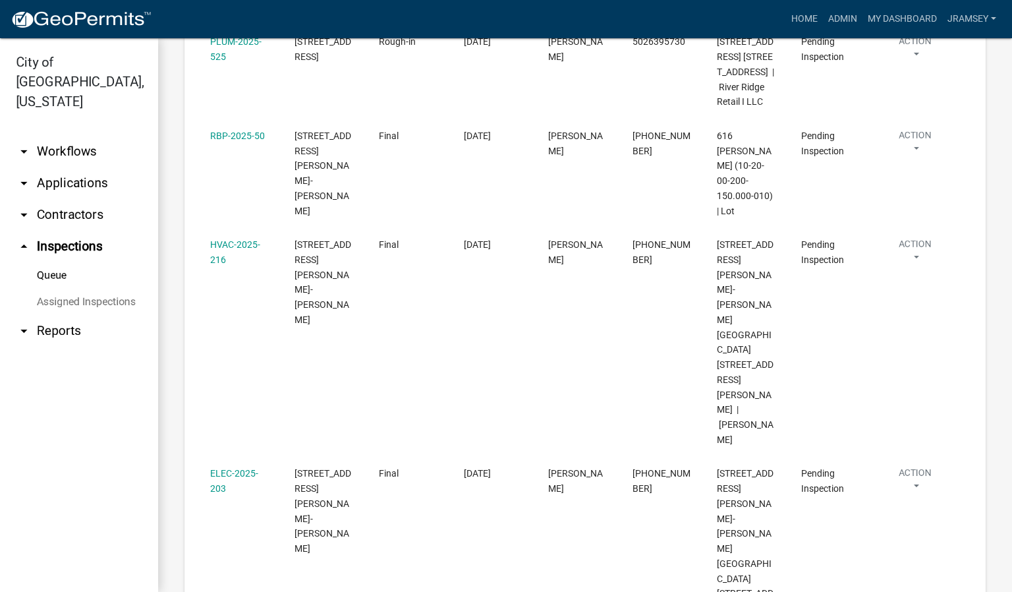
scroll to position [296, 0]
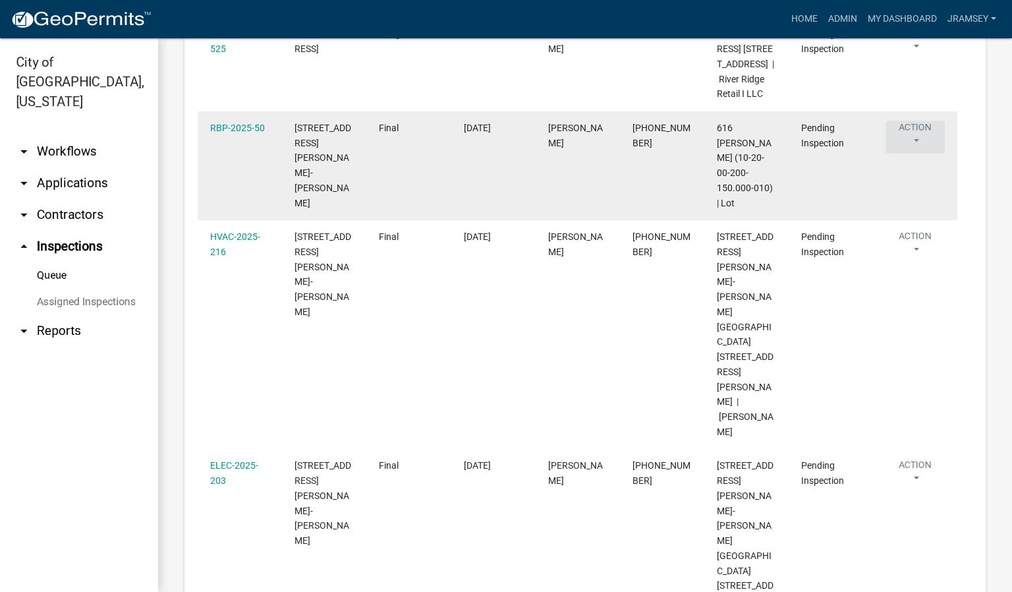
click at [924, 139] on button "Action" at bounding box center [914, 137] width 59 height 33
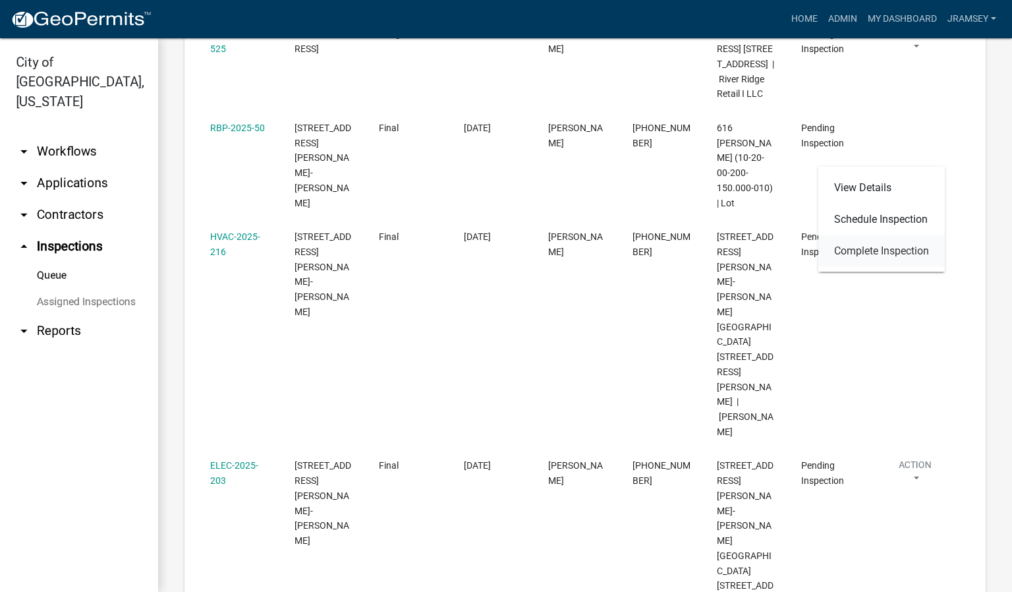
click at [856, 246] on link "Complete Inspection" at bounding box center [881, 251] width 126 height 32
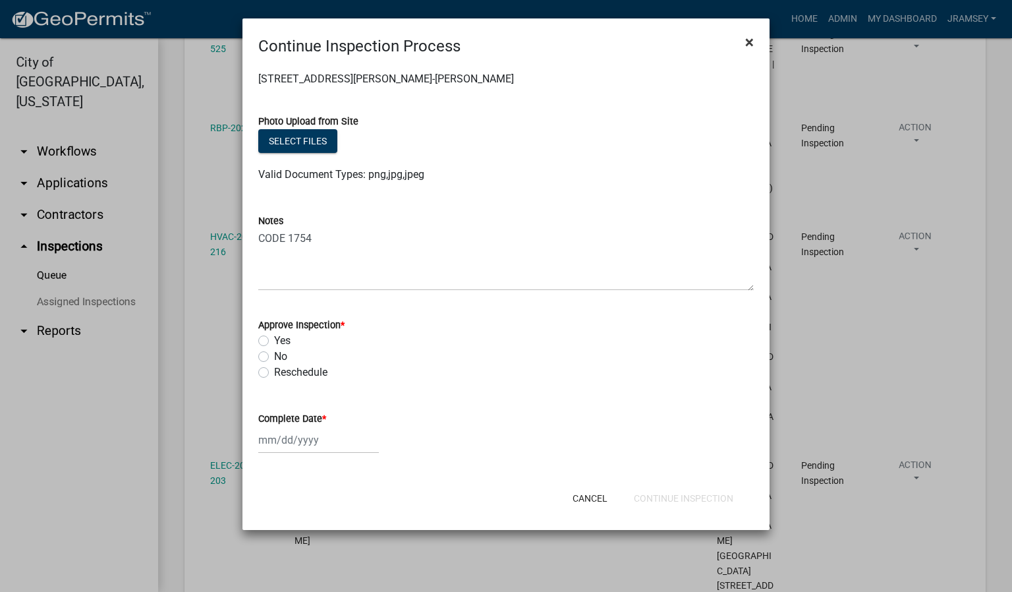
click at [749, 42] on span "×" at bounding box center [749, 42] width 9 height 18
